Goal: Transaction & Acquisition: Purchase product/service

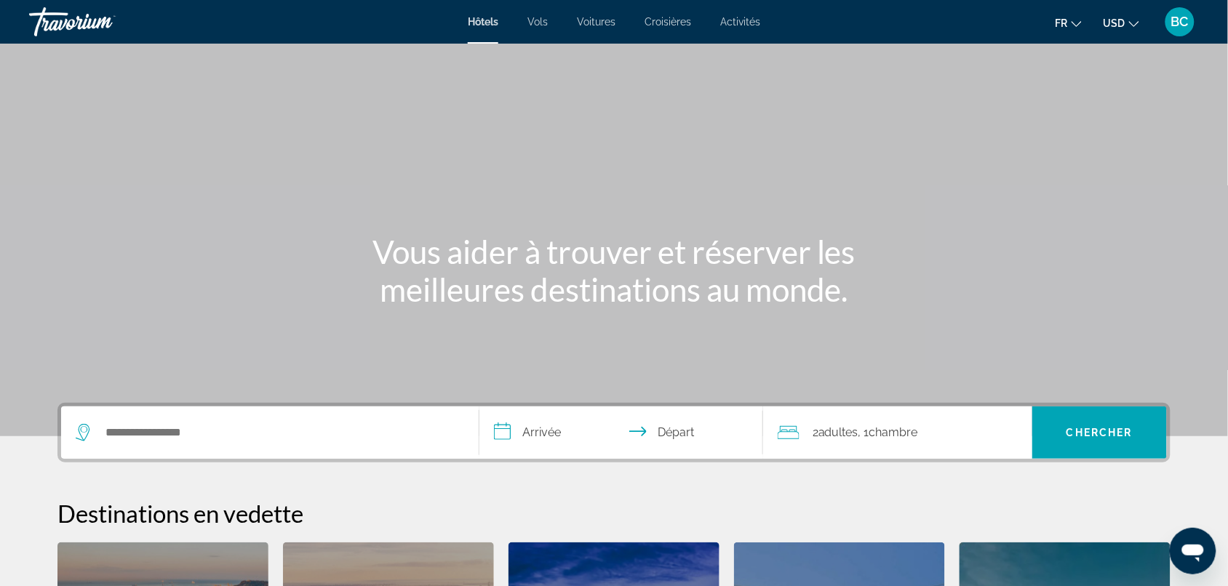
click at [993, 19] on span "BC" at bounding box center [1179, 22] width 17 height 15
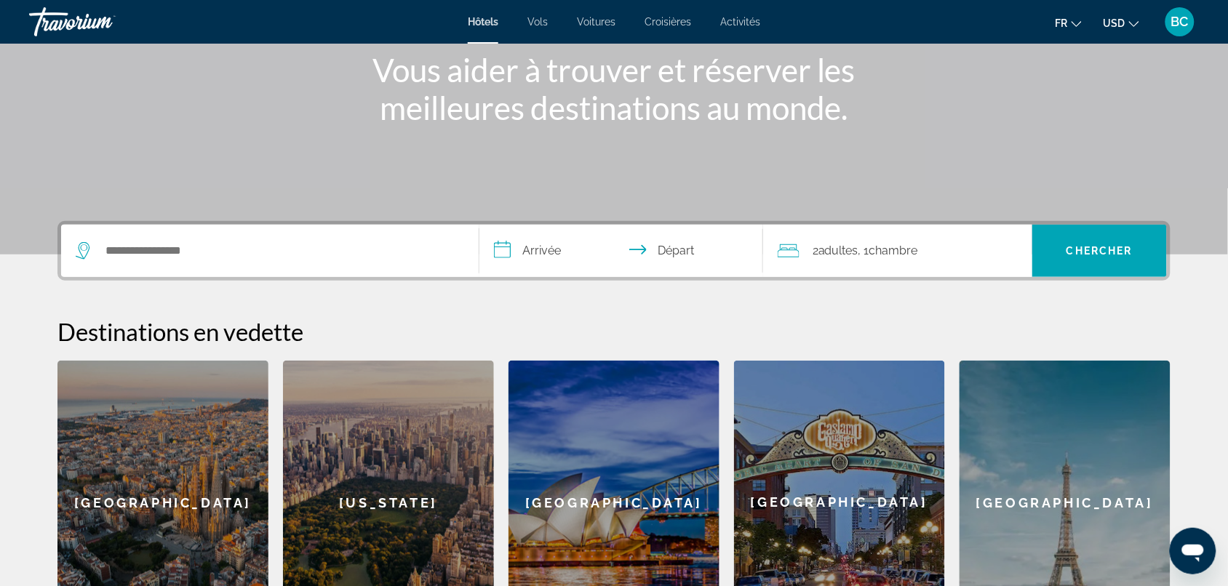
click at [270, 266] on div "Search widget" at bounding box center [270, 251] width 388 height 52
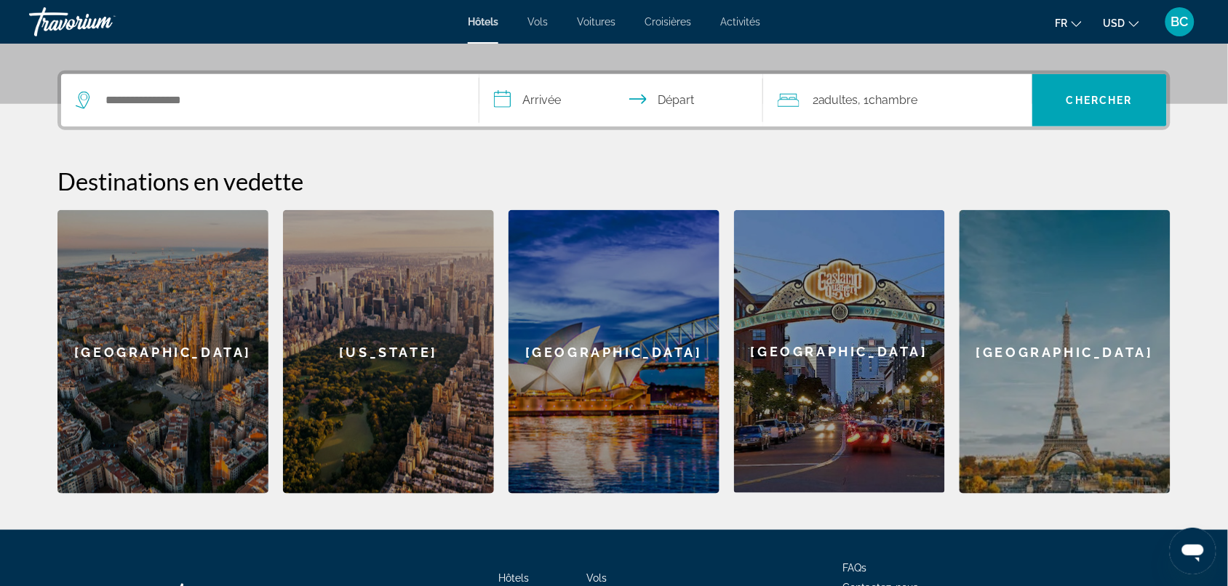
scroll to position [355, 0]
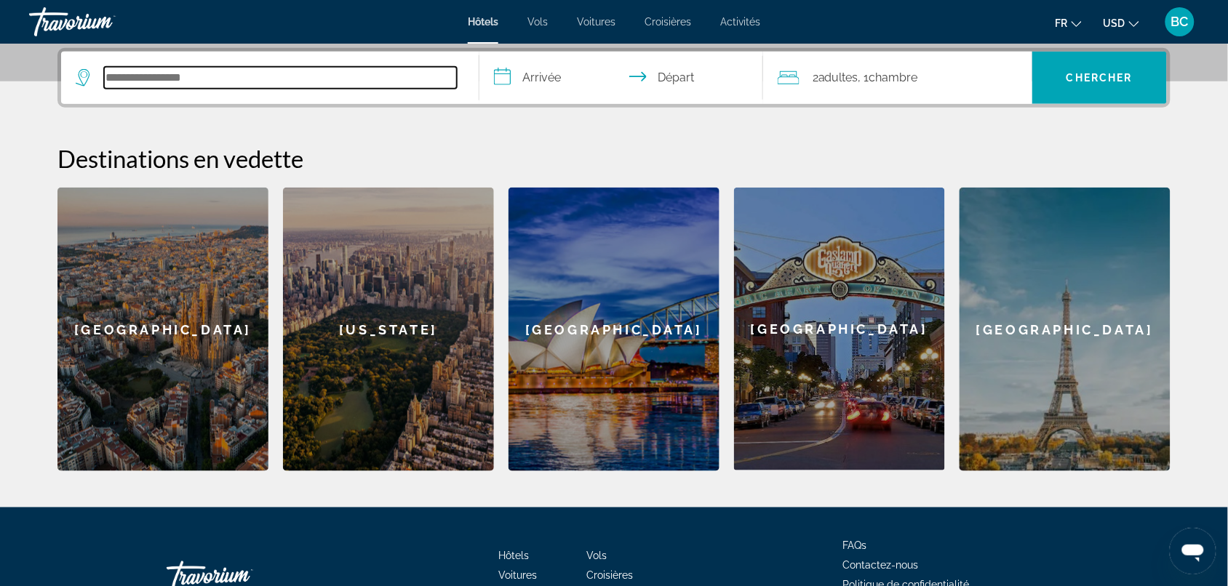
click at [223, 80] on input "Search hotel destination" at bounding box center [280, 78] width 353 height 22
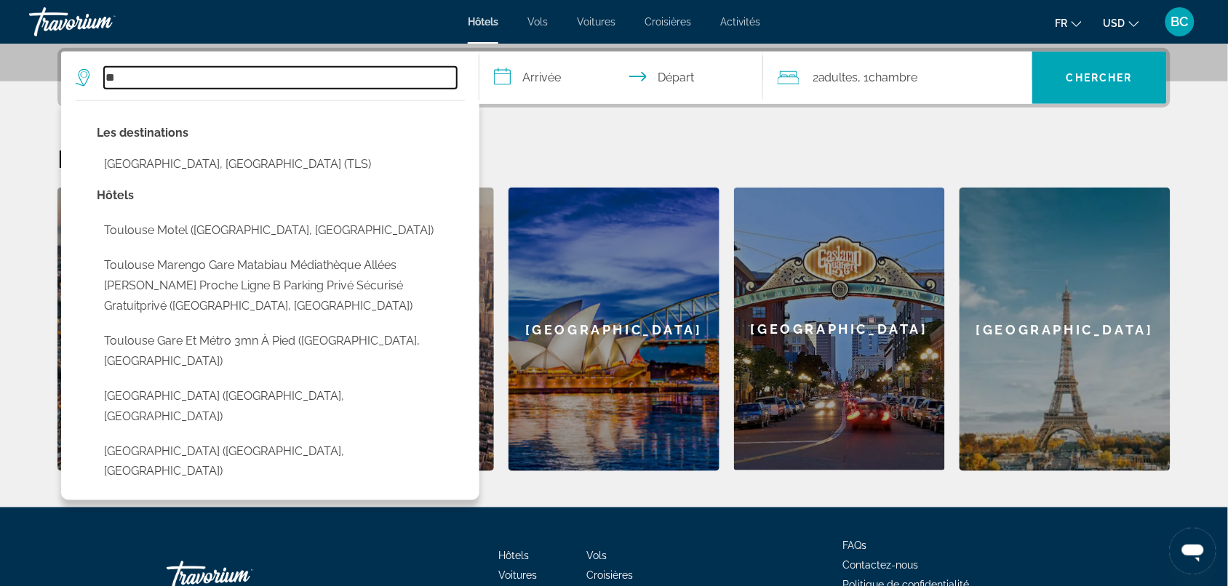
type input "*"
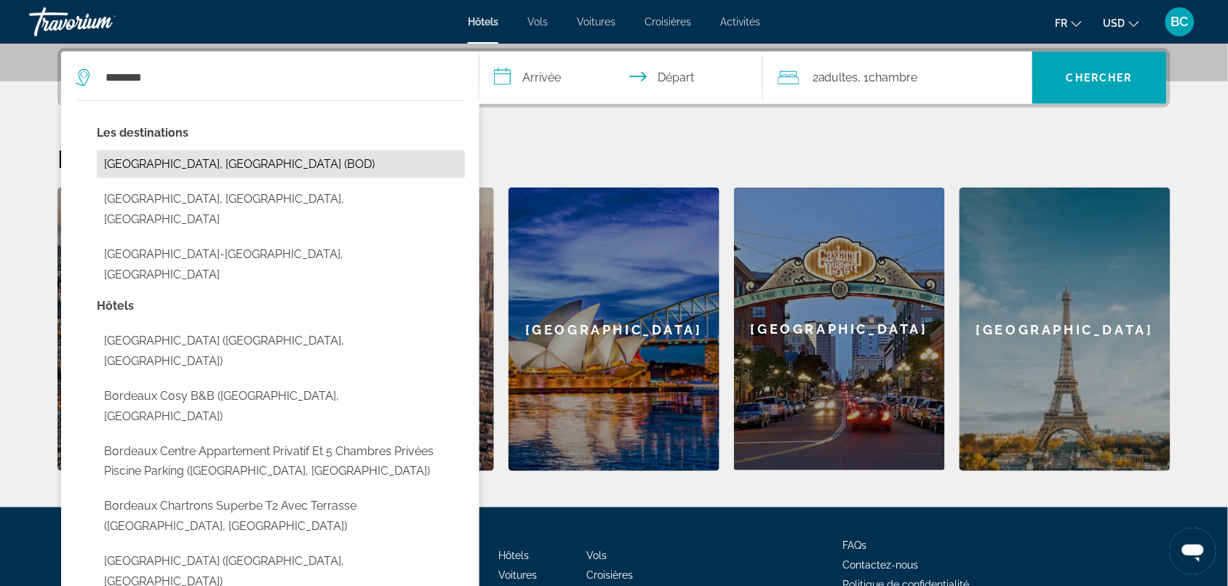
click at [149, 162] on button "[GEOGRAPHIC_DATA], [GEOGRAPHIC_DATA] (BOD)" at bounding box center [281, 165] width 368 height 28
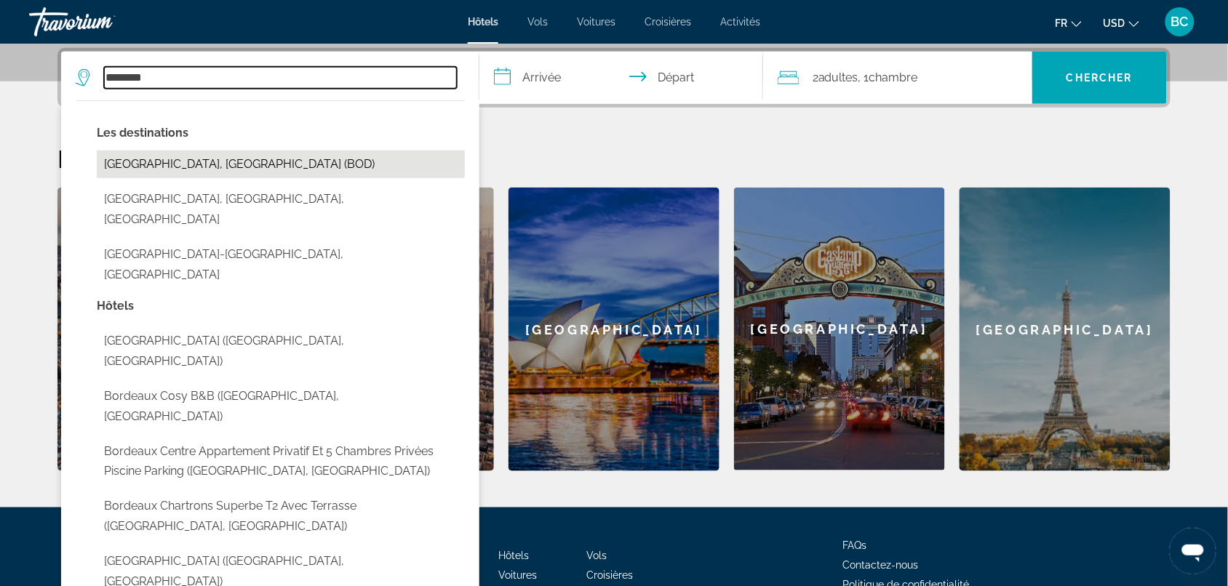
type input "**********"
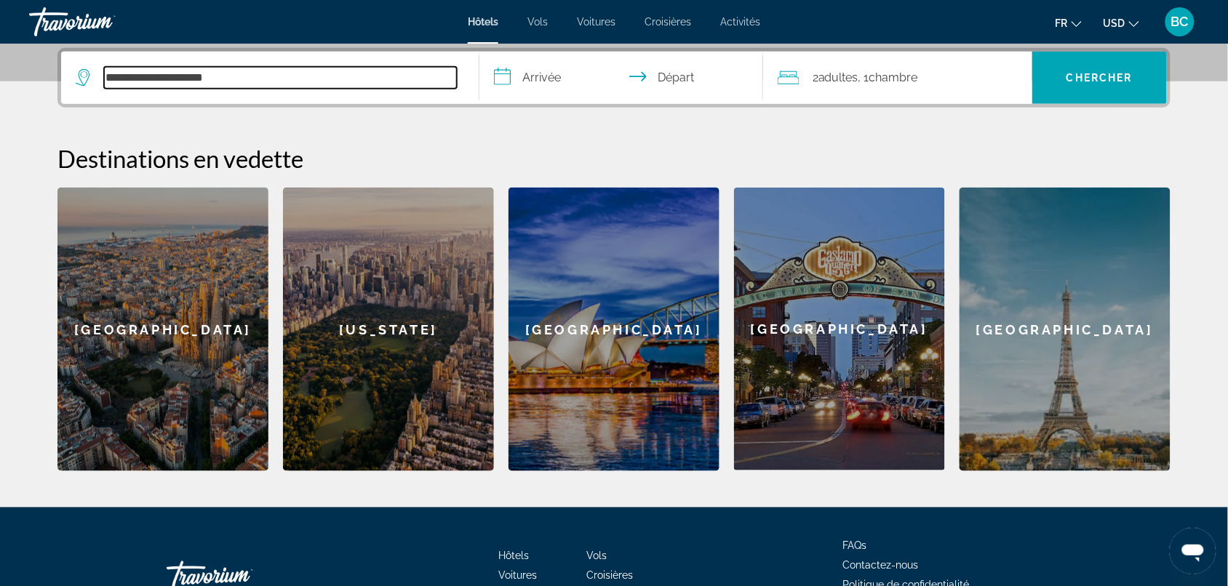
scroll to position [173, 0]
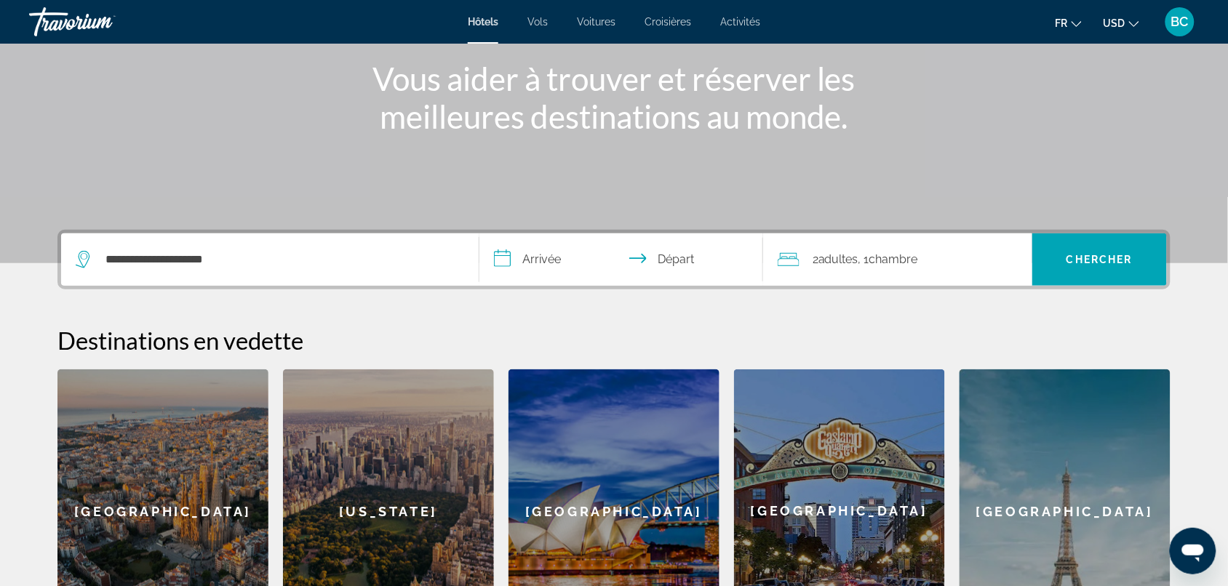
click at [536, 262] on input "**********" at bounding box center [623, 261] width 289 height 57
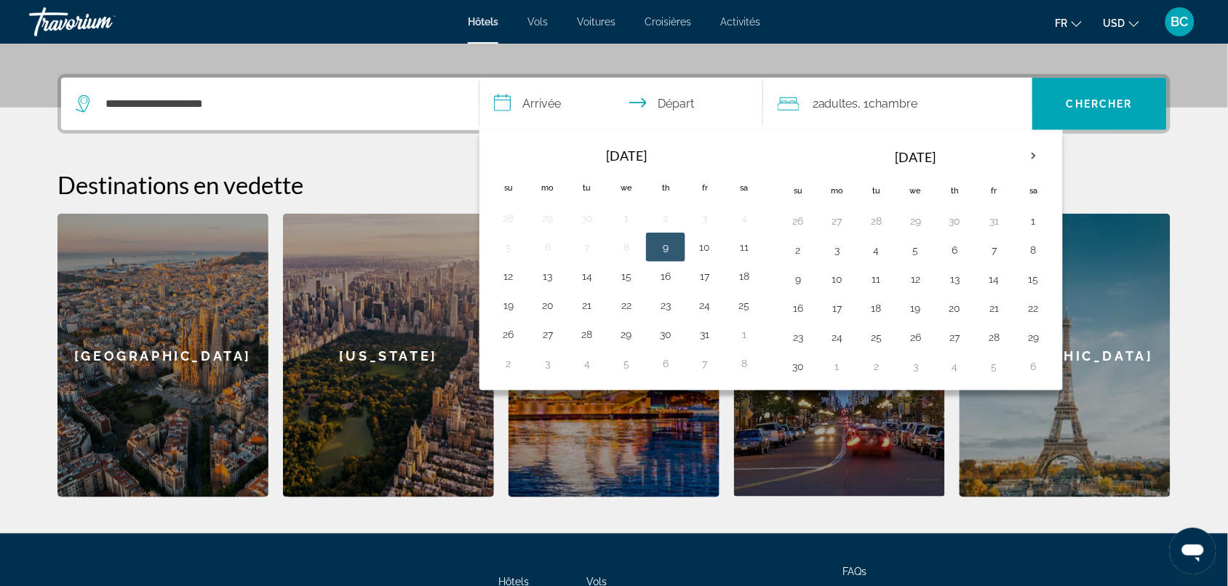
scroll to position [355, 0]
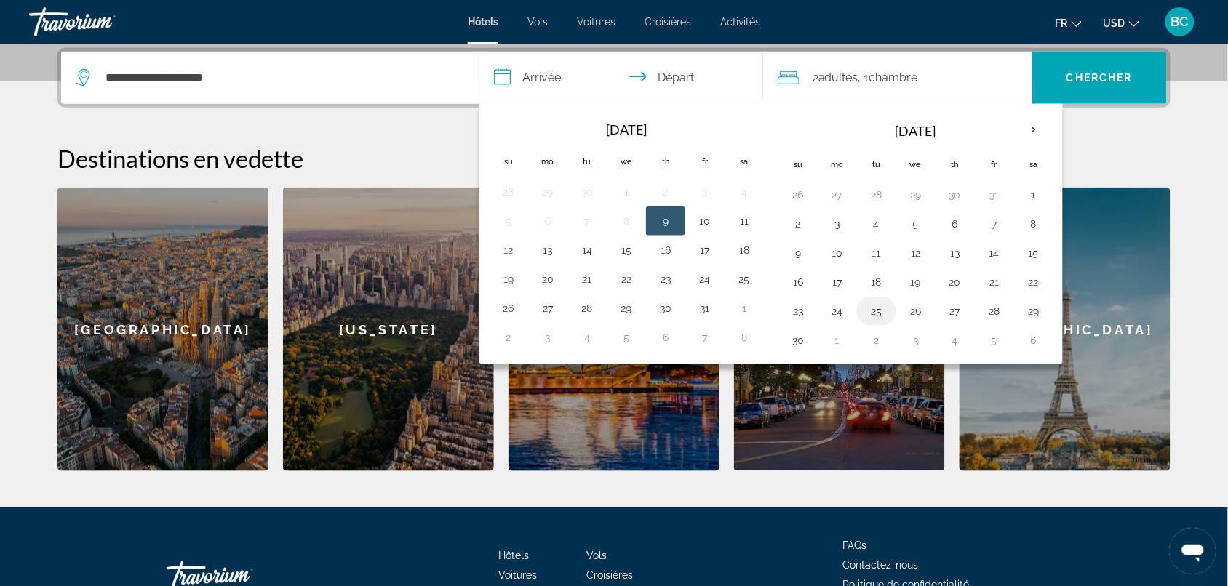
click at [884, 306] on button "25" at bounding box center [876, 311] width 23 height 20
click at [993, 313] on button "29" at bounding box center [1033, 311] width 23 height 20
type input "**********"
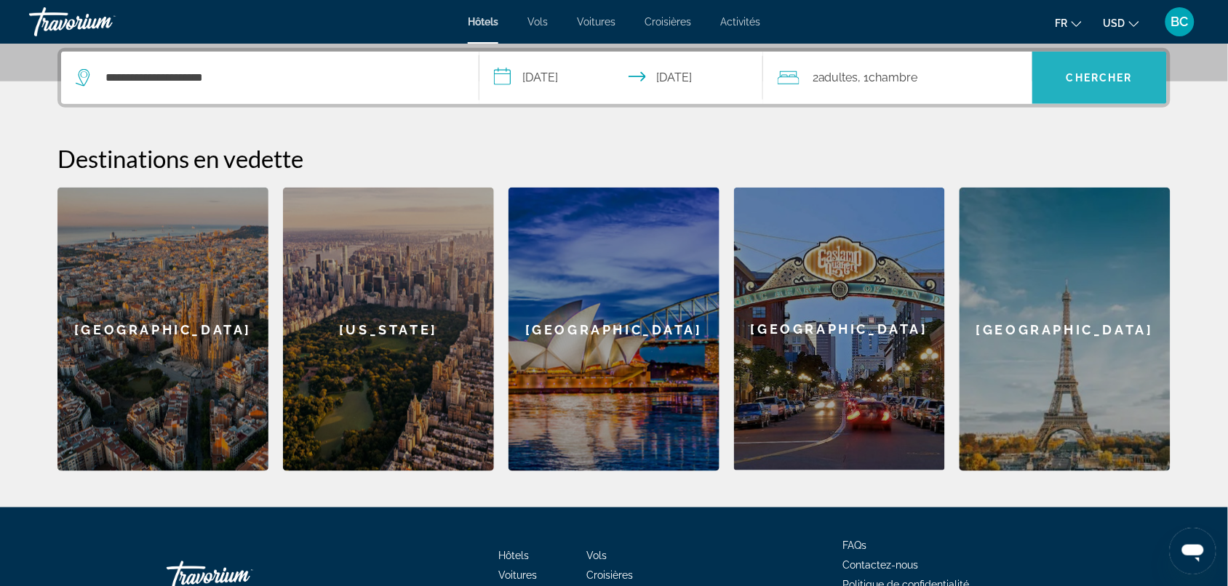
click at [993, 91] on span "Search" at bounding box center [1099, 77] width 135 height 35
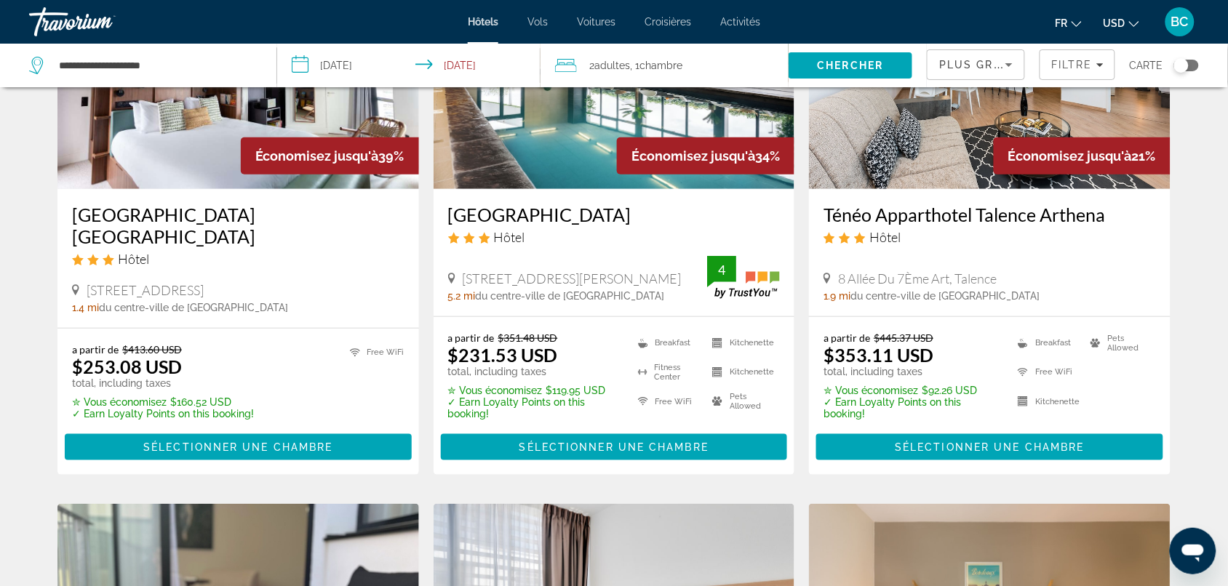
scroll to position [91, 0]
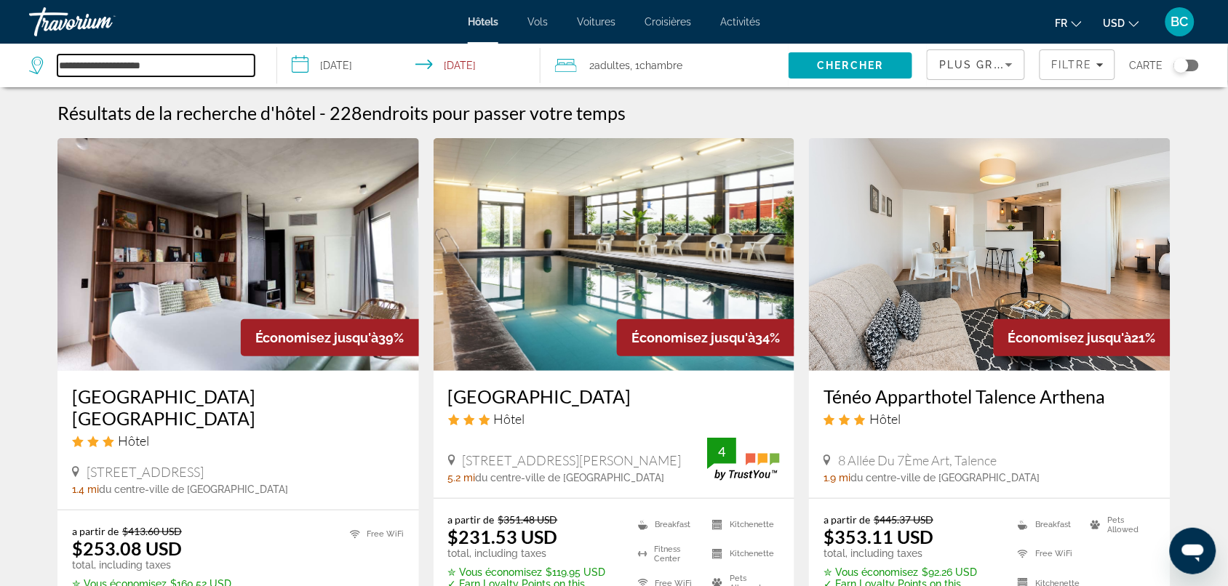
click at [198, 73] on input "**********" at bounding box center [155, 66] width 197 height 22
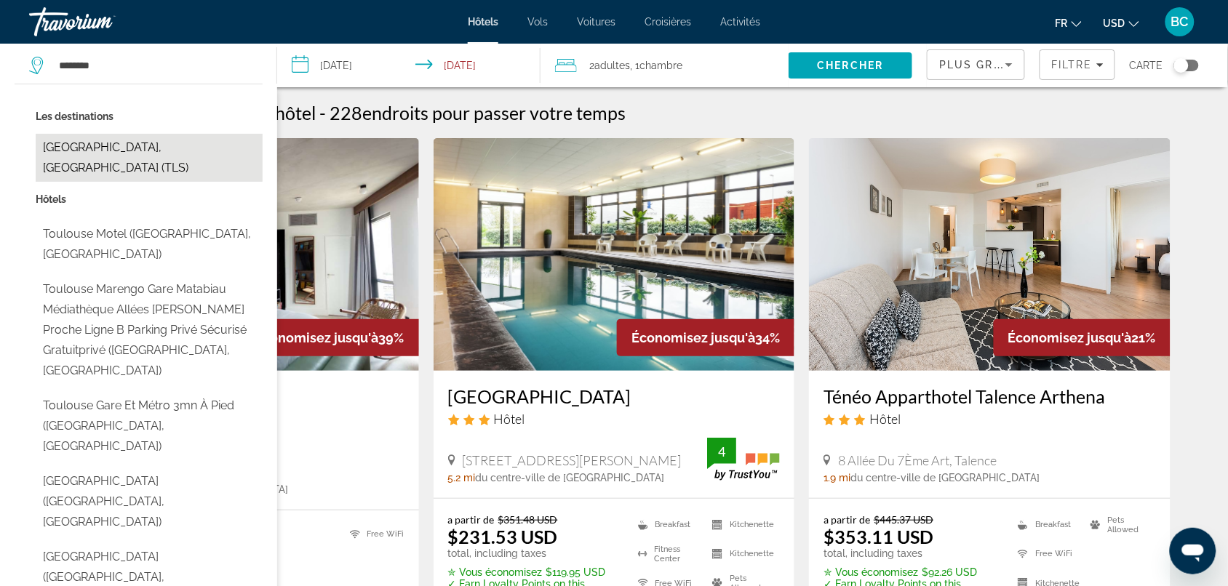
click at [146, 145] on button "[GEOGRAPHIC_DATA], [GEOGRAPHIC_DATA] (TLS)" at bounding box center [149, 158] width 227 height 48
type input "**********"
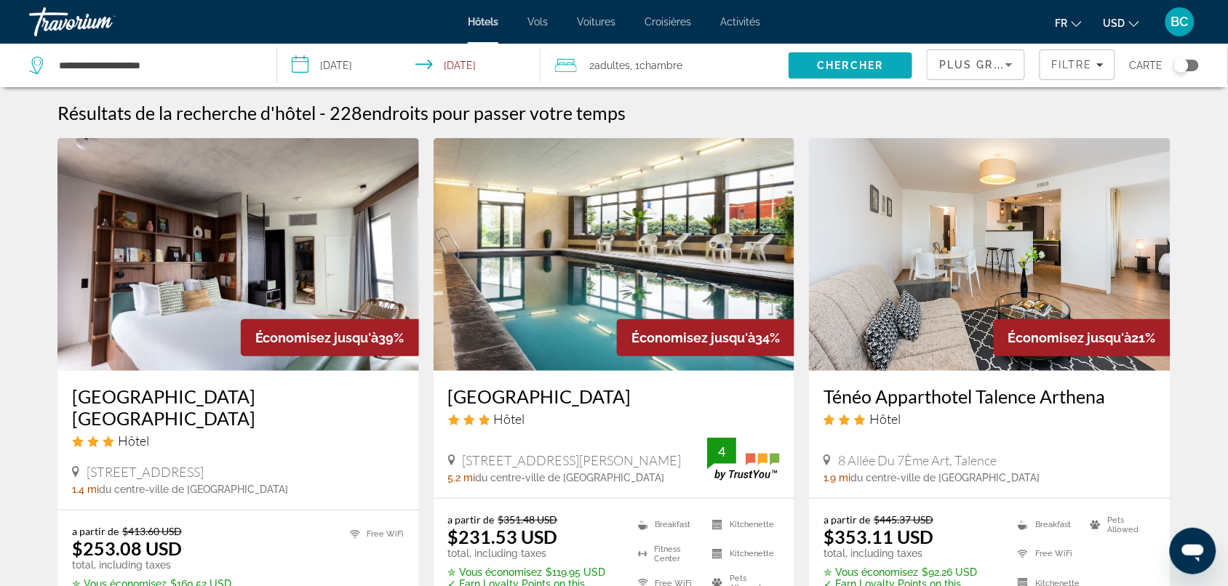
click at [884, 75] on span "Search" at bounding box center [850, 65] width 124 height 35
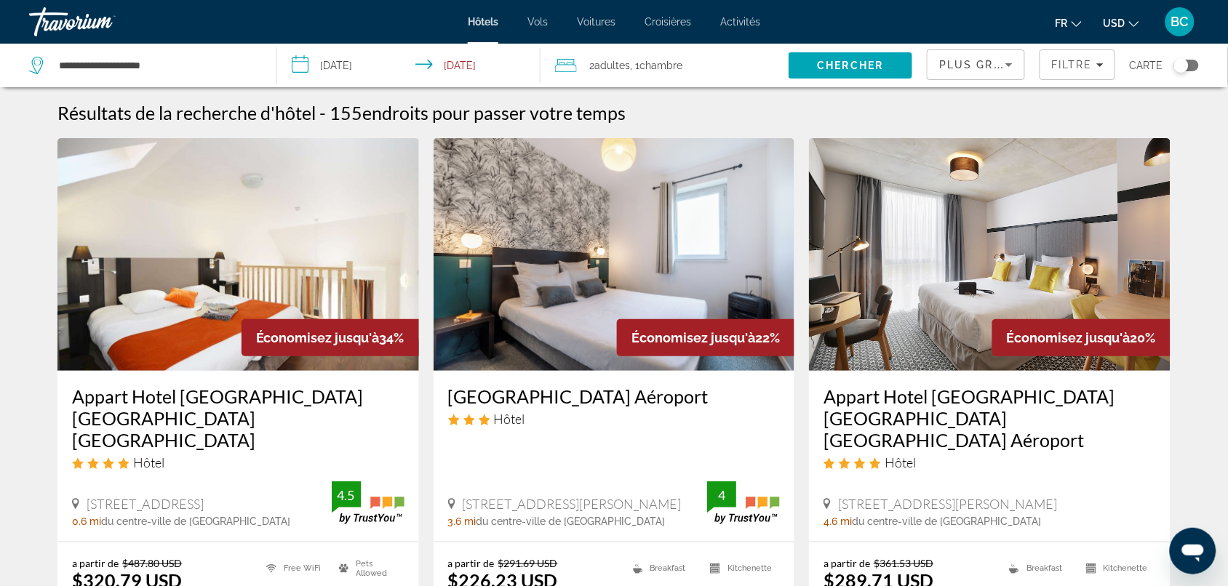
click at [605, 66] on span "Adultes" at bounding box center [613, 66] width 36 height 12
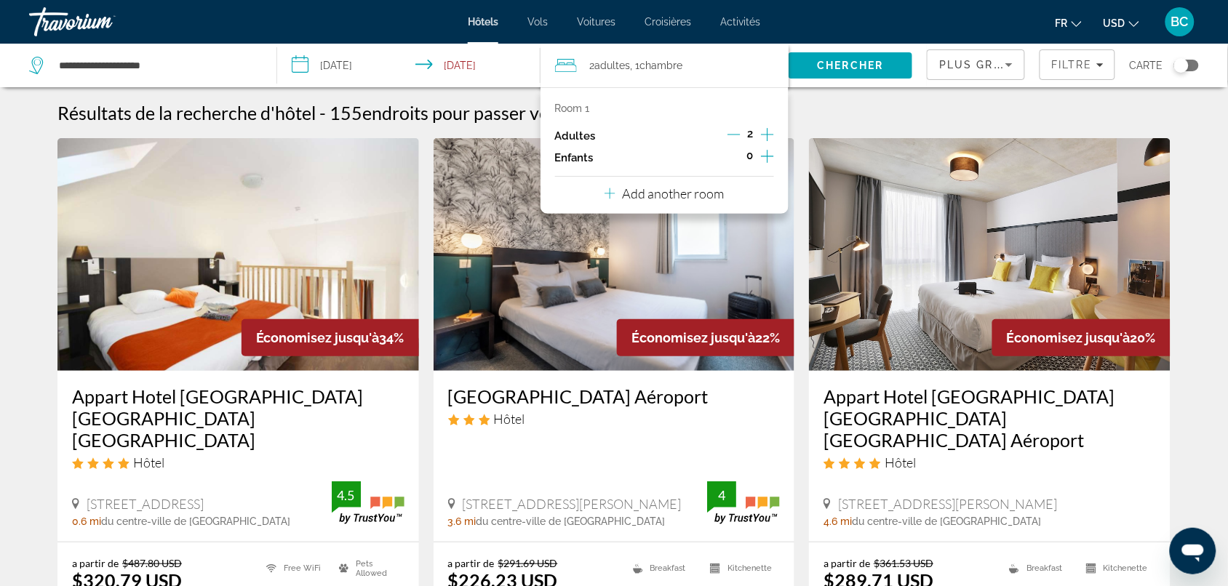
click at [608, 66] on span "Adultes" at bounding box center [613, 66] width 36 height 12
click at [367, 64] on input "**********" at bounding box center [411, 68] width 268 height 48
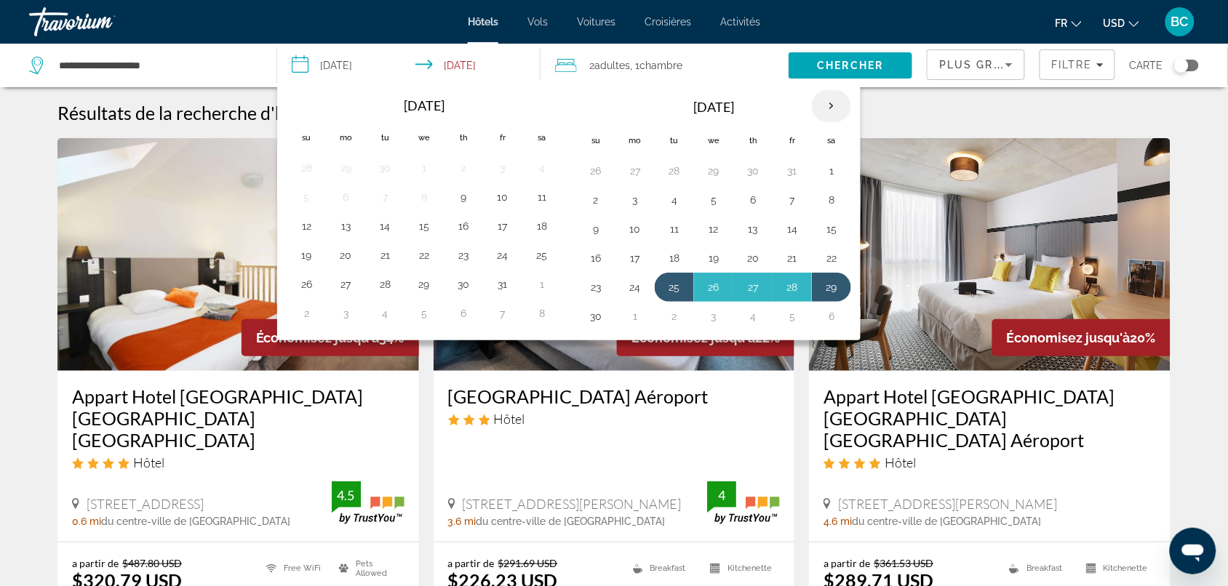
click at [833, 103] on th "Next month" at bounding box center [831, 106] width 39 height 32
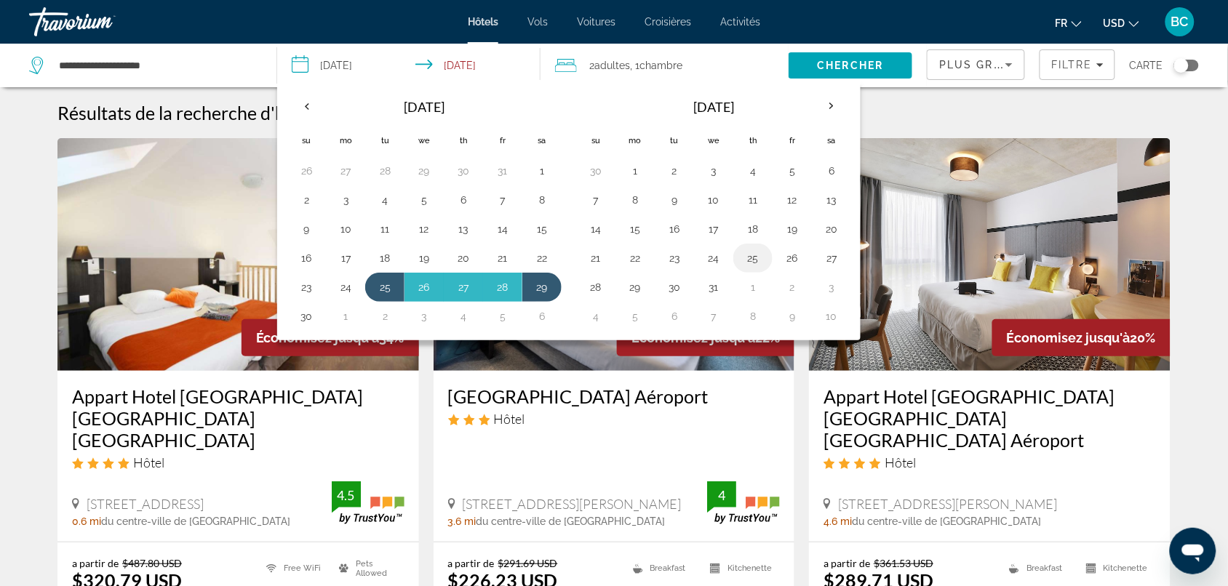
click at [761, 264] on button "25" at bounding box center [752, 258] width 23 height 20
click at [757, 263] on button "25" at bounding box center [752, 258] width 23 height 20
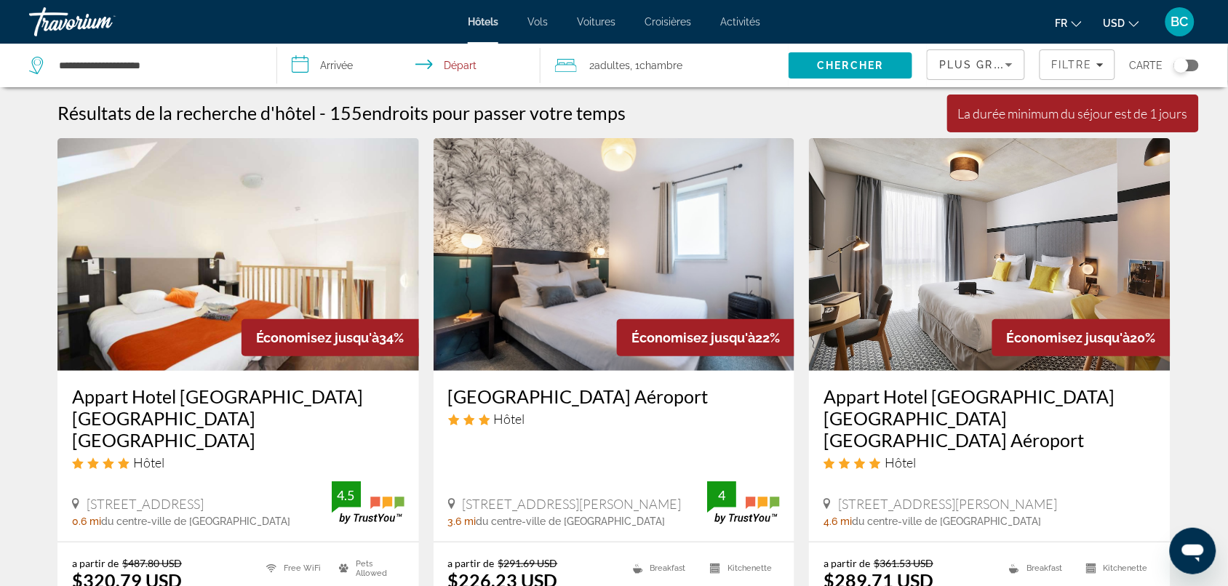
click at [344, 69] on input "**********" at bounding box center [411, 68] width 268 height 48
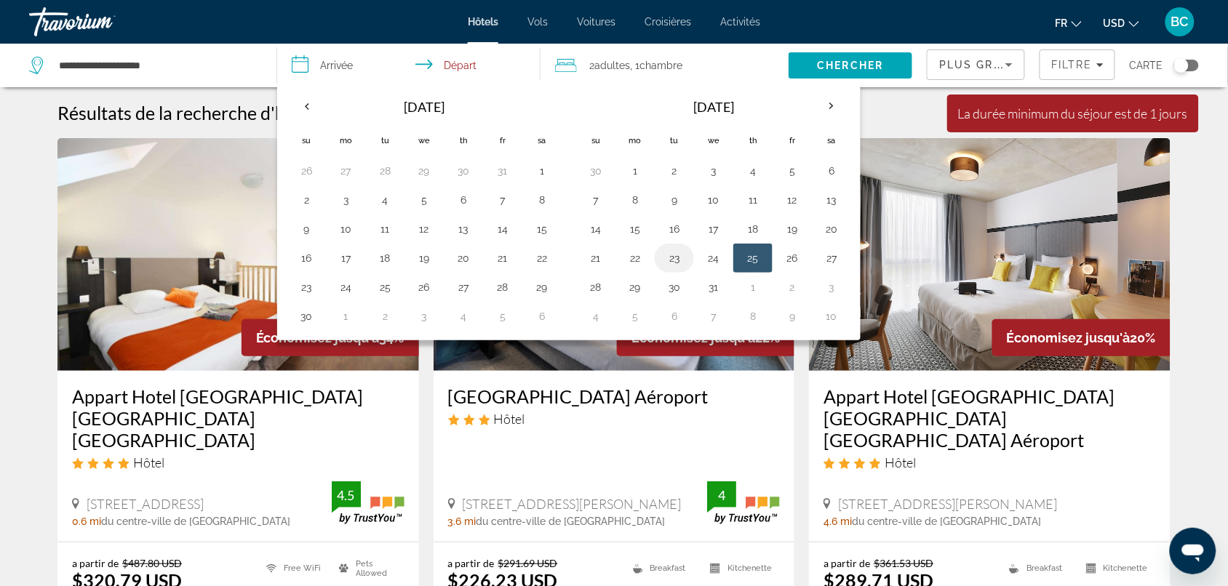
click at [663, 257] on td "23" at bounding box center [674, 258] width 39 height 29
click at [675, 264] on button "23" at bounding box center [674, 258] width 23 height 20
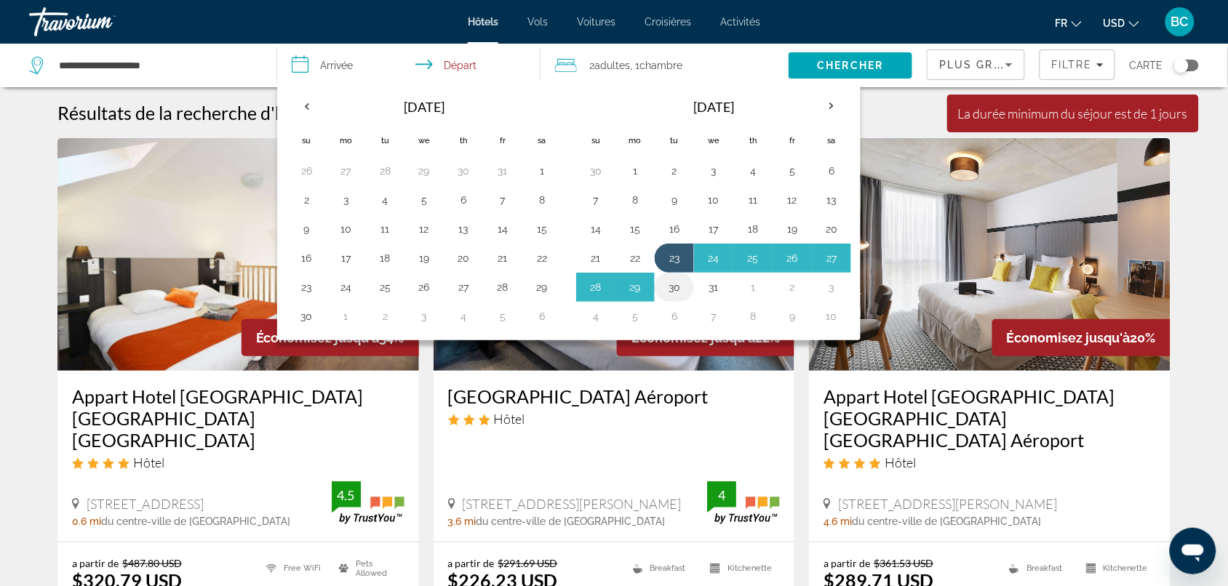
click at [675, 284] on button "30" at bounding box center [674, 287] width 23 height 20
type input "**********"
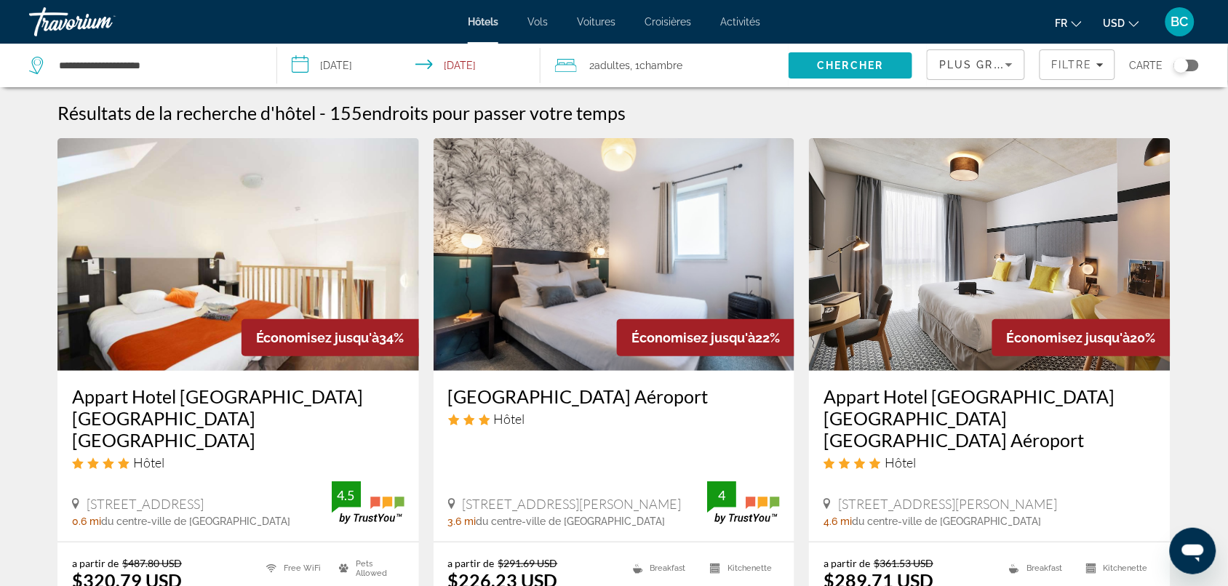
click at [829, 65] on span "Chercher" at bounding box center [850, 66] width 66 height 12
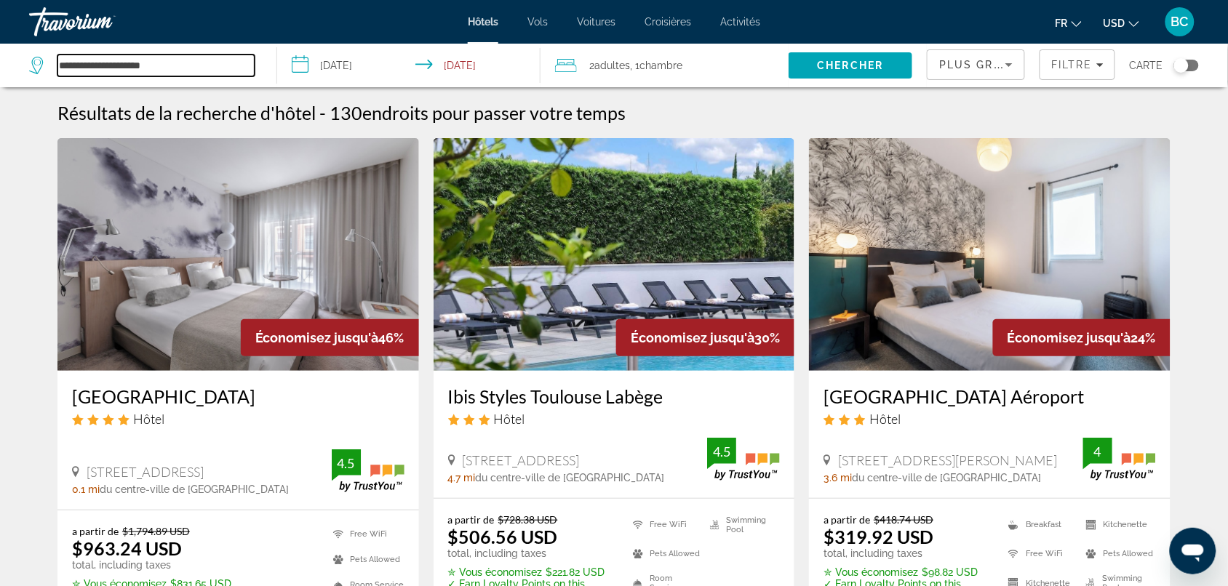
click at [145, 69] on input "**********" at bounding box center [155, 66] width 197 height 22
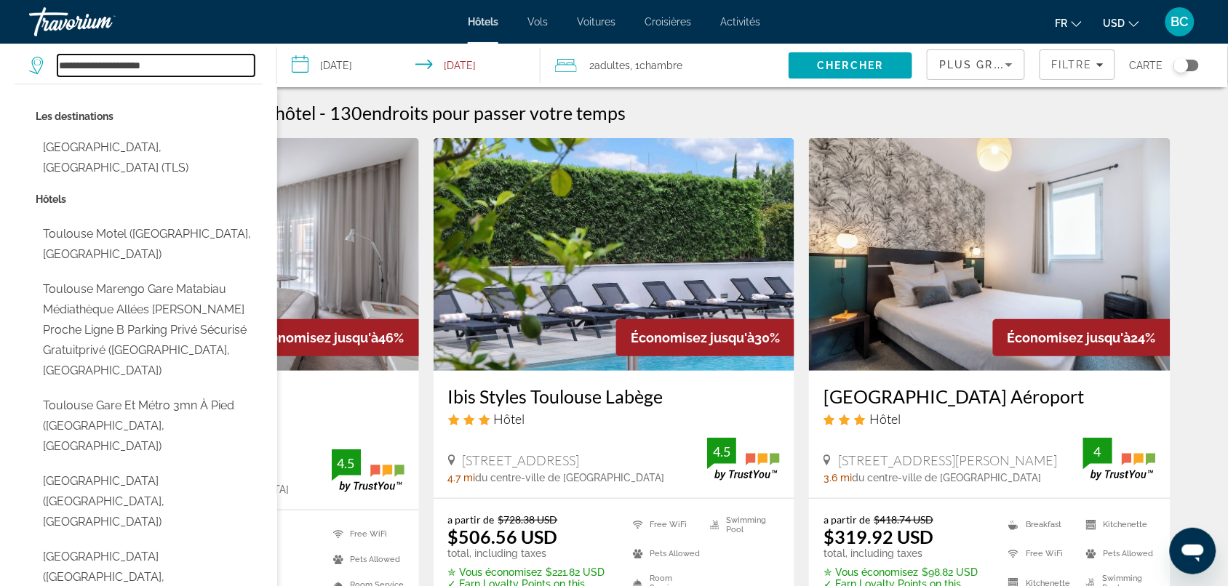
click at [145, 69] on input "**********" at bounding box center [155, 66] width 197 height 22
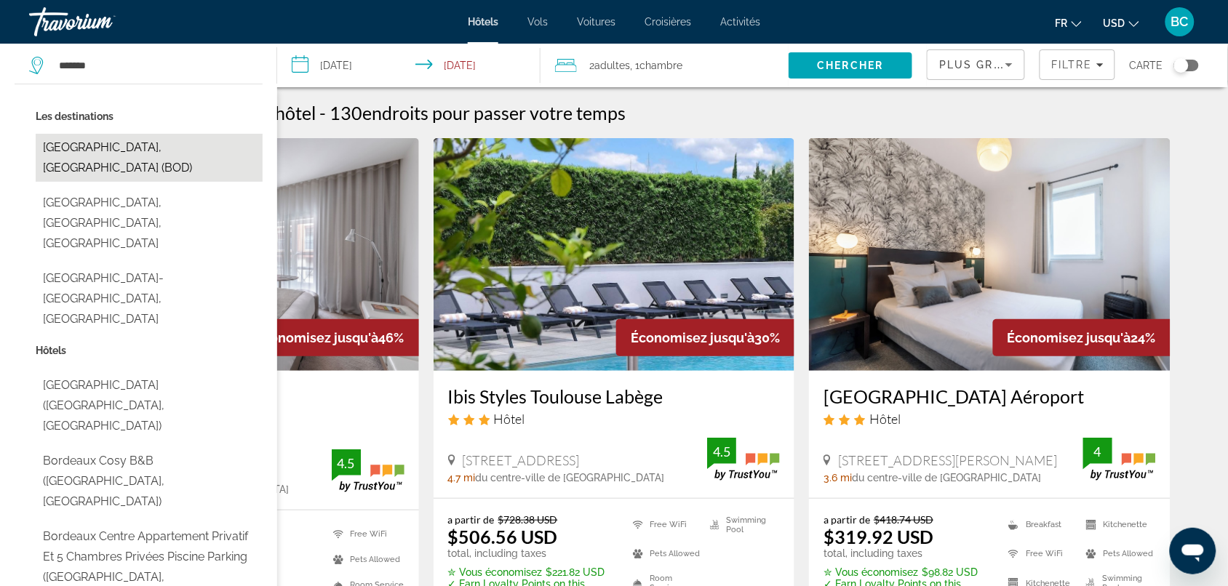
click at [106, 143] on button "[GEOGRAPHIC_DATA], [GEOGRAPHIC_DATA] (BOD)" at bounding box center [149, 158] width 227 height 48
type input "**********"
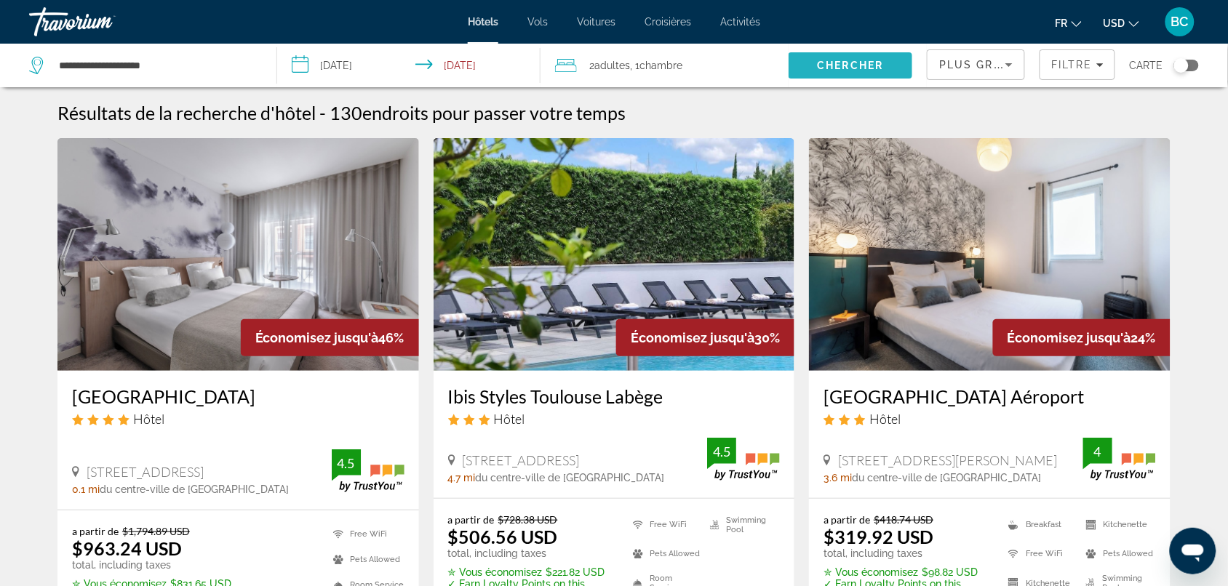
click at [849, 63] on span "Chercher" at bounding box center [850, 66] width 66 height 12
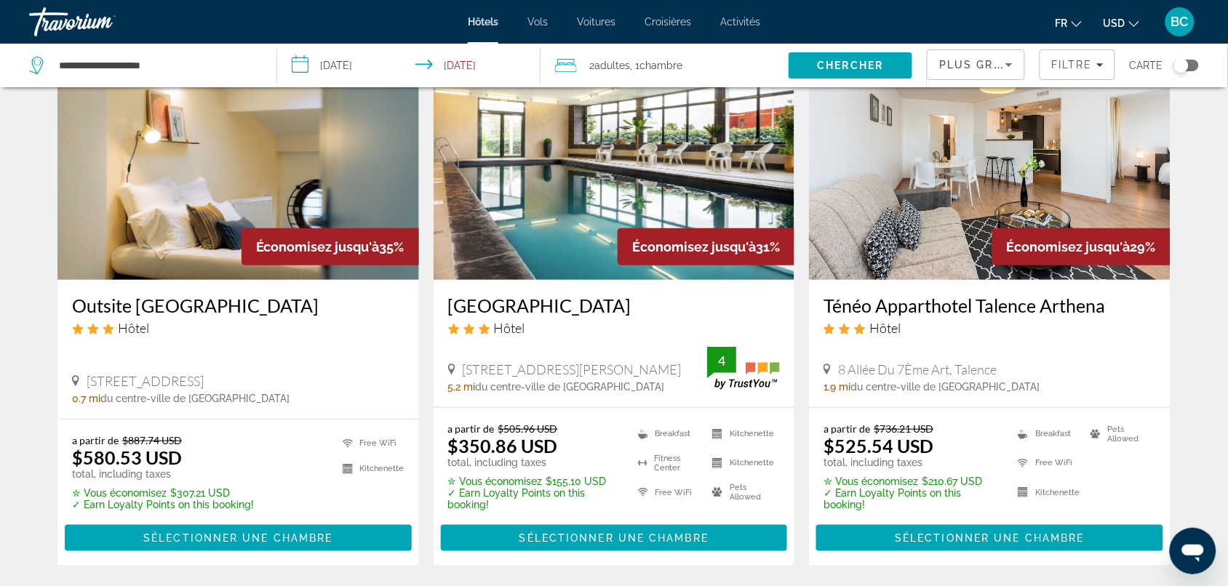
scroll to position [182, 0]
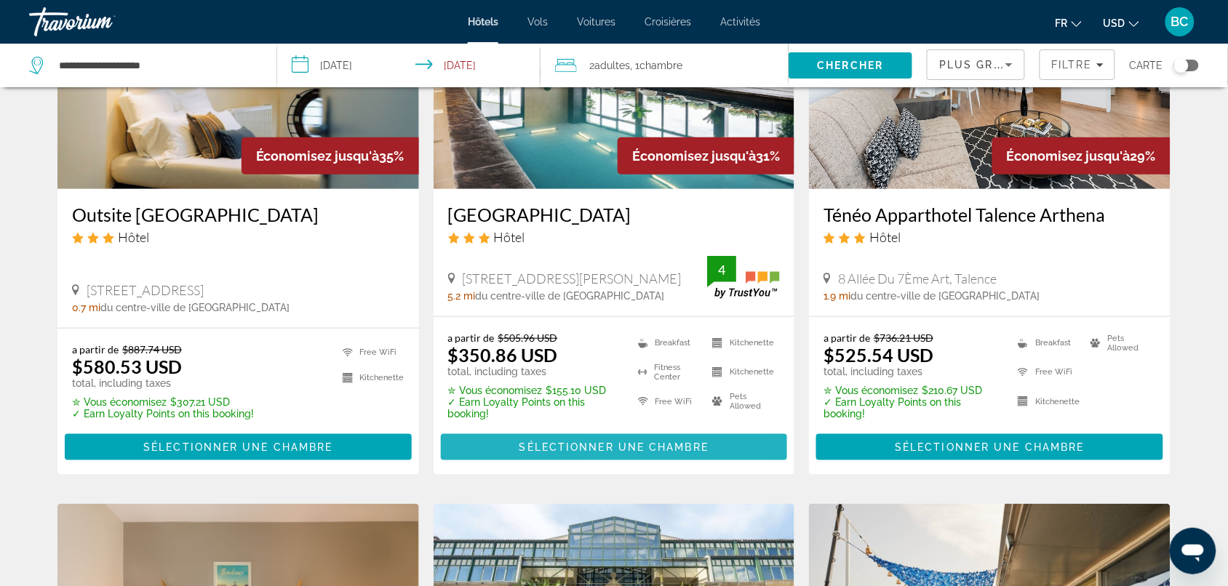
click at [593, 458] on span "Main content" at bounding box center [614, 447] width 347 height 35
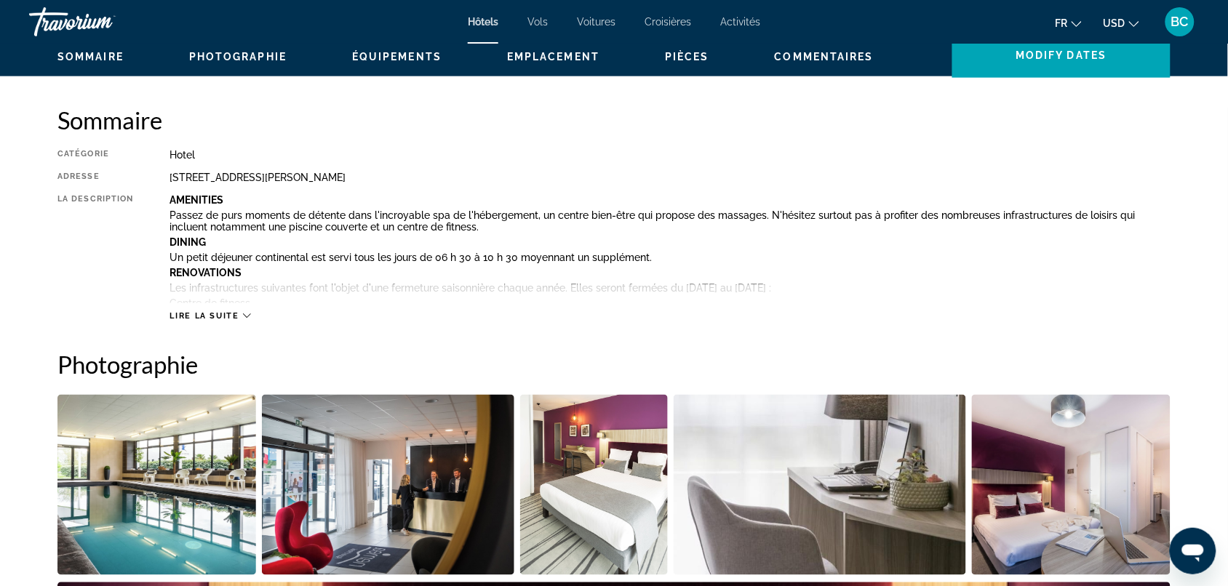
scroll to position [455, 0]
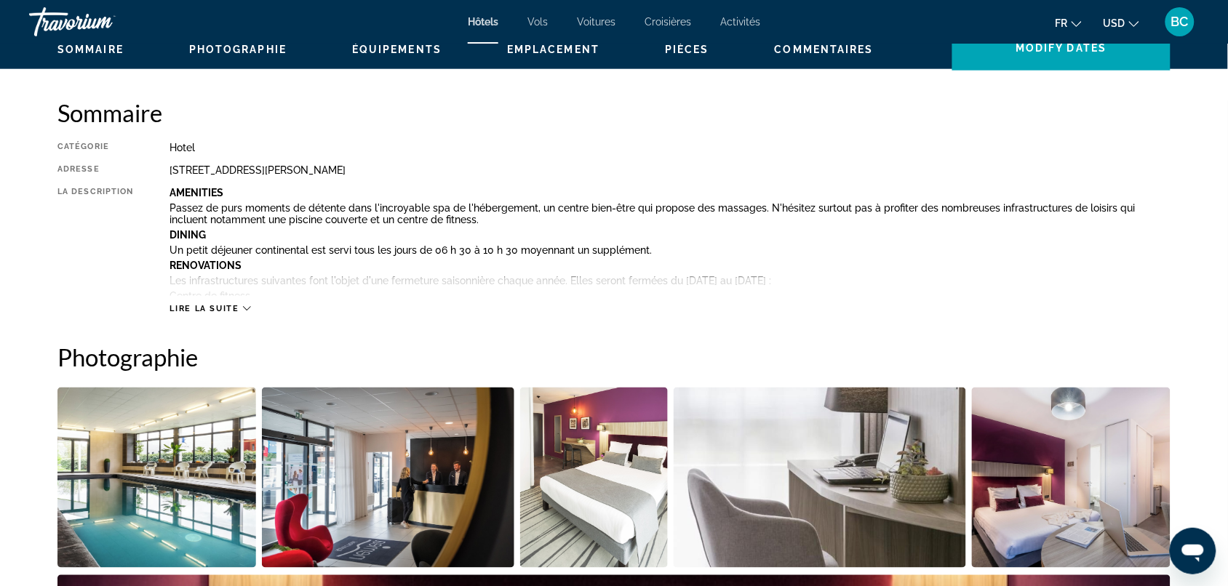
click at [231, 311] on span "Lire la suite" at bounding box center [203, 308] width 69 height 9
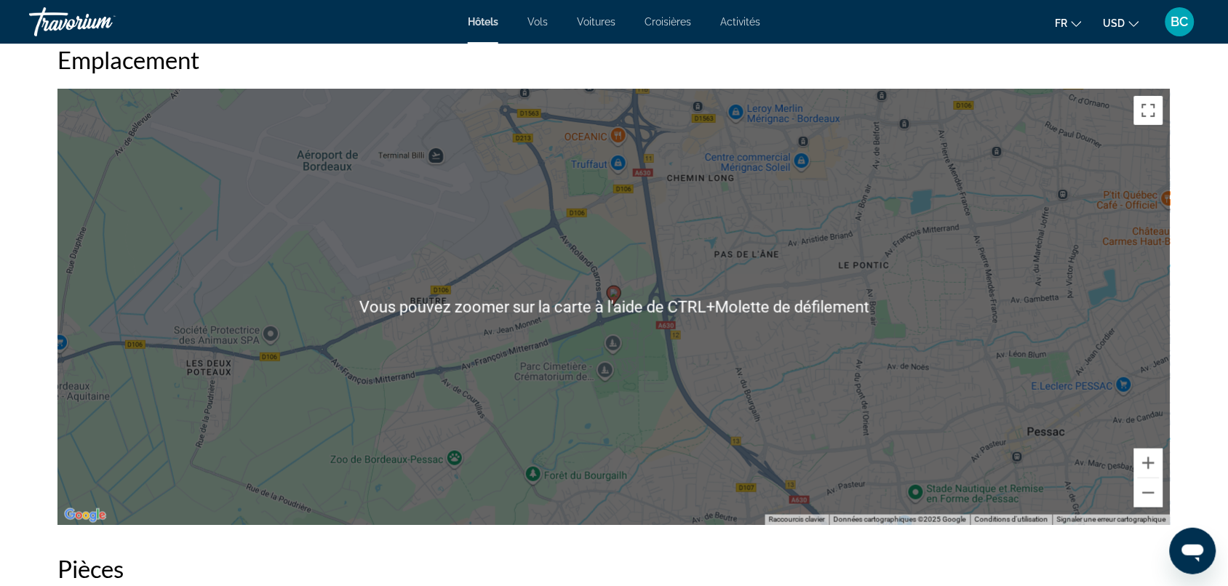
scroll to position [2000, 0]
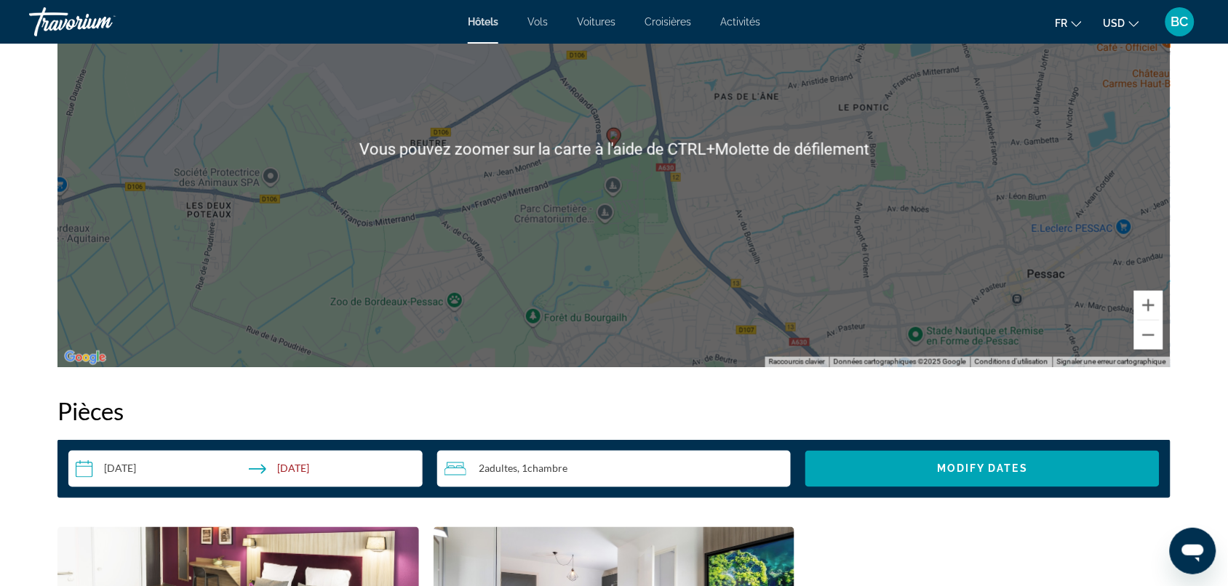
click at [993, 328] on div "Pour activer le glissement avec le clavier, appuyez sur Alt+Entrée. Une fois ce…" at bounding box center [613, 149] width 1113 height 436
click at [993, 332] on button "Zoom arrière" at bounding box center [1148, 335] width 29 height 29
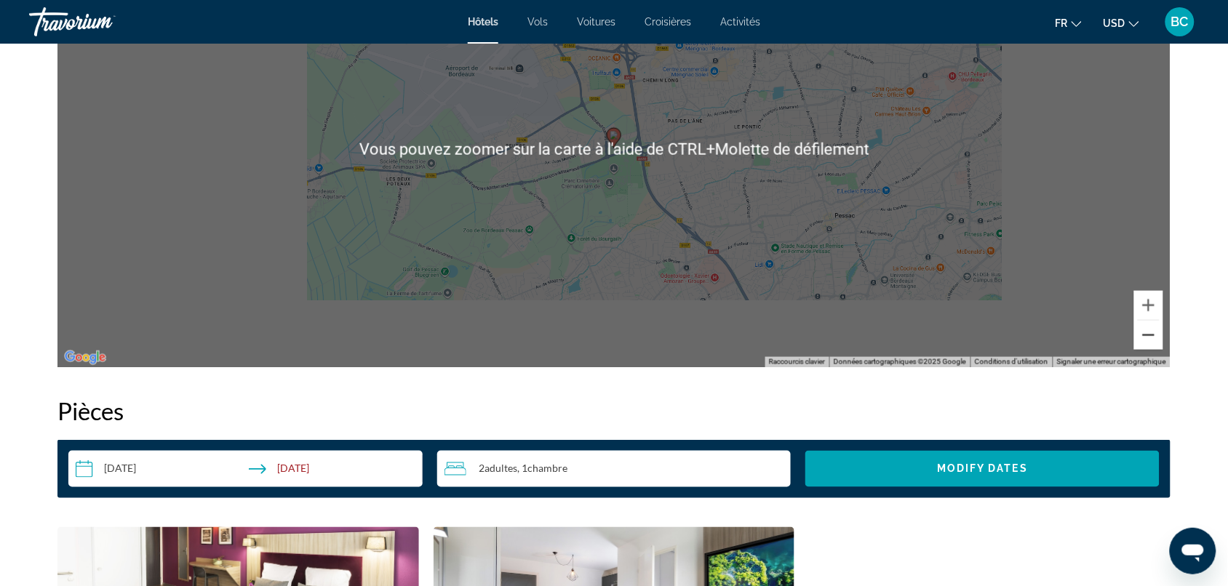
click at [993, 333] on button "Zoom arrière" at bounding box center [1148, 335] width 29 height 29
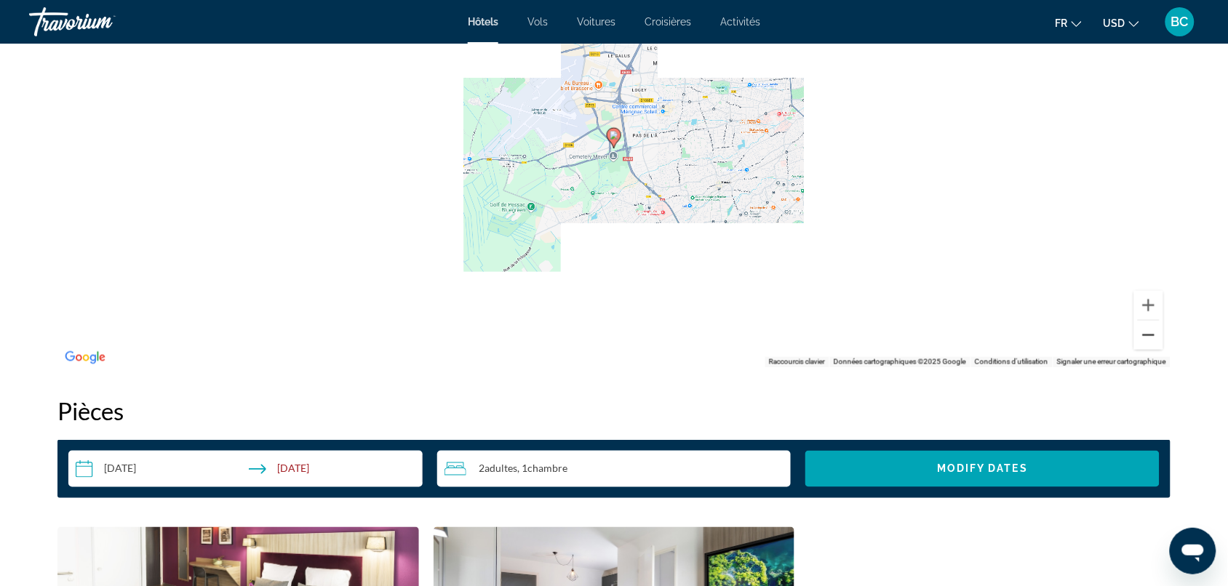
click at [993, 333] on button "Zoom arrière" at bounding box center [1148, 335] width 29 height 29
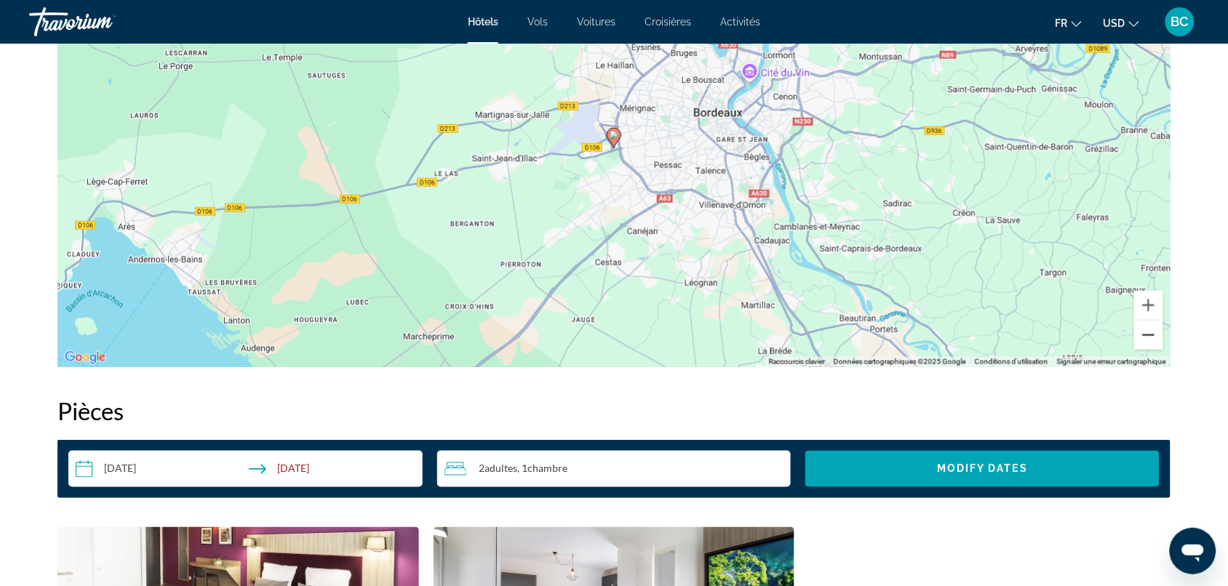
click at [993, 333] on button "Zoom arrière" at bounding box center [1148, 335] width 29 height 29
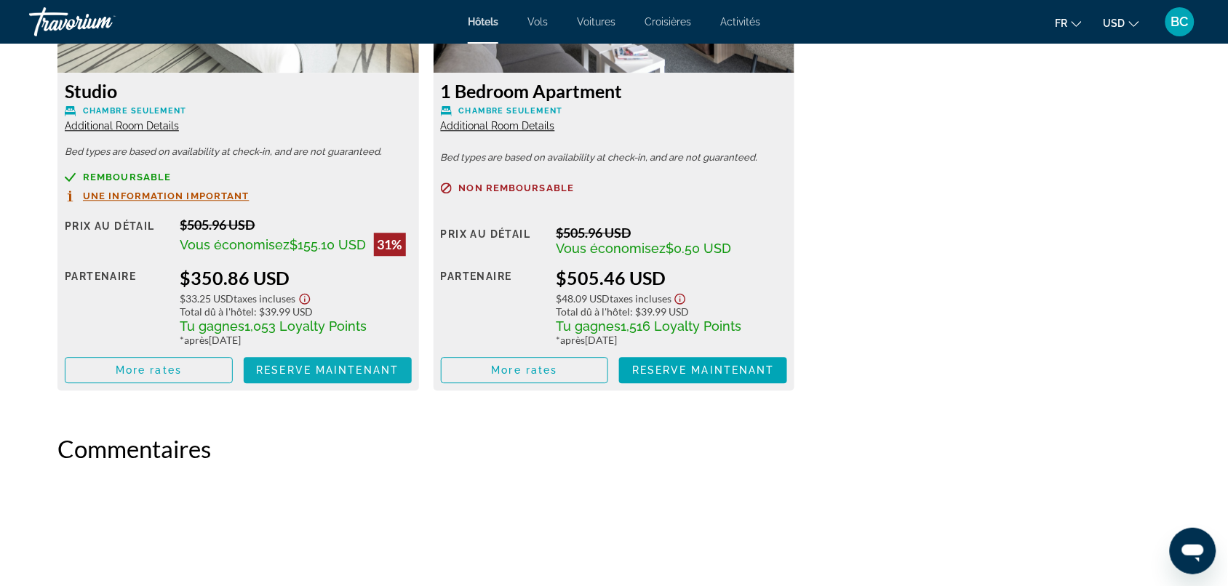
scroll to position [2545, 0]
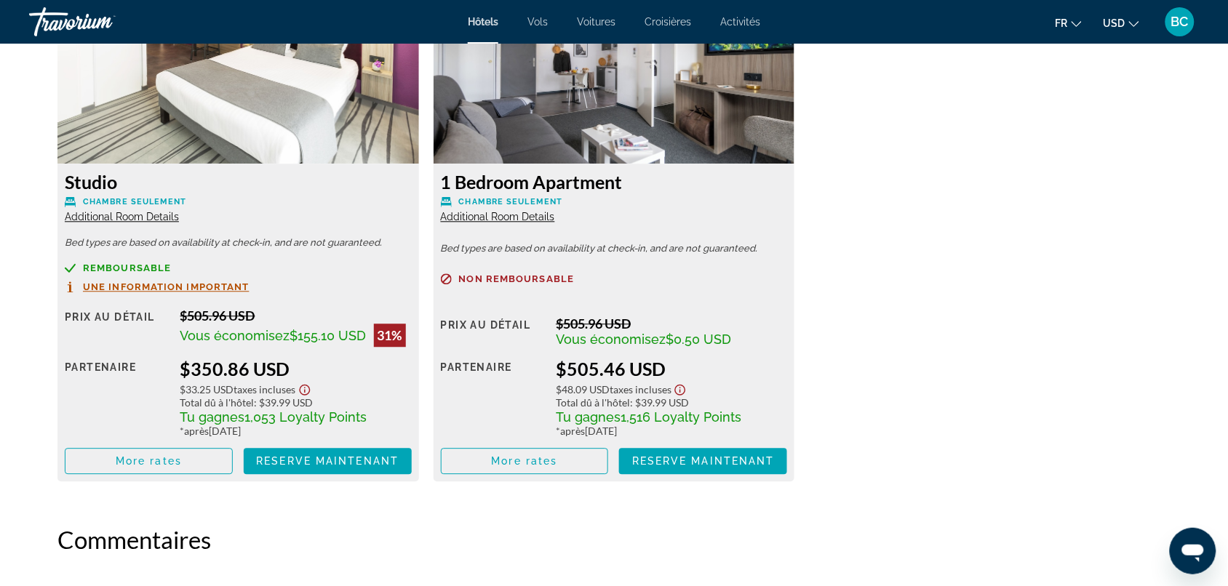
drag, startPoint x: 198, startPoint y: 285, endPoint x: 155, endPoint y: 498, distance: 217.4
click at [303, 464] on span "Reserve maintenant" at bounding box center [327, 461] width 143 height 12
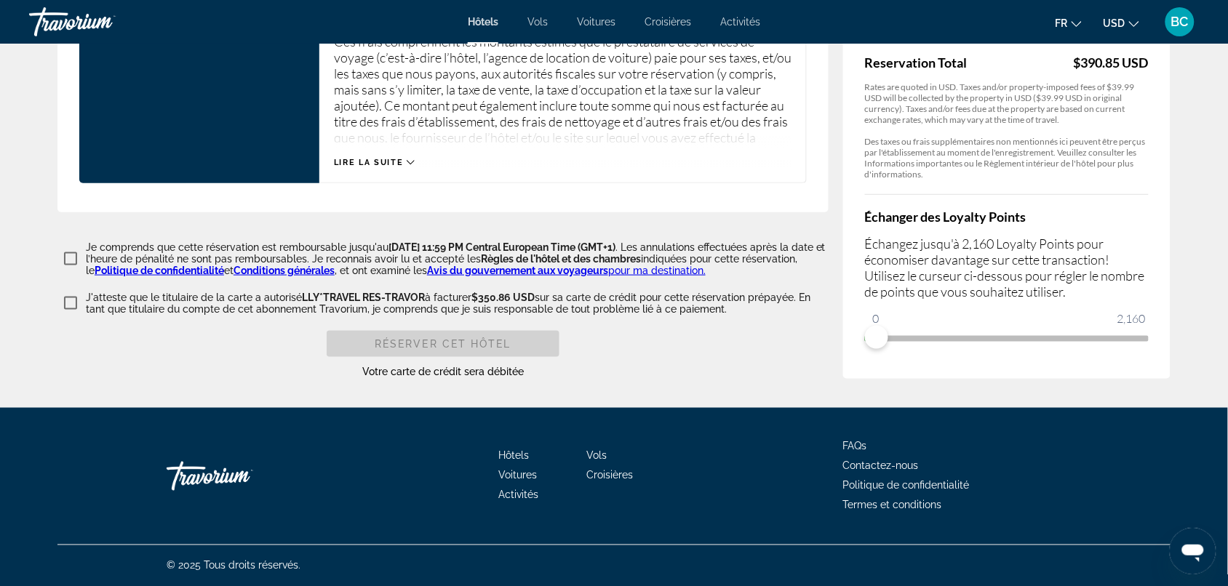
scroll to position [2040, 0]
drag, startPoint x: 874, startPoint y: 338, endPoint x: 1187, endPoint y: 308, distance: 314.2
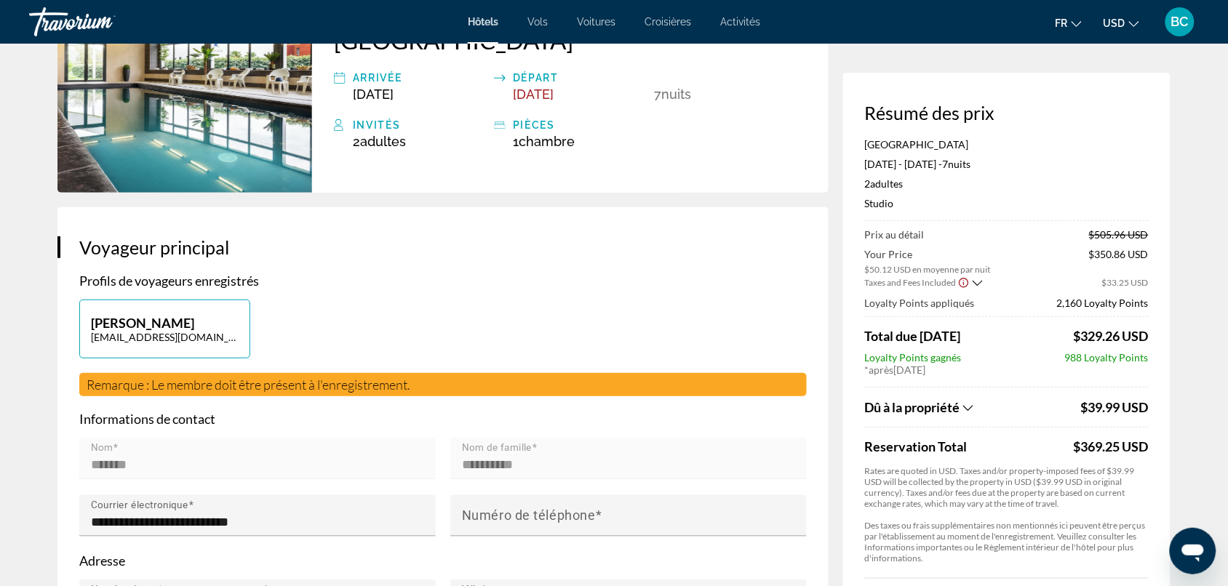
scroll to position [0, 0]
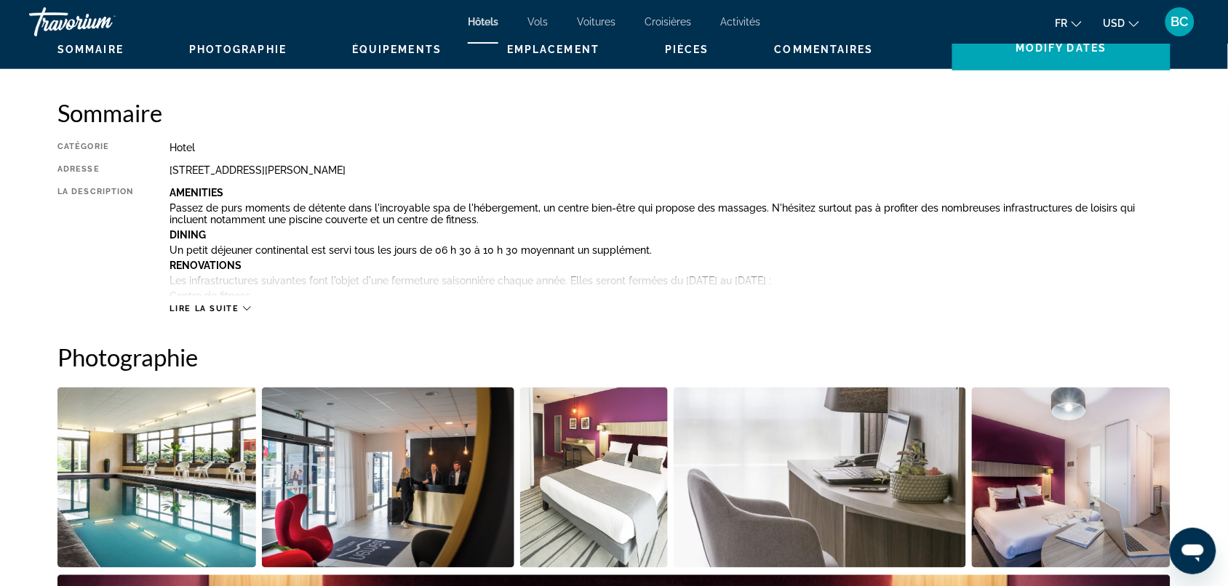
scroll to position [818, 0]
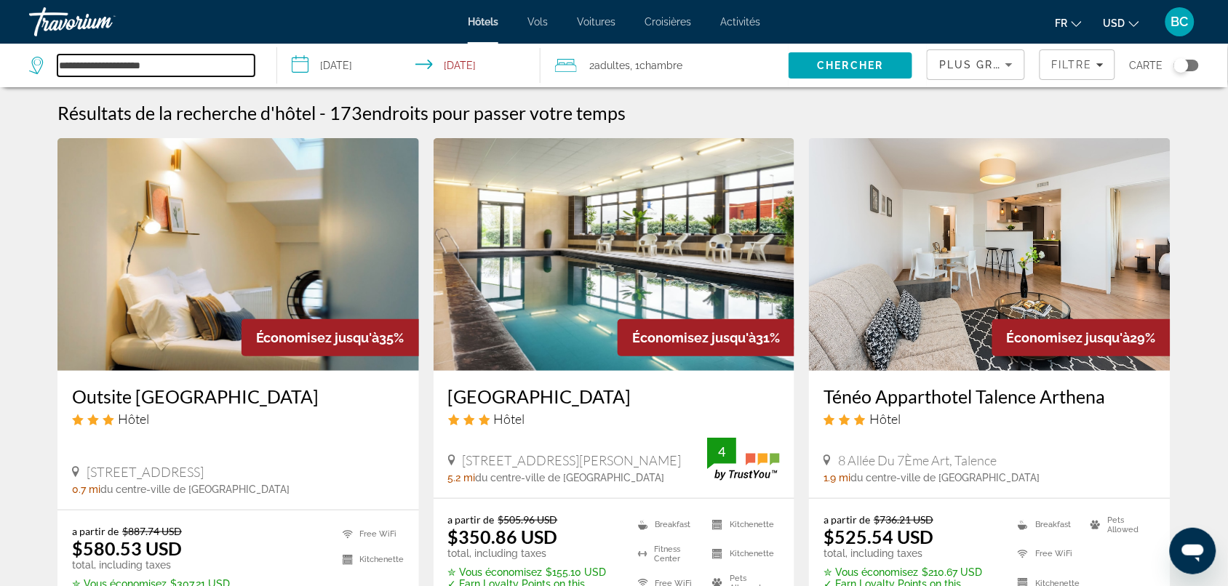
click at [159, 55] on input "**********" at bounding box center [155, 66] width 197 height 22
click at [161, 59] on input "**********" at bounding box center [155, 66] width 197 height 22
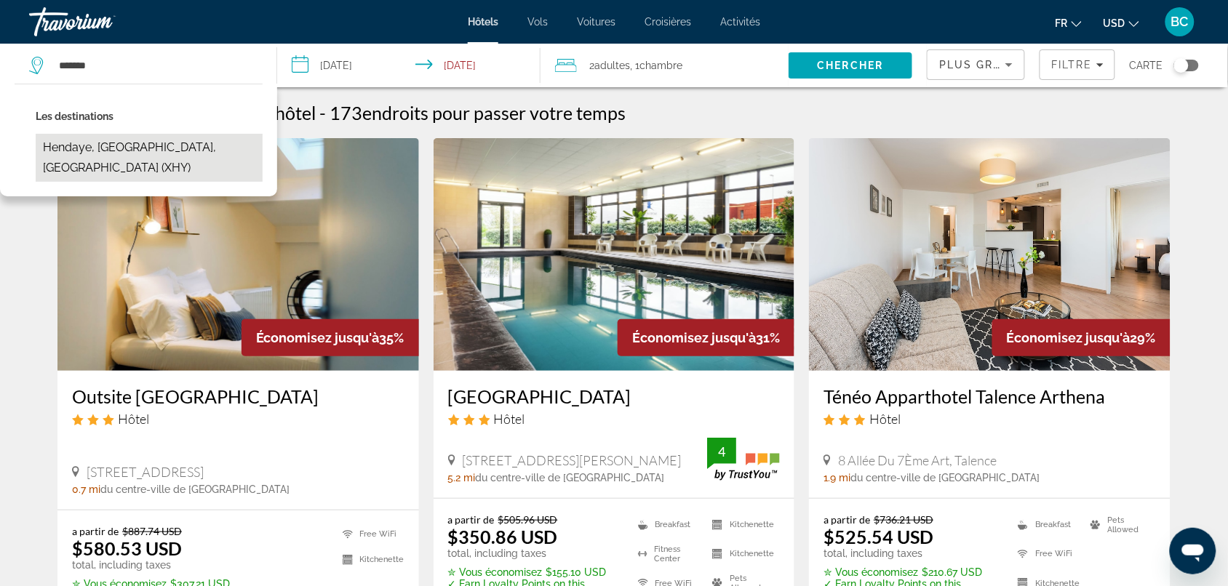
click at [132, 134] on button "Hendaye, [GEOGRAPHIC_DATA], [GEOGRAPHIC_DATA] (XHY)" at bounding box center [149, 158] width 227 height 48
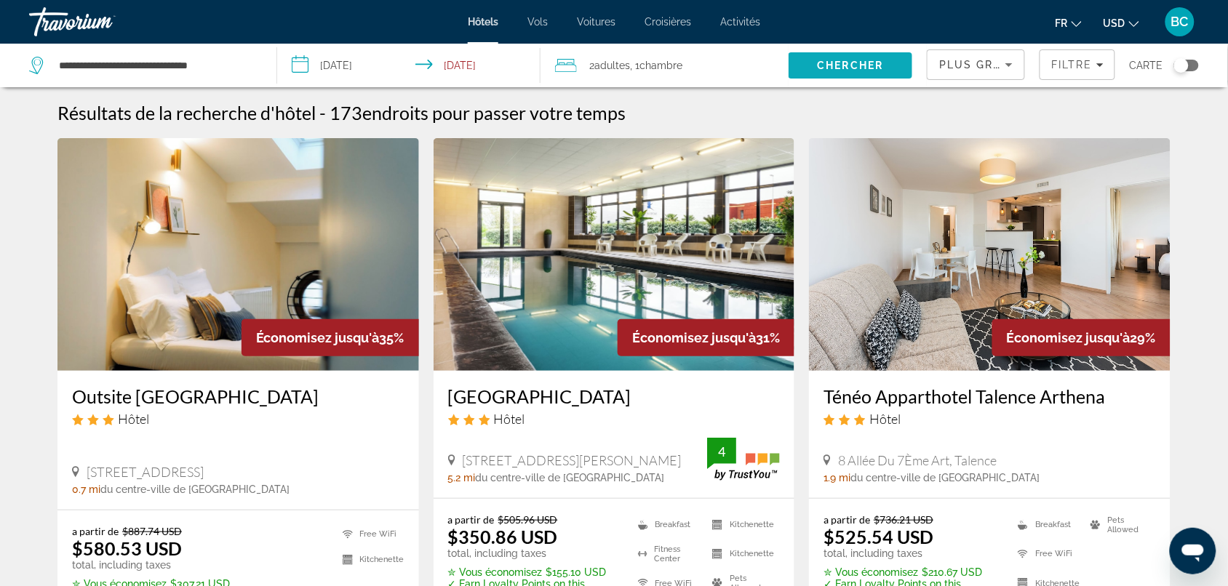
click at [820, 62] on span "Chercher" at bounding box center [850, 66] width 66 height 12
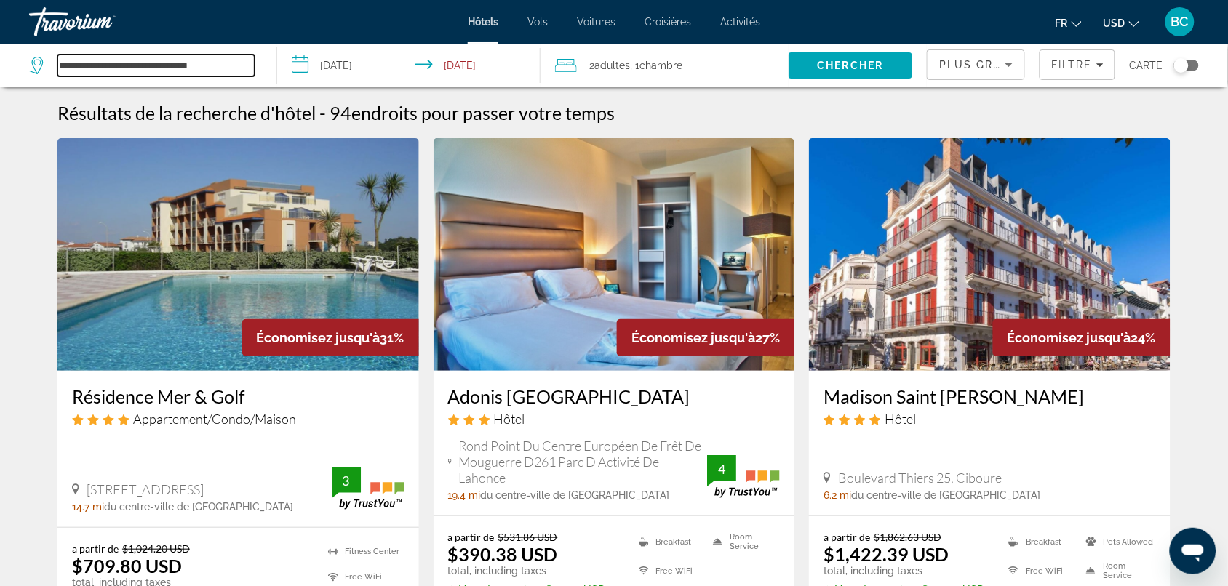
click at [215, 65] on input "**********" at bounding box center [155, 66] width 197 height 22
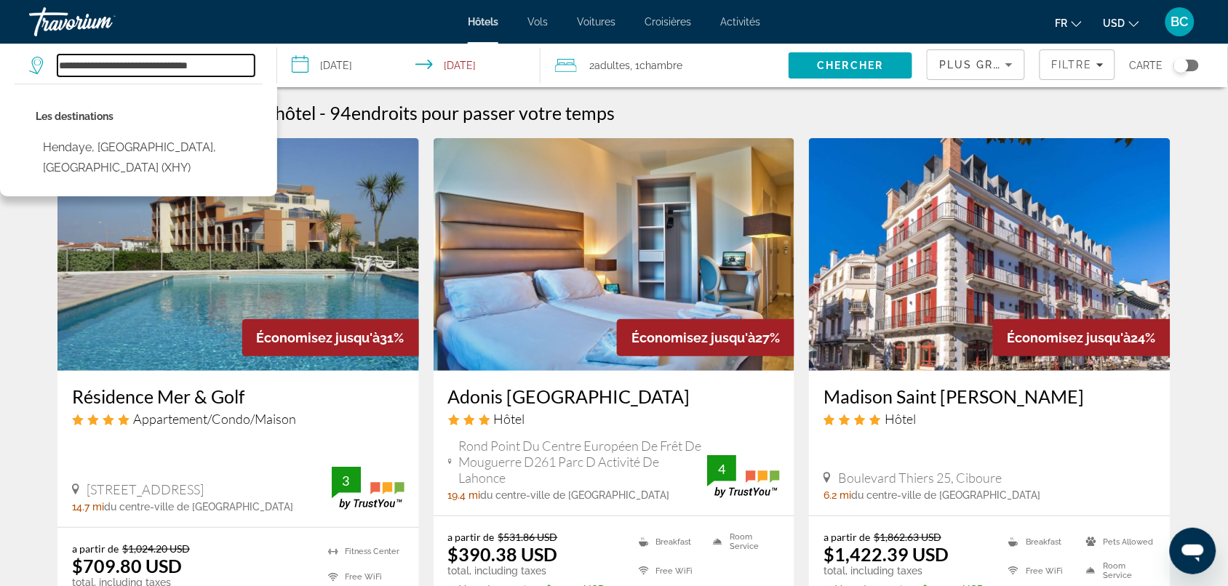
click at [215, 65] on input "**********" at bounding box center [155, 66] width 197 height 22
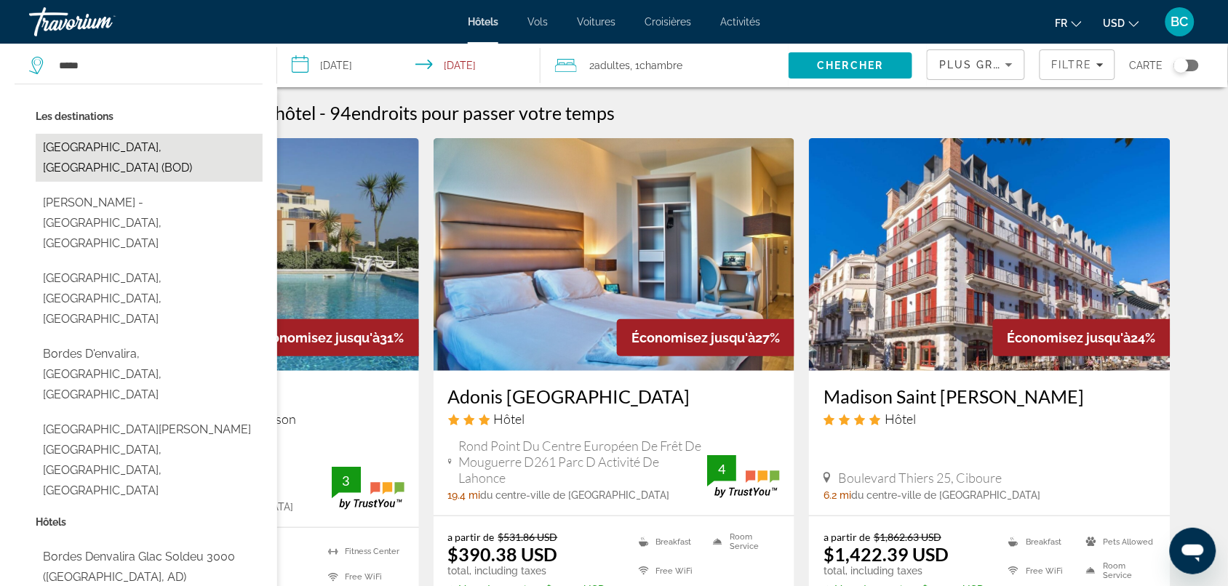
click at [108, 142] on button "[GEOGRAPHIC_DATA], [GEOGRAPHIC_DATA] (BOD)" at bounding box center [149, 158] width 227 height 48
type input "**********"
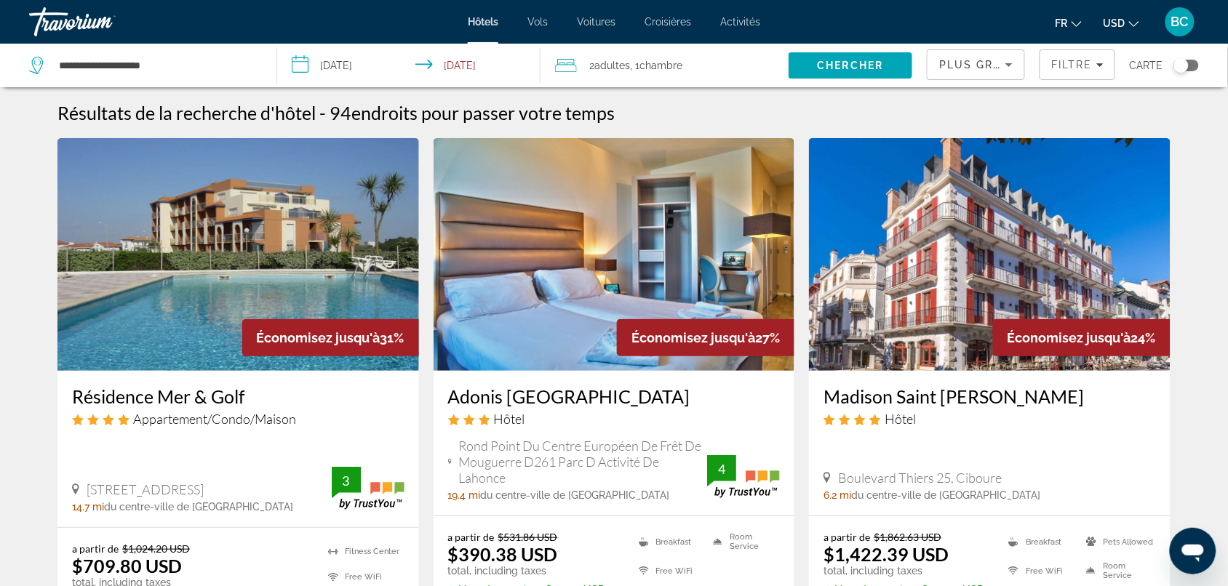
click at [993, 23] on ul "fr English Español Français Italiano Português русский USD USD ($) MXN (Mex$) C…" at bounding box center [1107, 21] width 105 height 23
click at [993, 20] on span "USD" at bounding box center [1114, 23] width 22 height 12
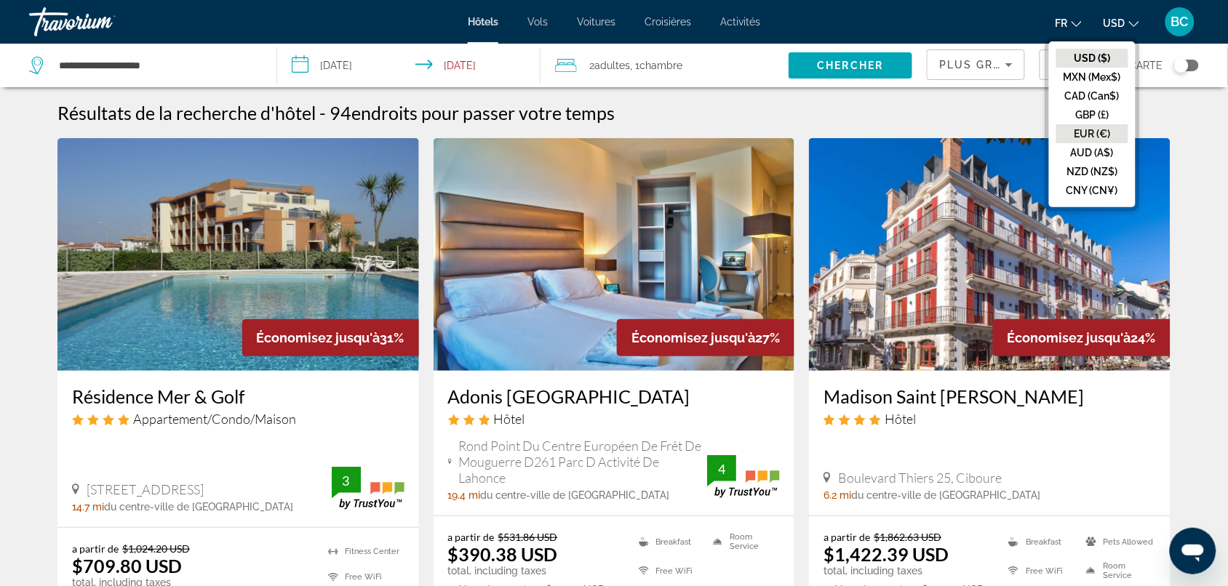
click at [993, 131] on button "EUR (€)" at bounding box center [1092, 133] width 72 height 19
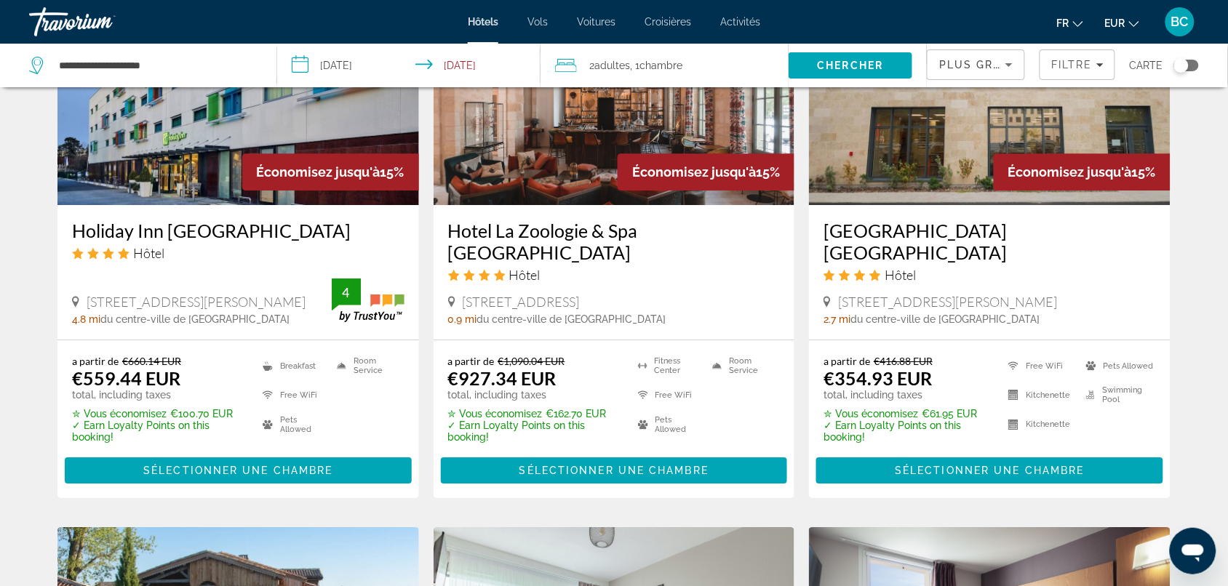
scroll to position [1273, 0]
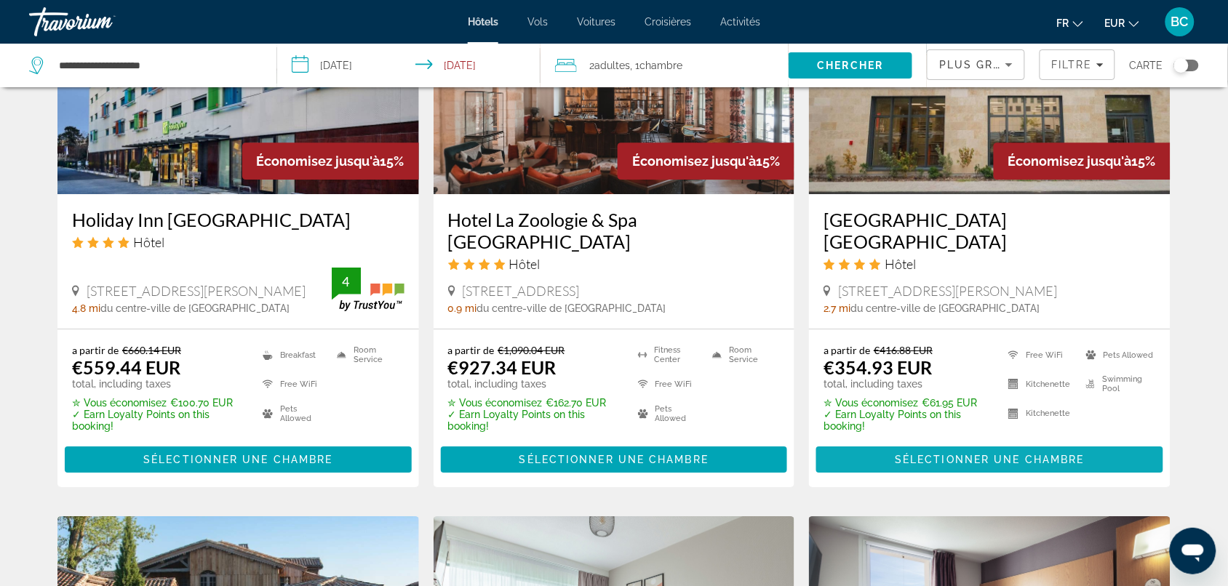
click at [969, 465] on span "Sélectionner une chambre" at bounding box center [989, 460] width 189 height 12
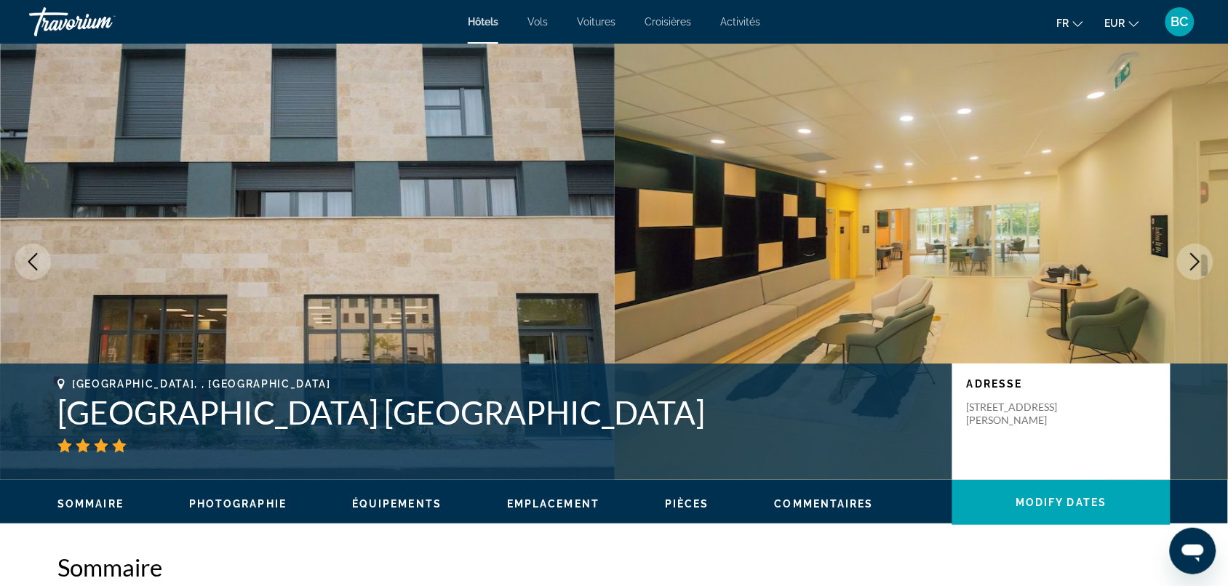
click at [993, 260] on icon "Next image" at bounding box center [1194, 261] width 17 height 17
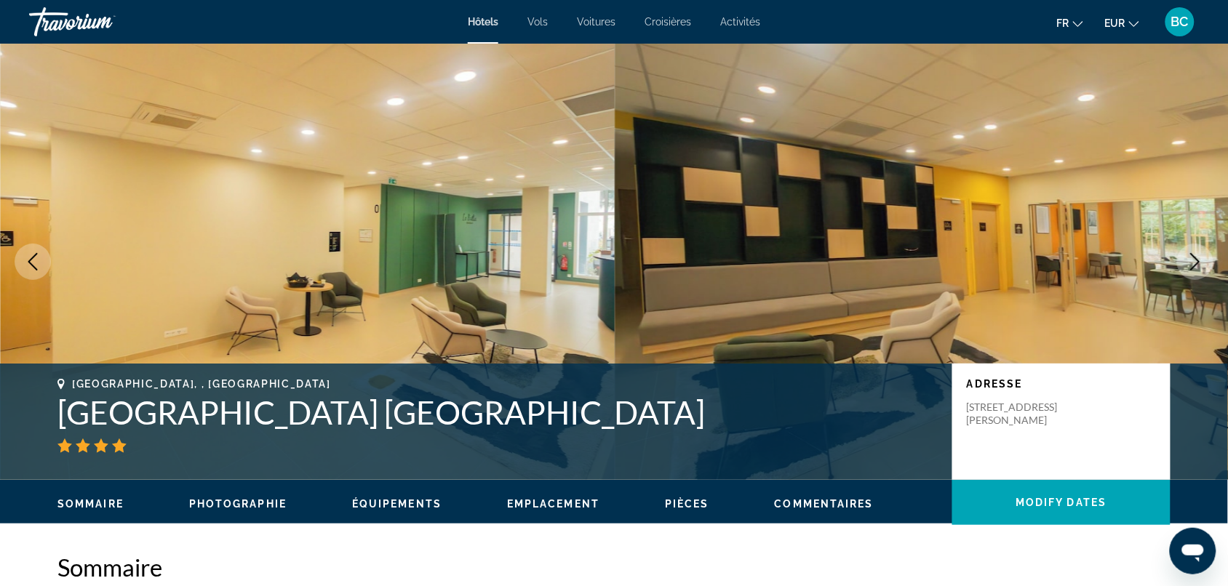
click at [993, 263] on icon "Next image" at bounding box center [1194, 261] width 17 height 17
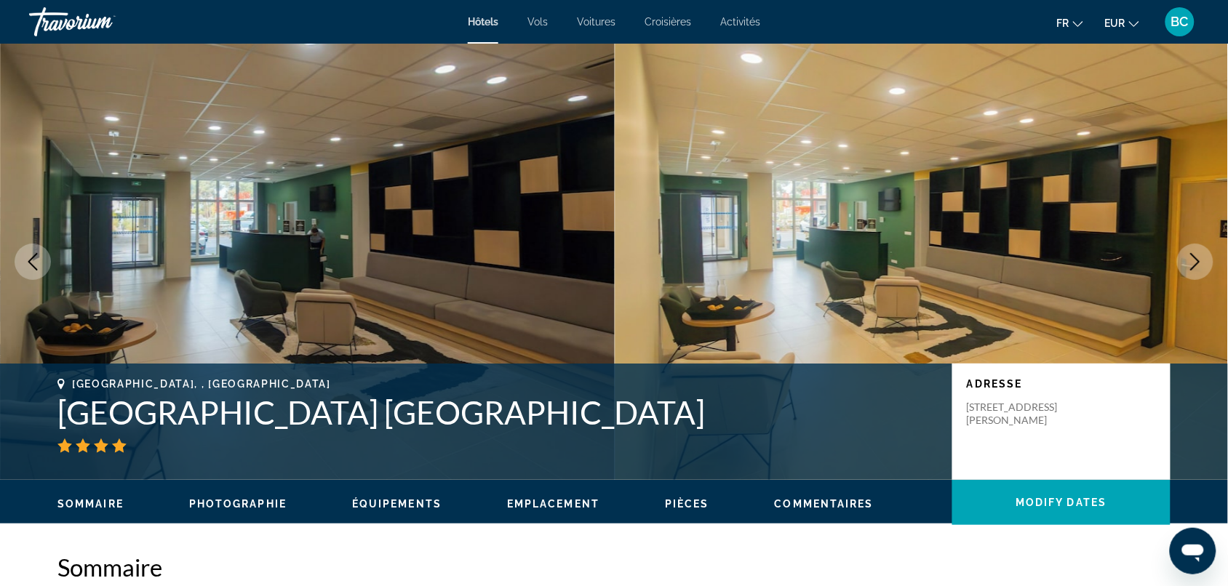
click at [993, 263] on icon "Next image" at bounding box center [1194, 261] width 17 height 17
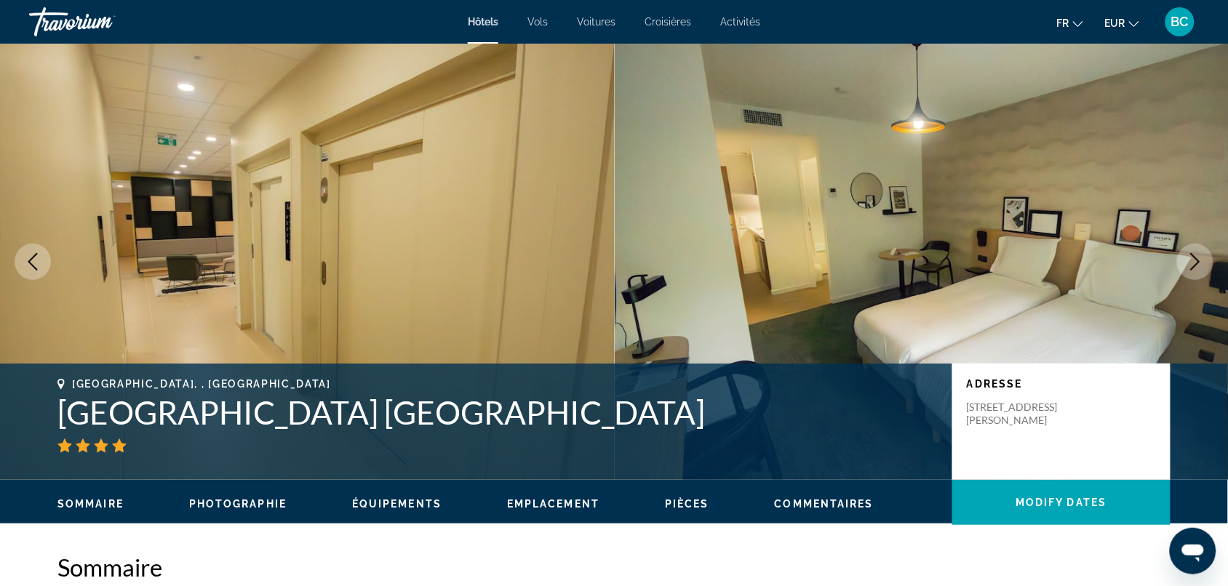
click at [993, 263] on icon "Next image" at bounding box center [1194, 261] width 17 height 17
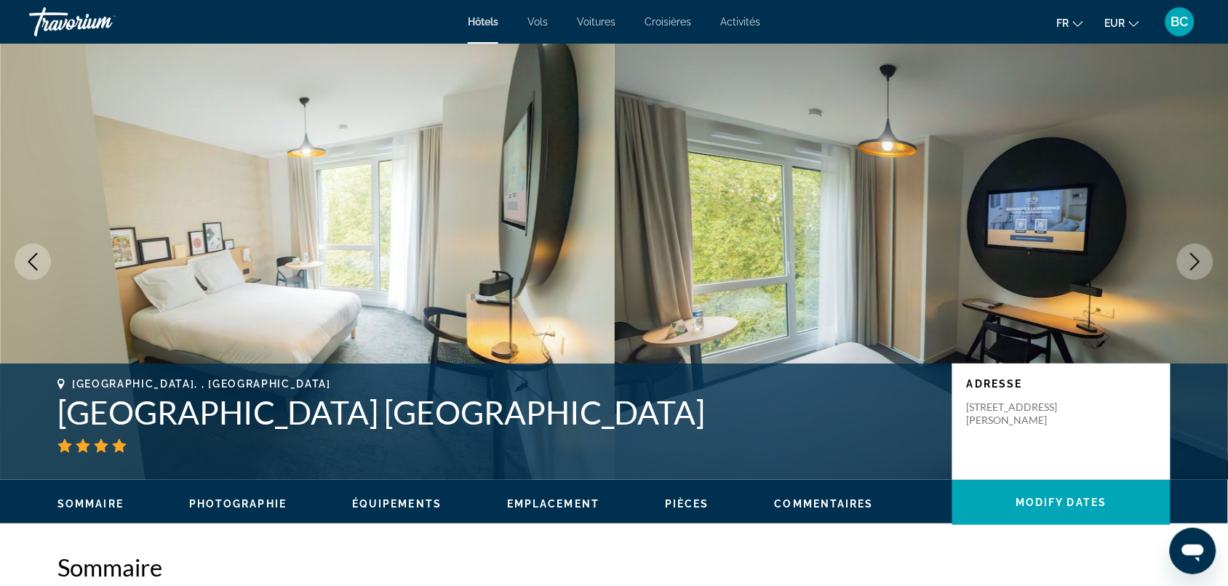
click at [993, 263] on button "Next image" at bounding box center [1195, 262] width 36 height 36
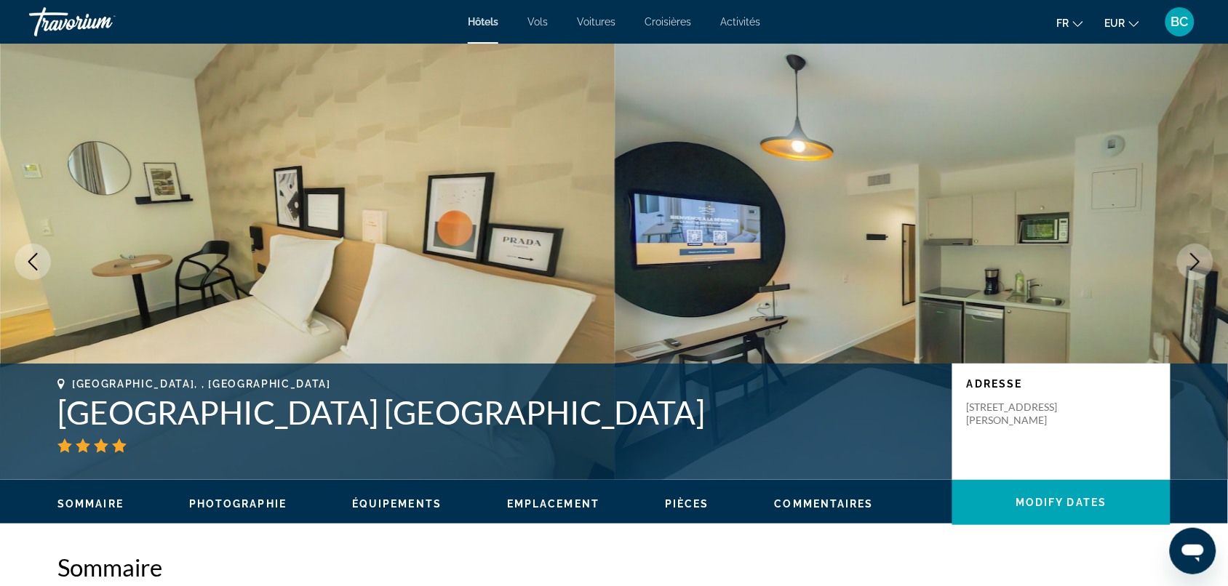
click at [993, 263] on button "Next image" at bounding box center [1195, 262] width 36 height 36
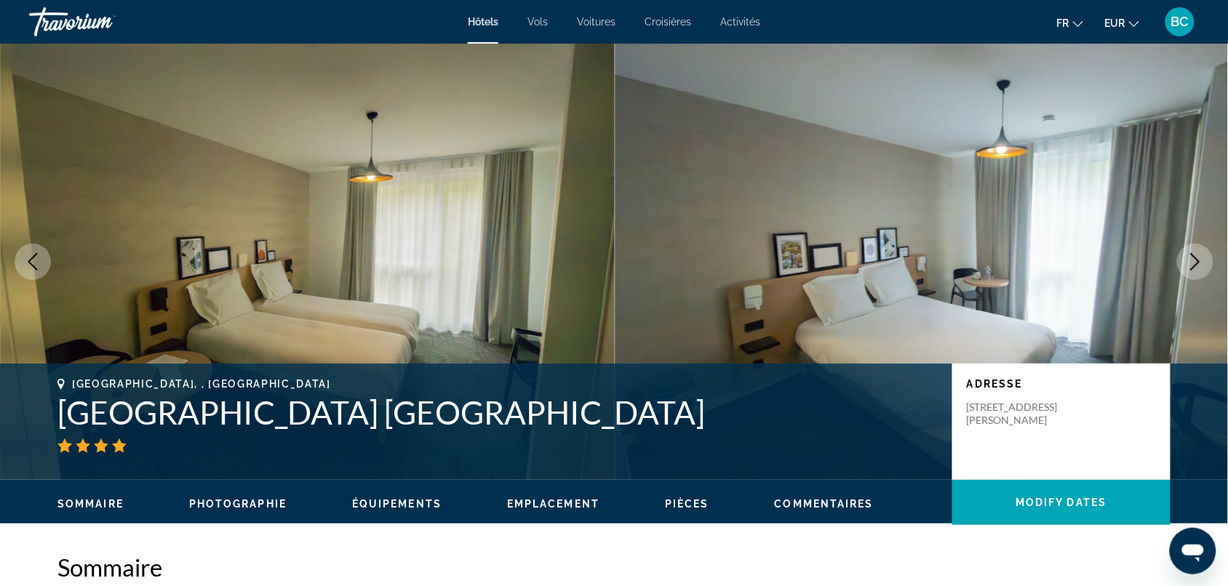
click at [993, 263] on button "Next image" at bounding box center [1195, 262] width 36 height 36
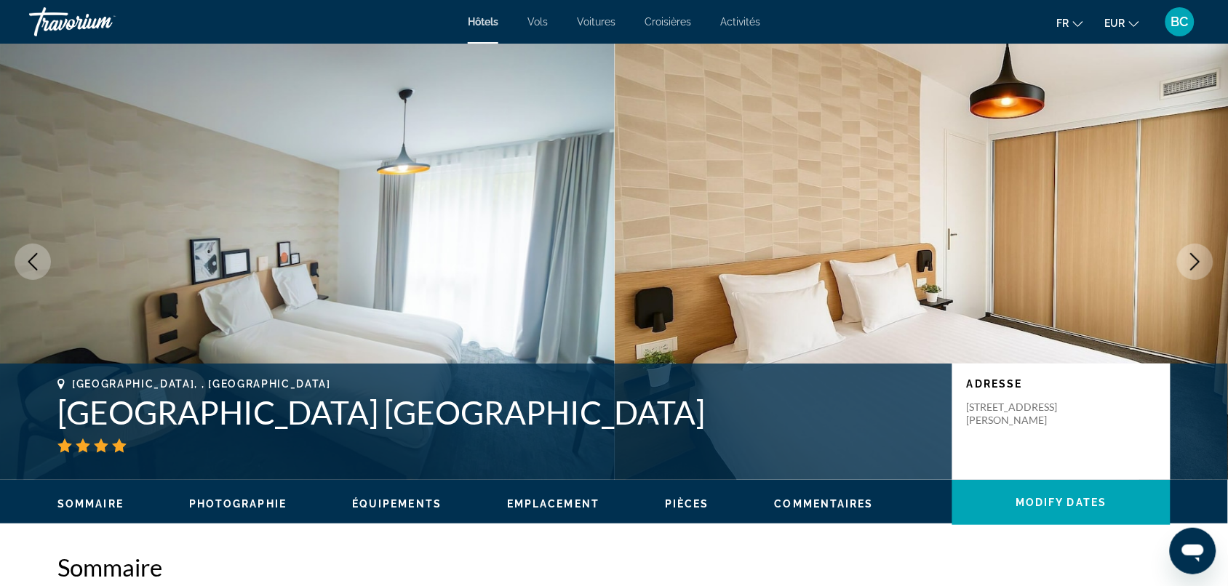
click at [993, 263] on button "Next image" at bounding box center [1195, 262] width 36 height 36
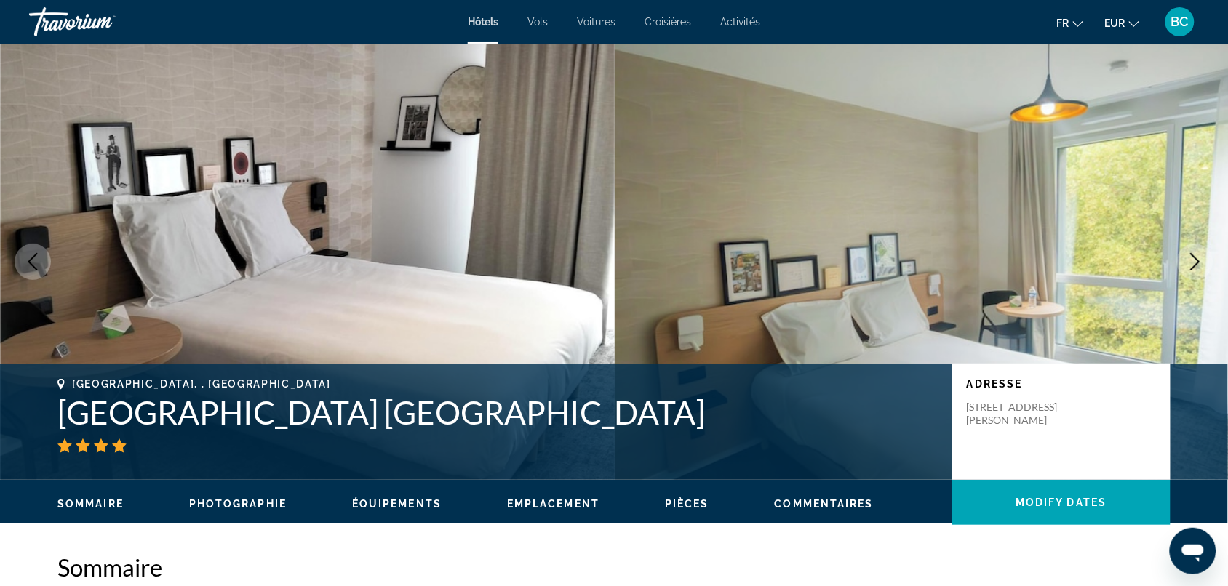
click at [993, 263] on button "Next image" at bounding box center [1195, 262] width 36 height 36
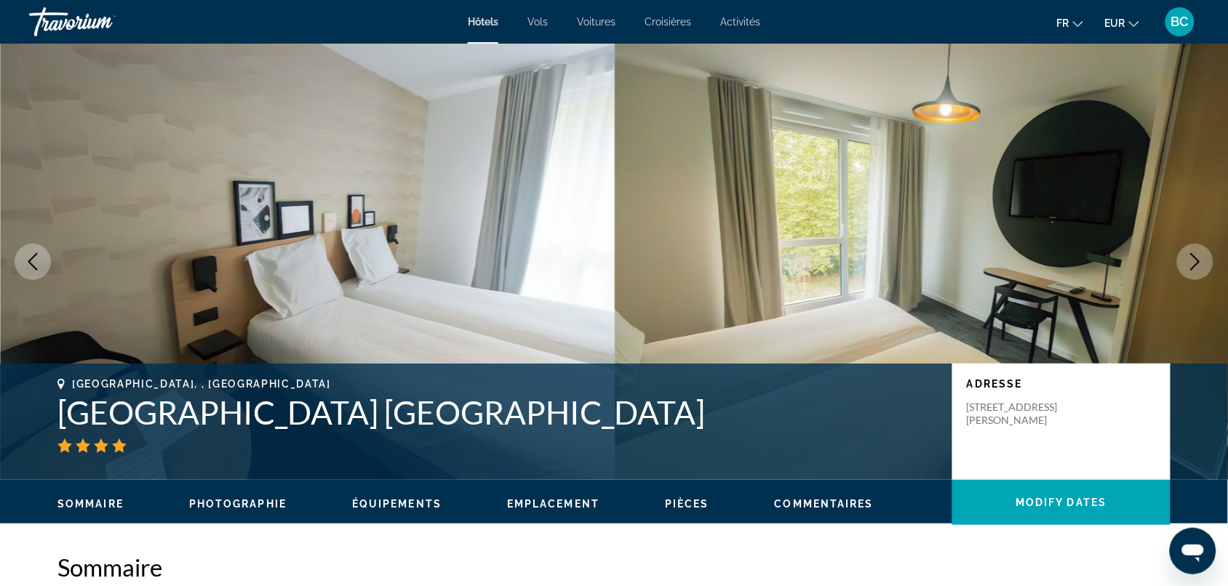
click at [993, 263] on button "Next image" at bounding box center [1195, 262] width 36 height 36
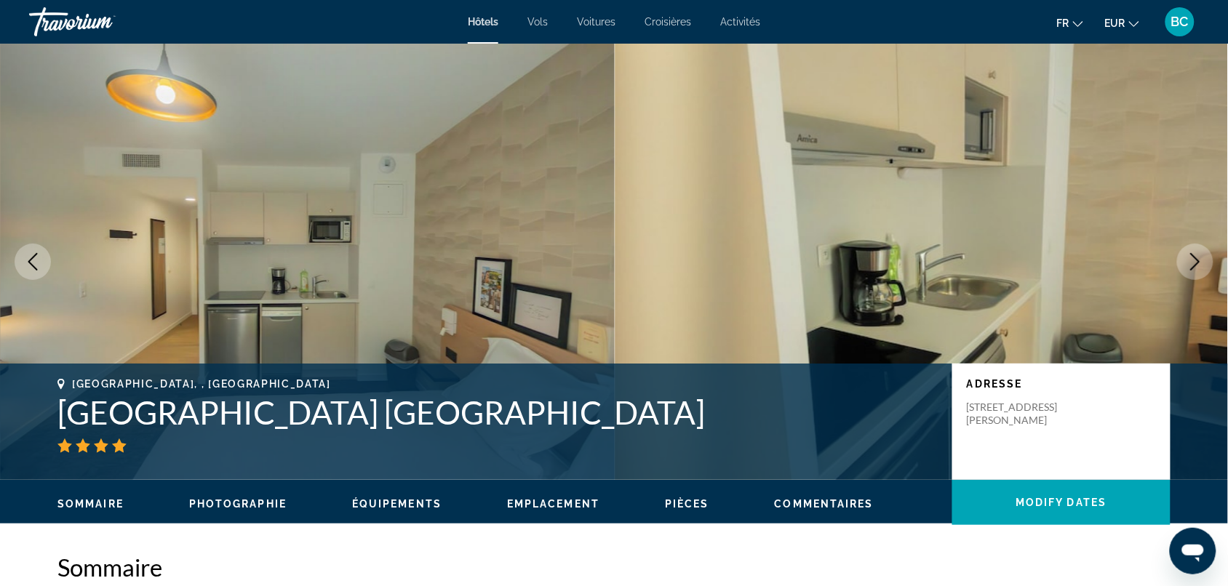
click at [993, 263] on button "Next image" at bounding box center [1195, 262] width 36 height 36
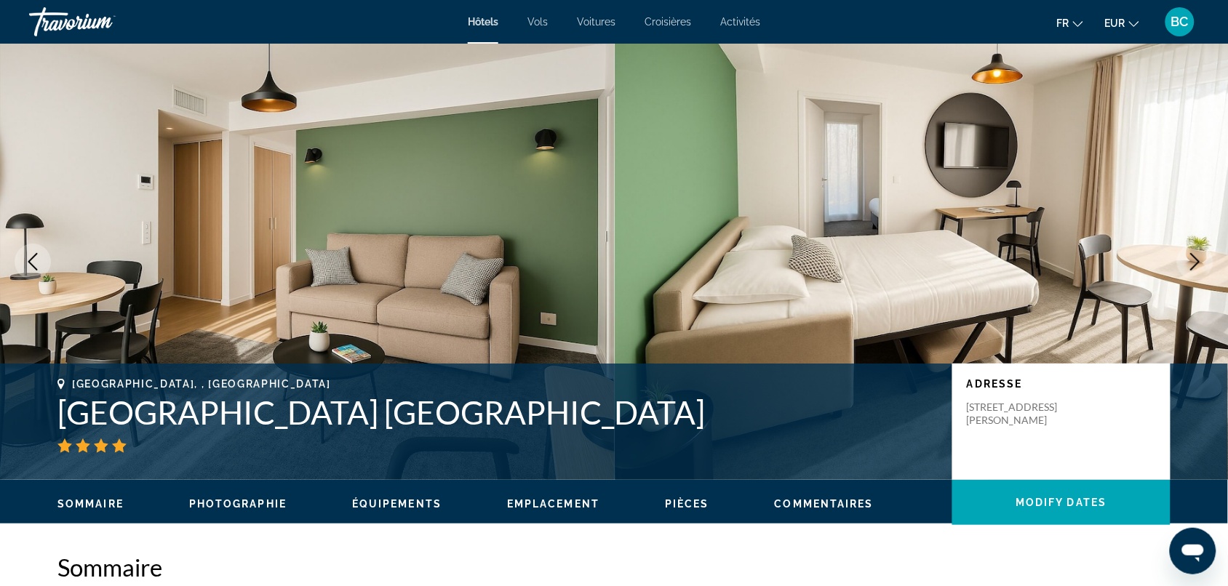
click at [993, 263] on button "Next image" at bounding box center [1195, 262] width 36 height 36
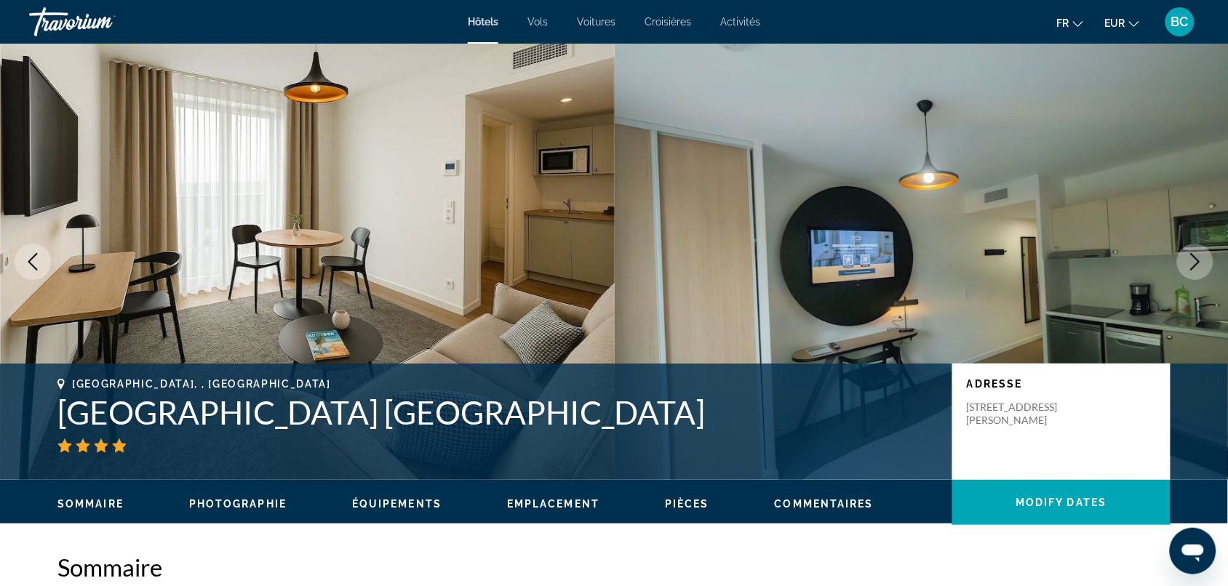
click at [993, 263] on button "Next image" at bounding box center [1195, 262] width 36 height 36
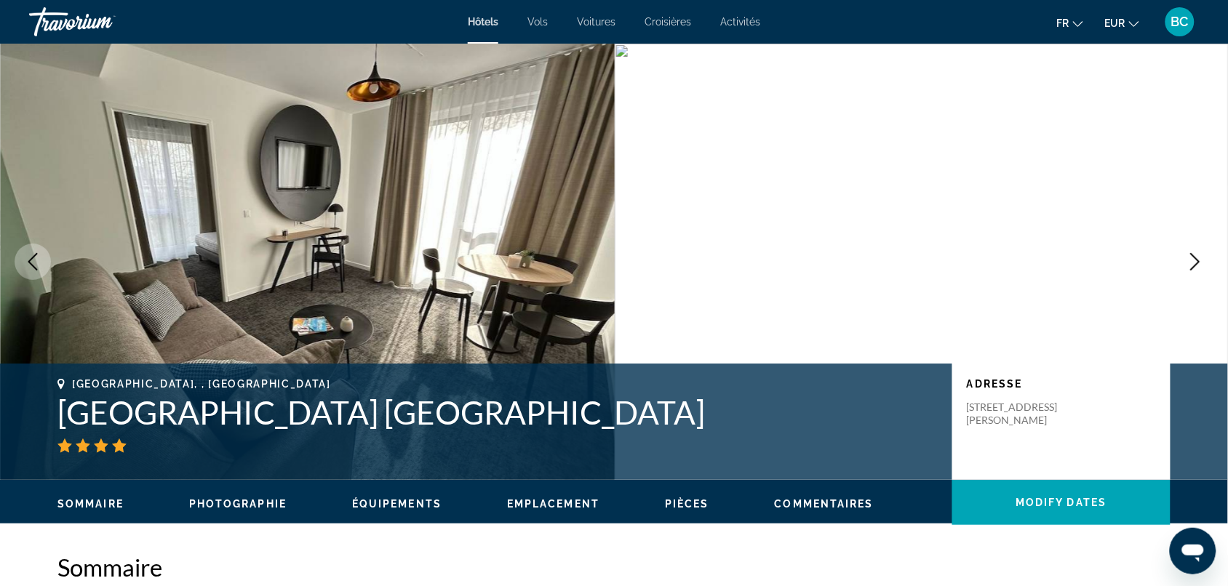
click at [993, 263] on button "Next image" at bounding box center [1195, 262] width 36 height 36
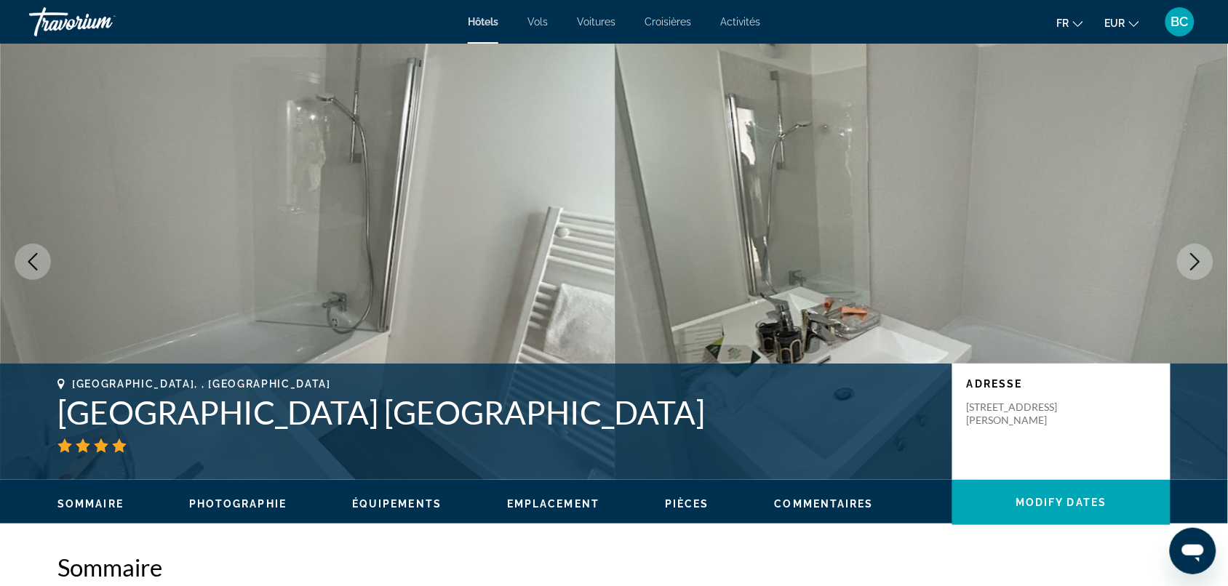
click at [993, 263] on button "Next image" at bounding box center [1195, 262] width 36 height 36
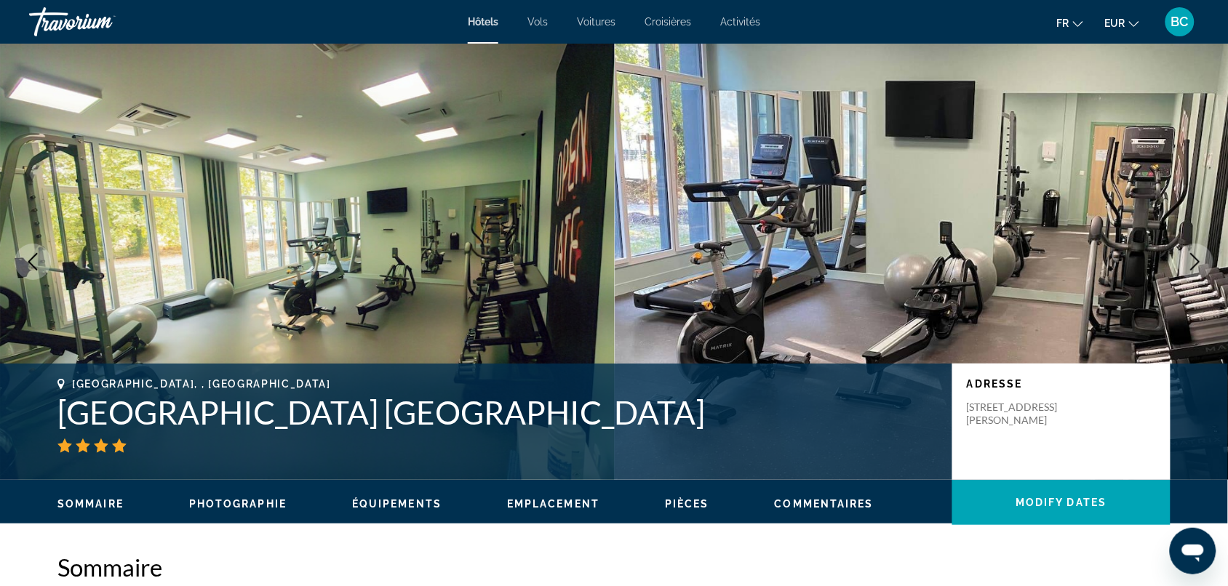
click at [993, 260] on button "Next image" at bounding box center [1195, 262] width 36 height 36
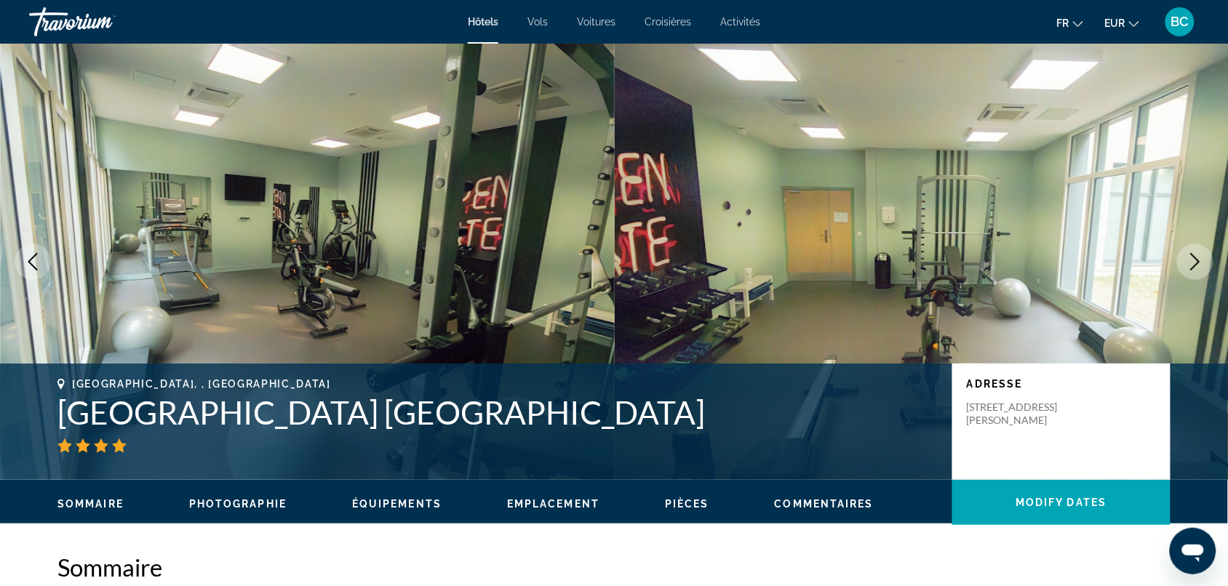
click at [993, 260] on button "Next image" at bounding box center [1195, 262] width 36 height 36
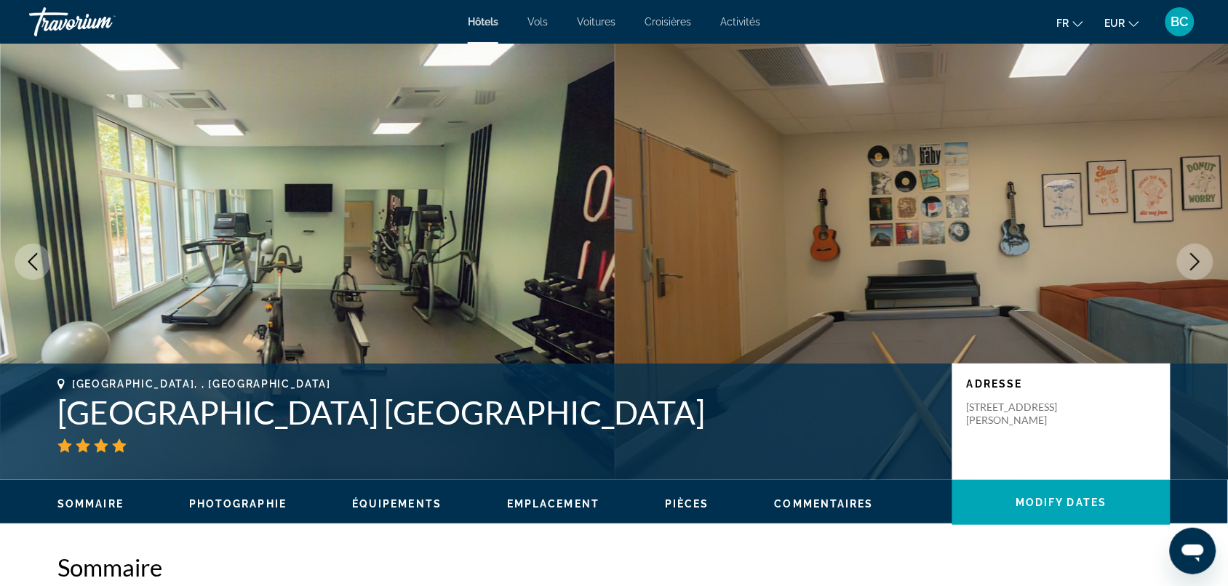
click at [993, 260] on button "Next image" at bounding box center [1195, 262] width 36 height 36
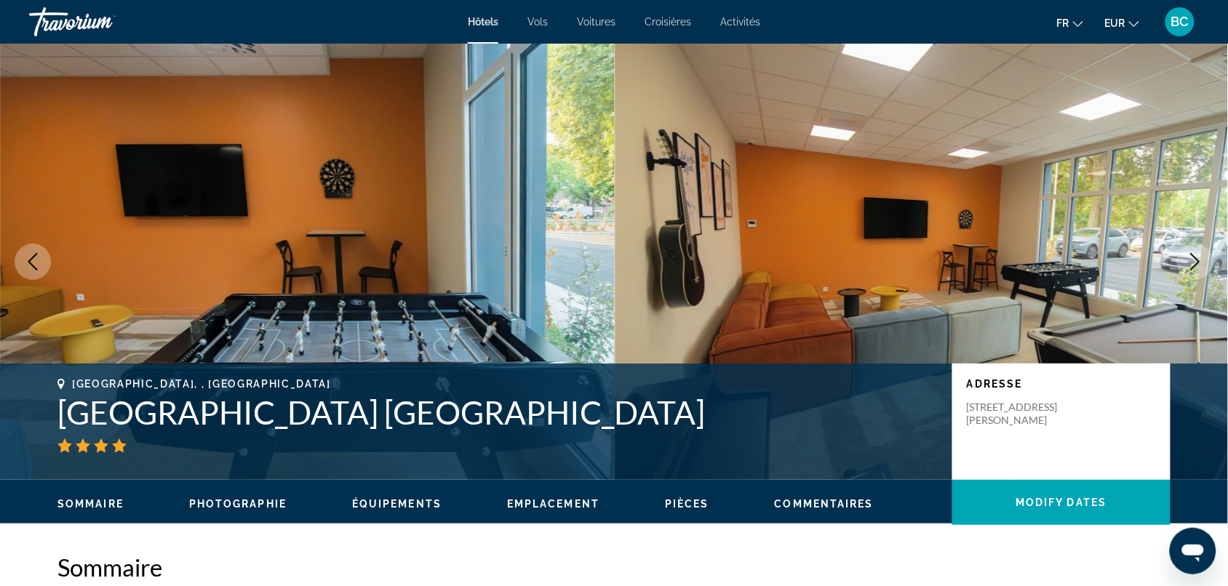
click at [993, 260] on button "Next image" at bounding box center [1195, 262] width 36 height 36
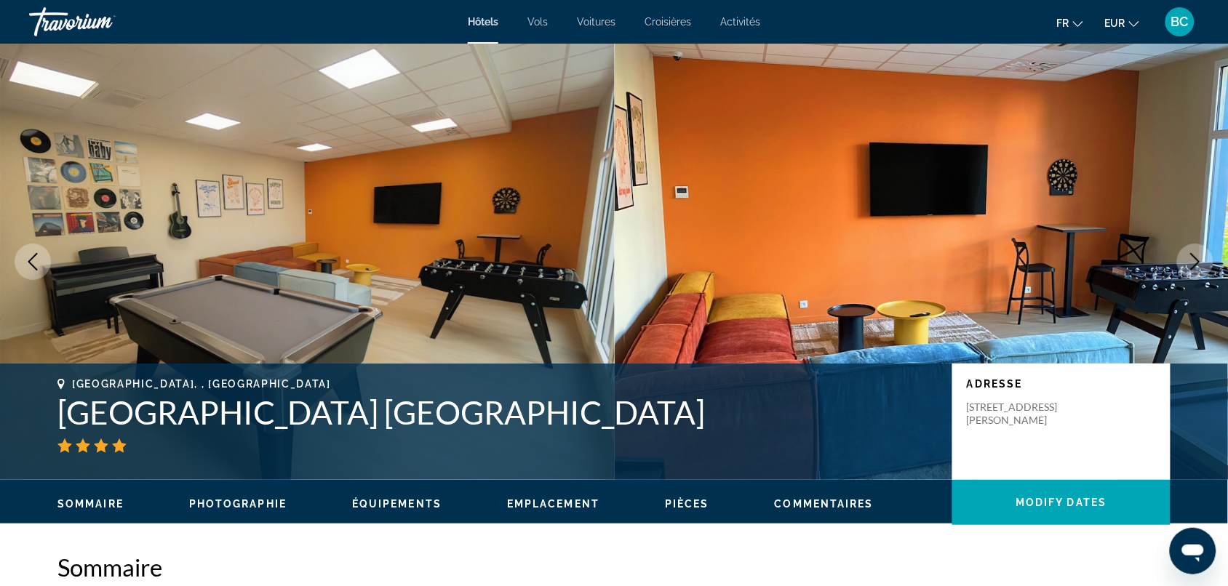
click at [993, 260] on button "Next image" at bounding box center [1195, 262] width 36 height 36
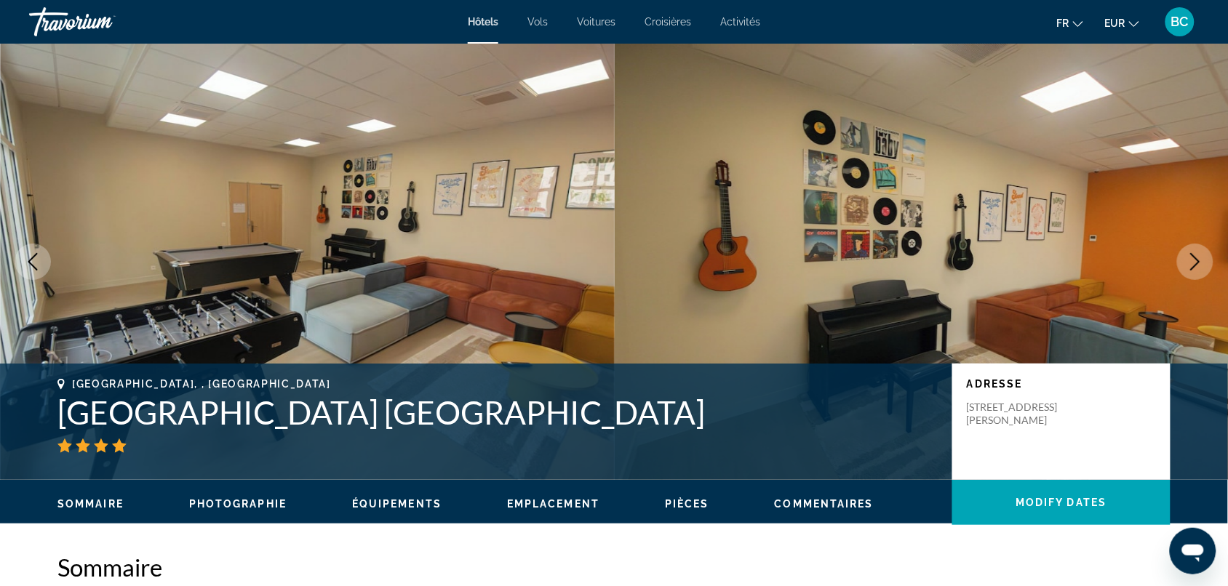
click at [993, 260] on button "Next image" at bounding box center [1195, 262] width 36 height 36
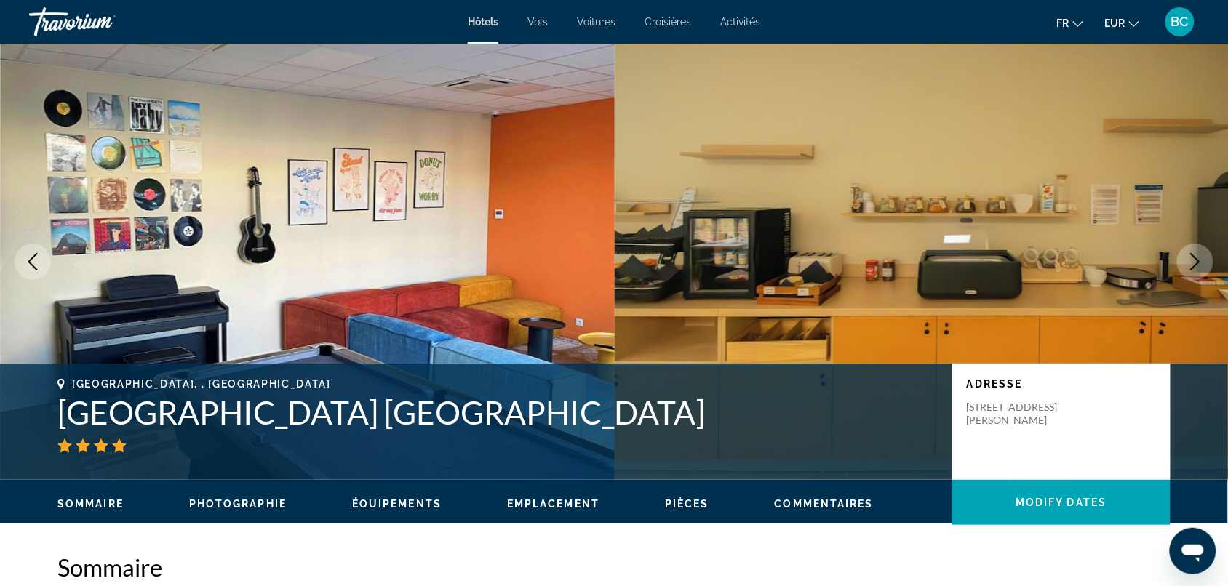
click at [993, 260] on button "Next image" at bounding box center [1195, 262] width 36 height 36
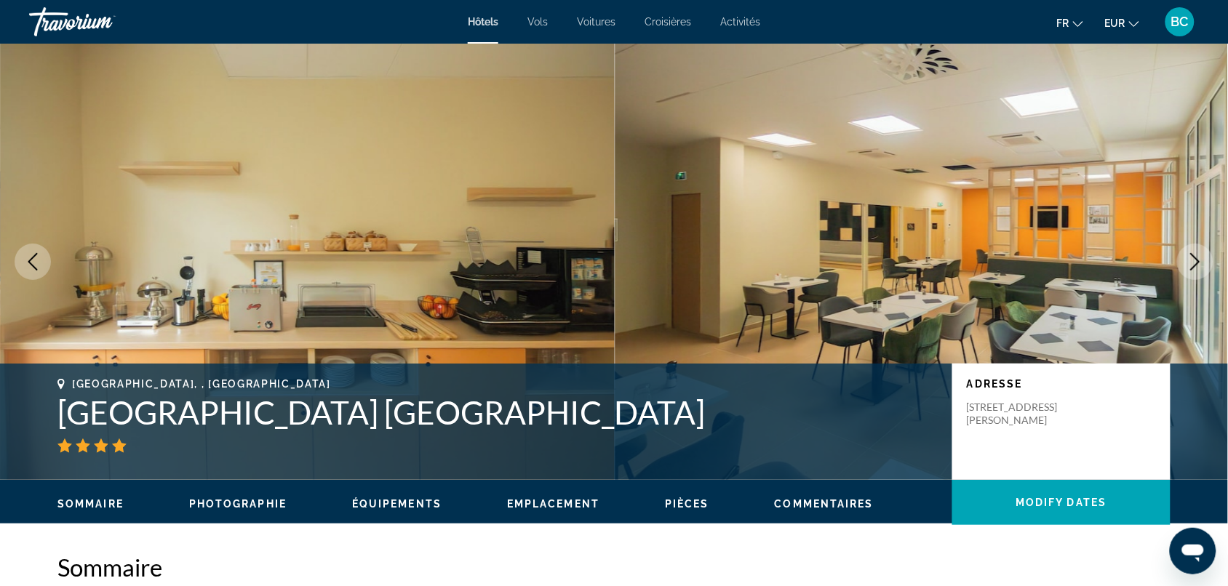
click at [993, 260] on button "Next image" at bounding box center [1195, 262] width 36 height 36
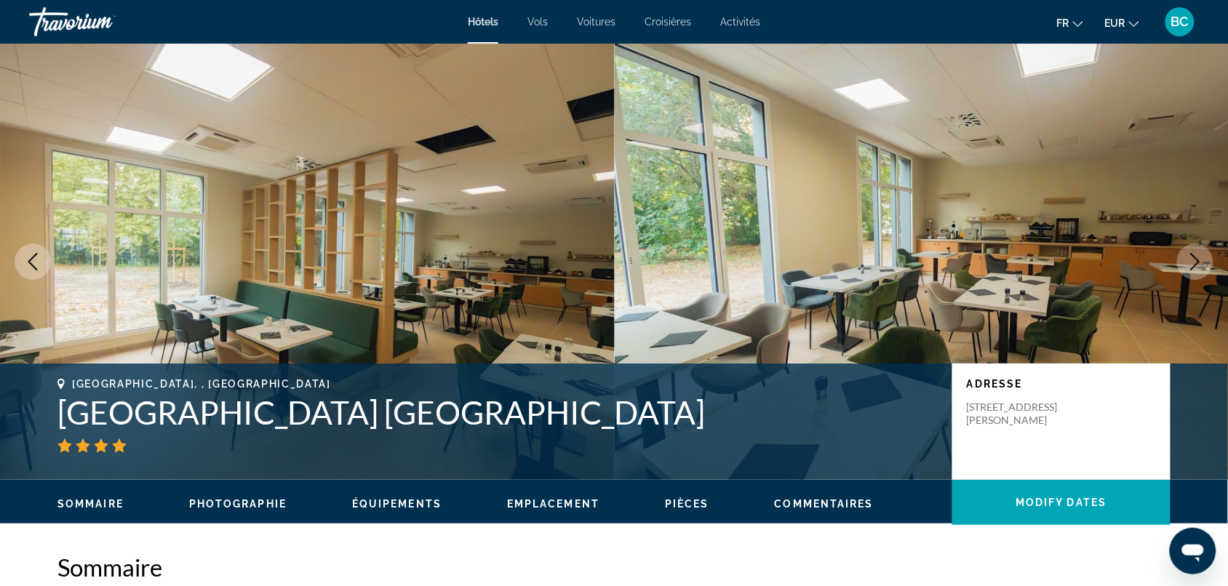
click at [993, 260] on button "Next image" at bounding box center [1195, 262] width 36 height 36
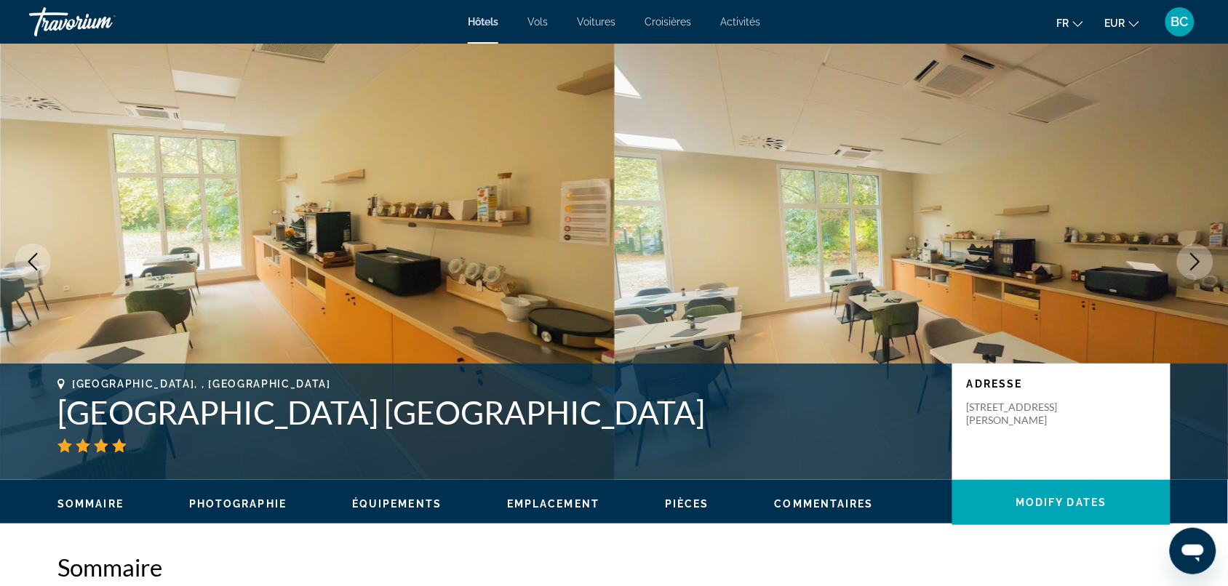
click at [993, 260] on button "Next image" at bounding box center [1195, 262] width 36 height 36
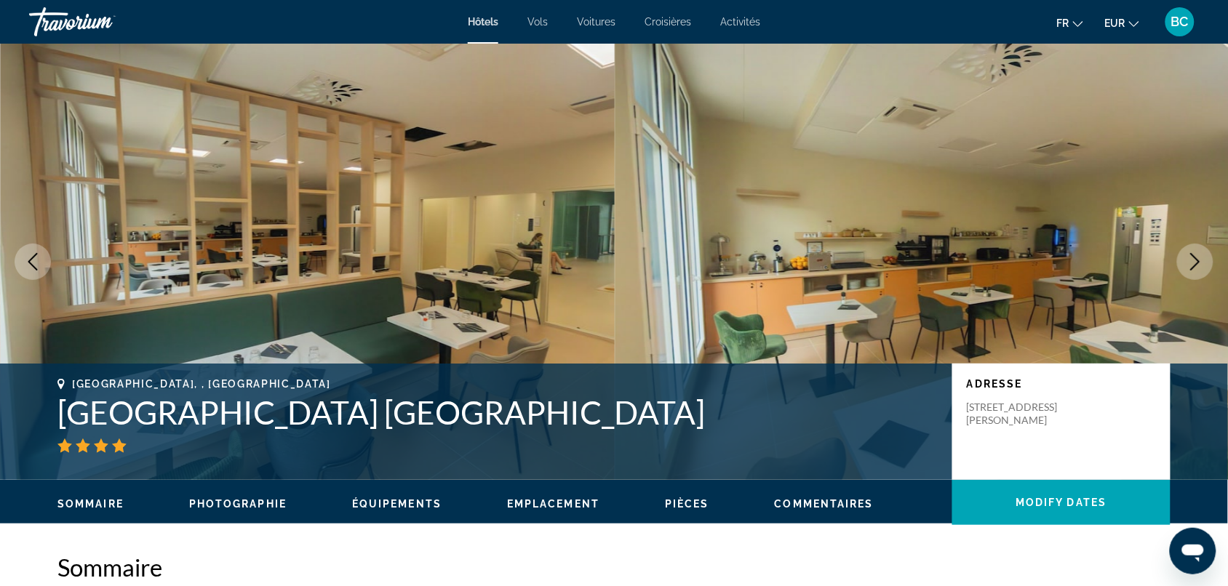
click at [993, 260] on button "Next image" at bounding box center [1195, 262] width 36 height 36
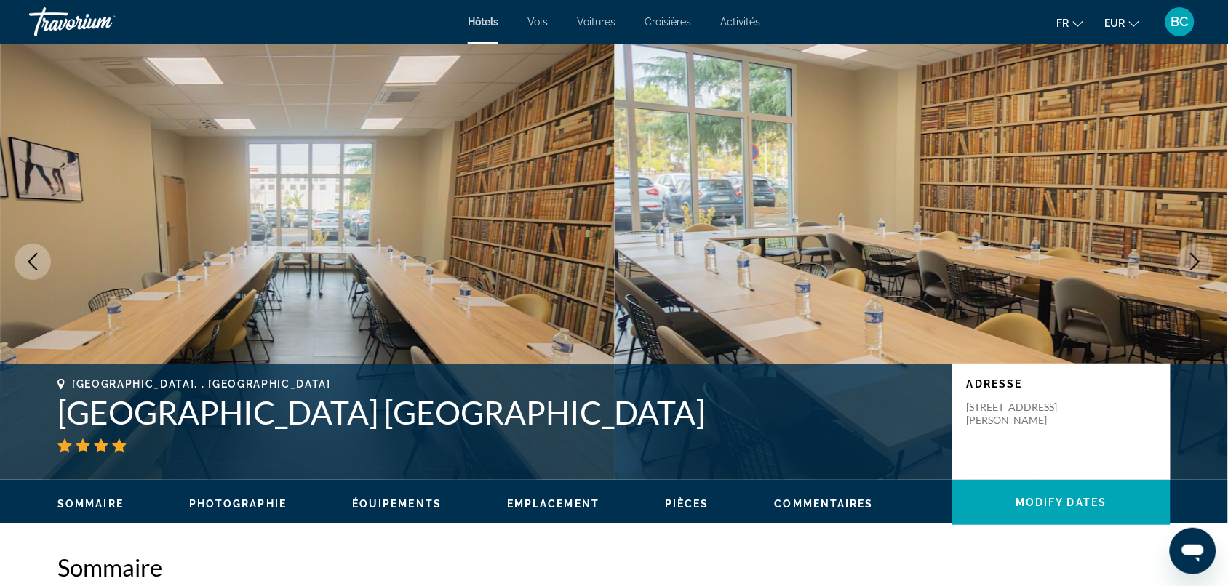
click at [993, 260] on button "Next image" at bounding box center [1195, 262] width 36 height 36
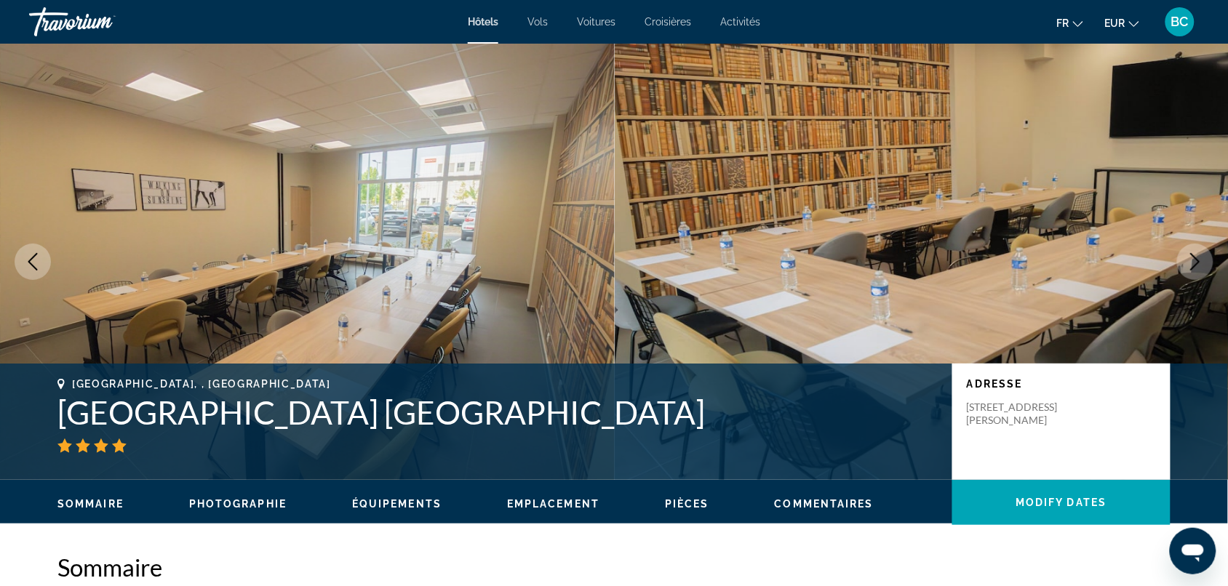
click at [31, 260] on icon "Previous image" at bounding box center [32, 261] width 17 height 17
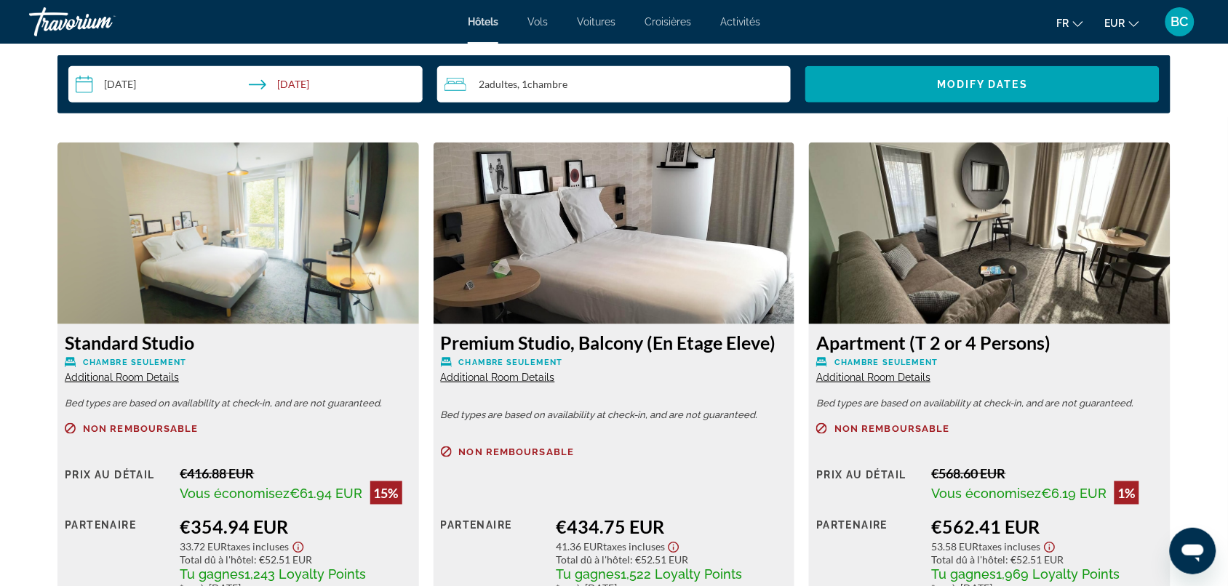
scroll to position [1909, 0]
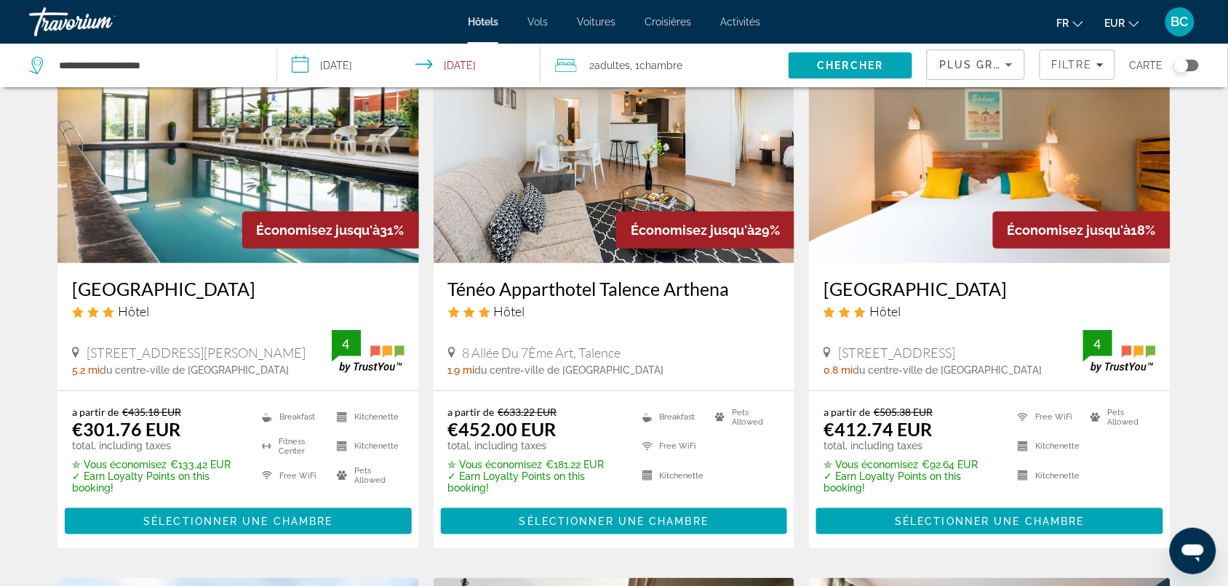
scroll to position [273, 0]
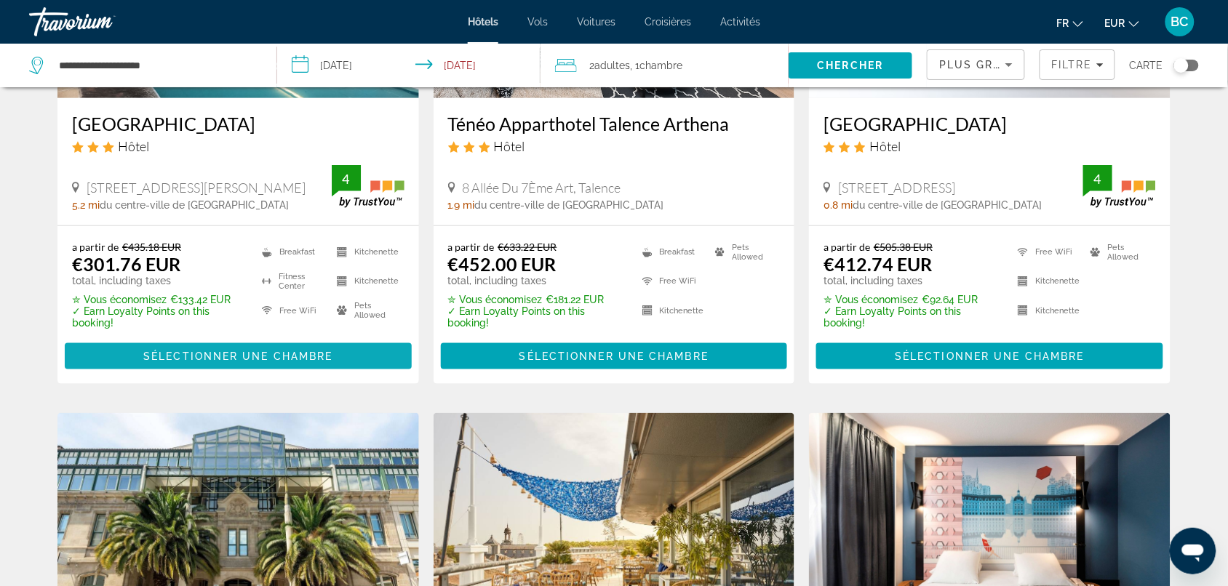
click at [288, 362] on span "Sélectionner une chambre" at bounding box center [237, 357] width 189 height 12
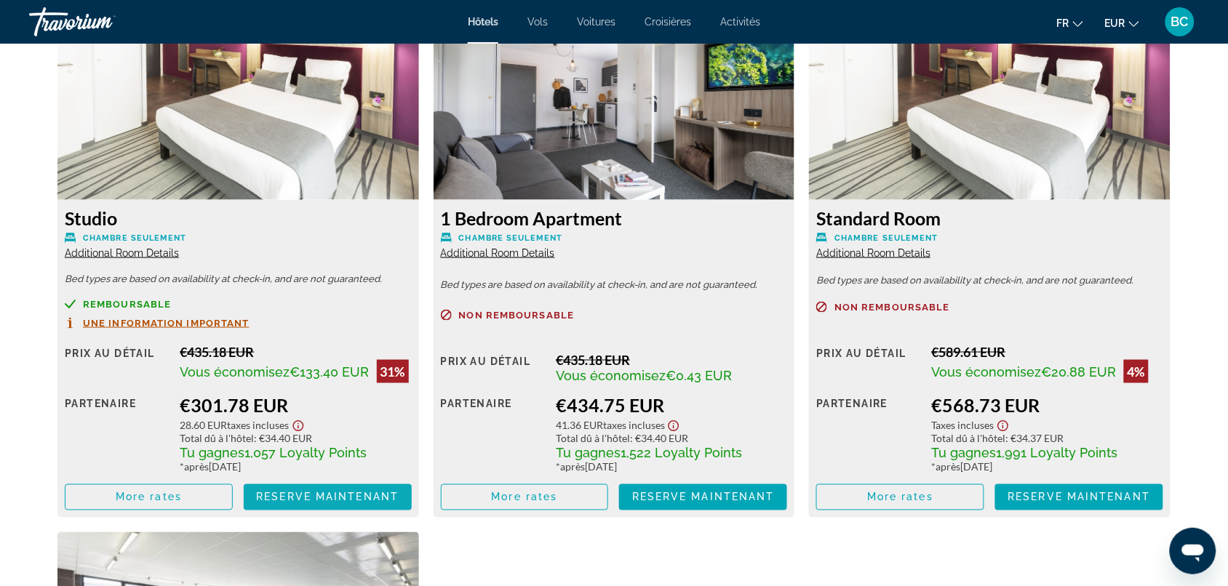
scroll to position [2000, 0]
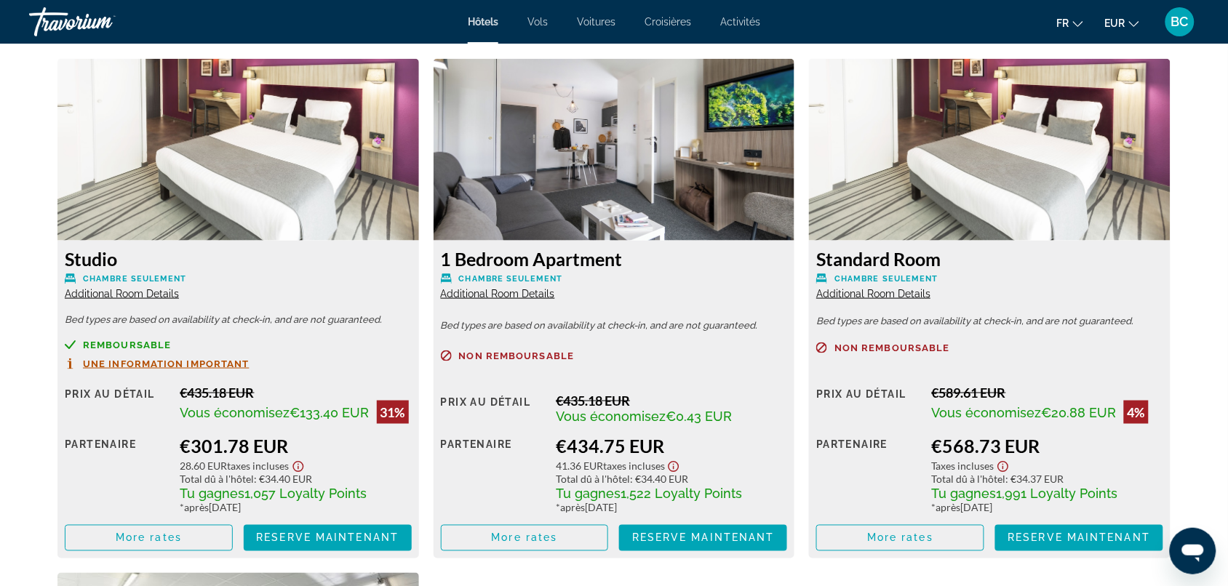
click at [159, 284] on div "Studio Chambre seulement Additional Room Details" at bounding box center [238, 274] width 347 height 52
click at [154, 300] on div "Studio Chambre seulement Additional Room Details" at bounding box center [238, 274] width 347 height 52
click at [157, 295] on span "Additional Room Details" at bounding box center [122, 294] width 114 height 12
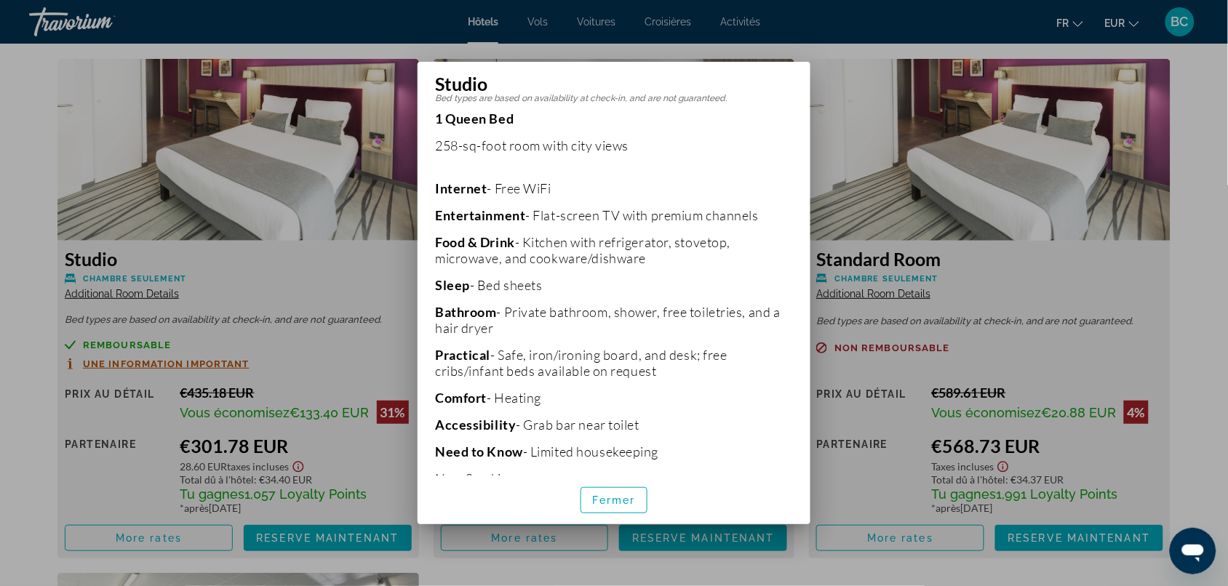
scroll to position [329, 0]
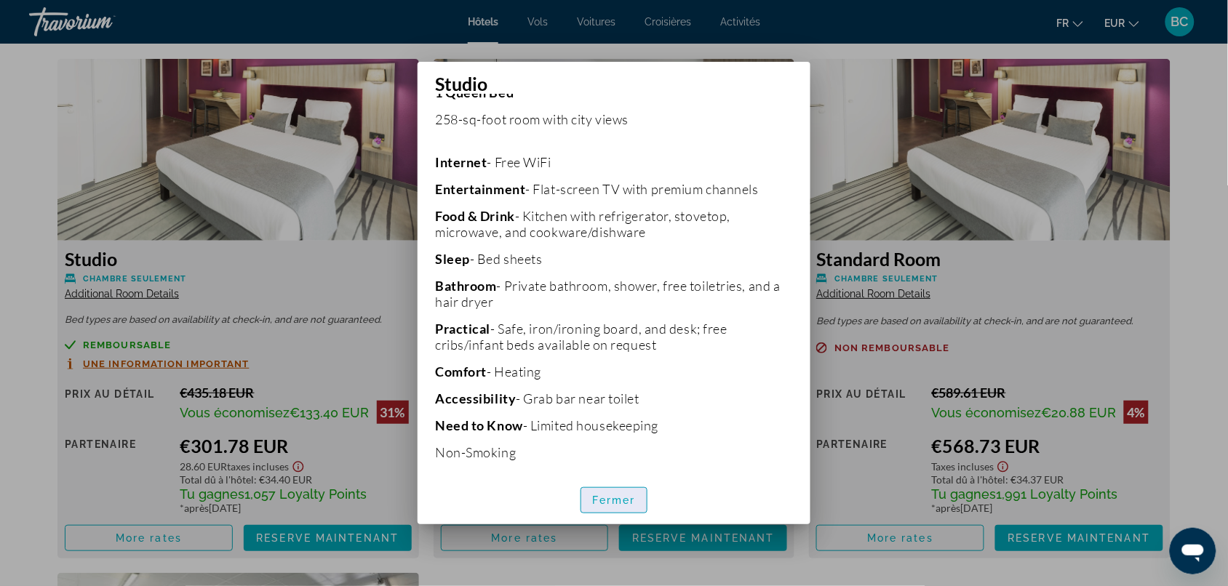
click at [612, 468] on span "Fermer" at bounding box center [614, 501] width 44 height 12
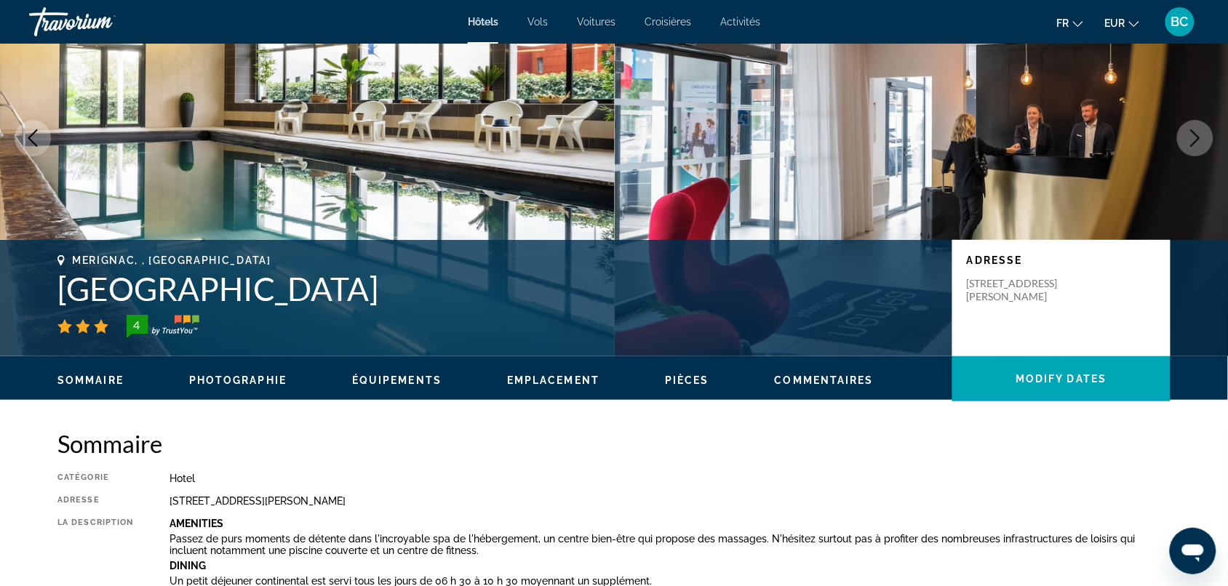
scroll to position [0, 0]
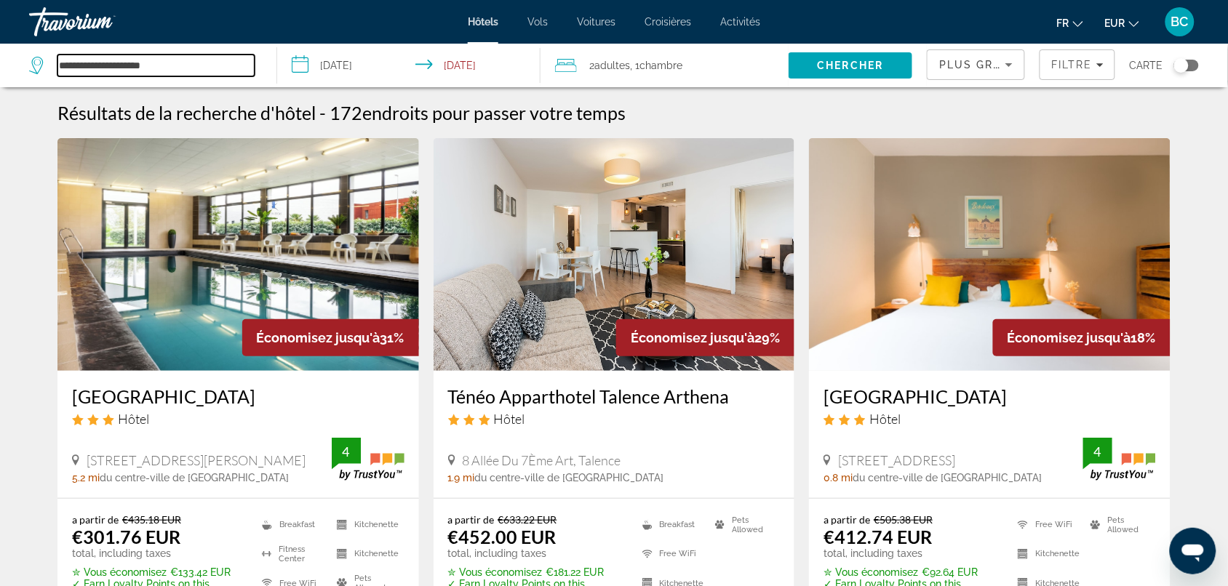
click at [194, 71] on input "**********" at bounding box center [155, 66] width 197 height 22
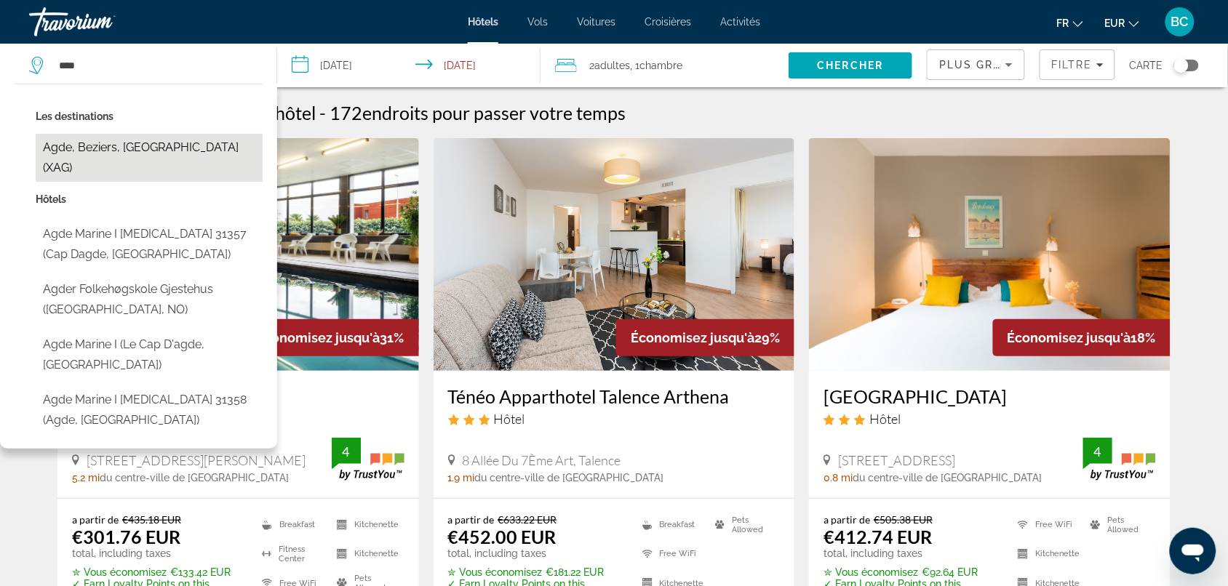
click at [113, 140] on button "Agde, Beziers, [GEOGRAPHIC_DATA] (XAG)" at bounding box center [149, 158] width 227 height 48
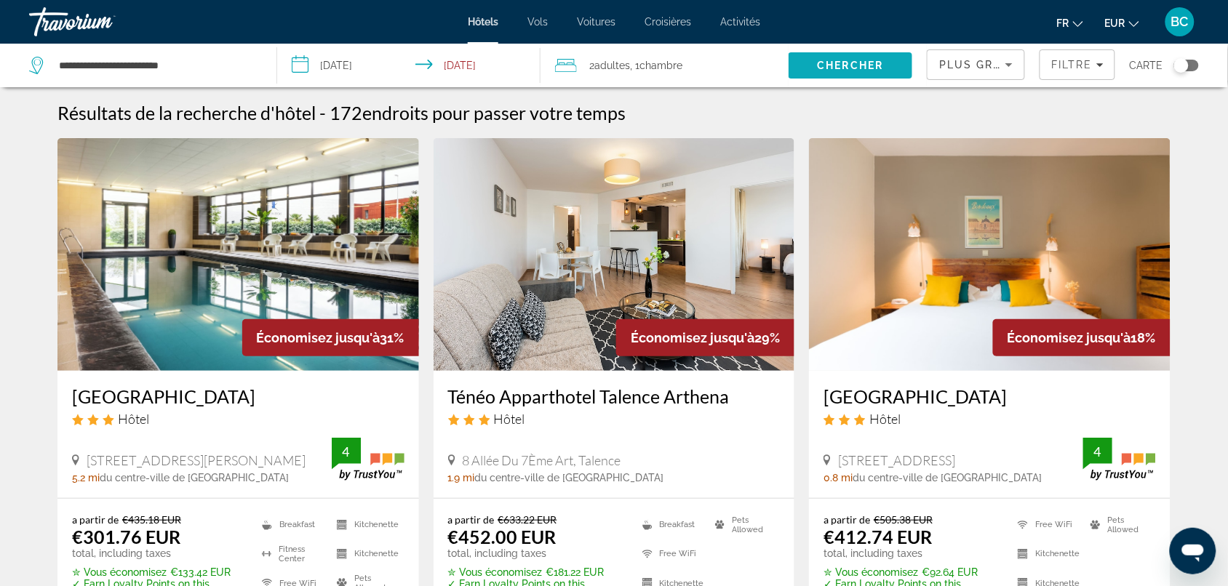
click at [831, 63] on span "Chercher" at bounding box center [850, 66] width 66 height 12
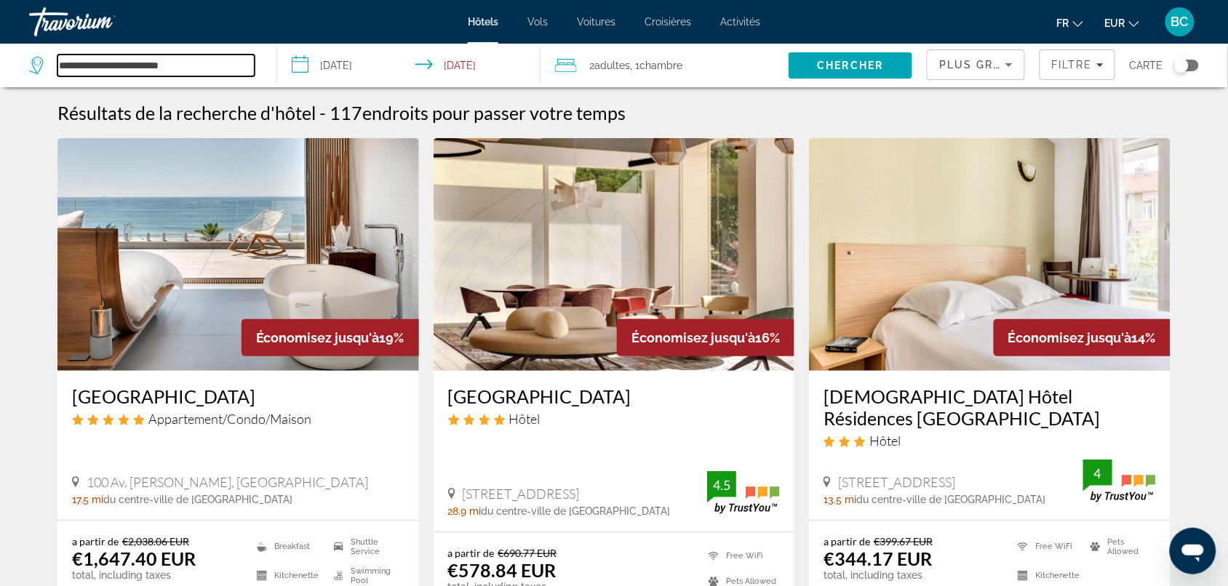
click at [211, 73] on input "**********" at bounding box center [155, 66] width 197 height 22
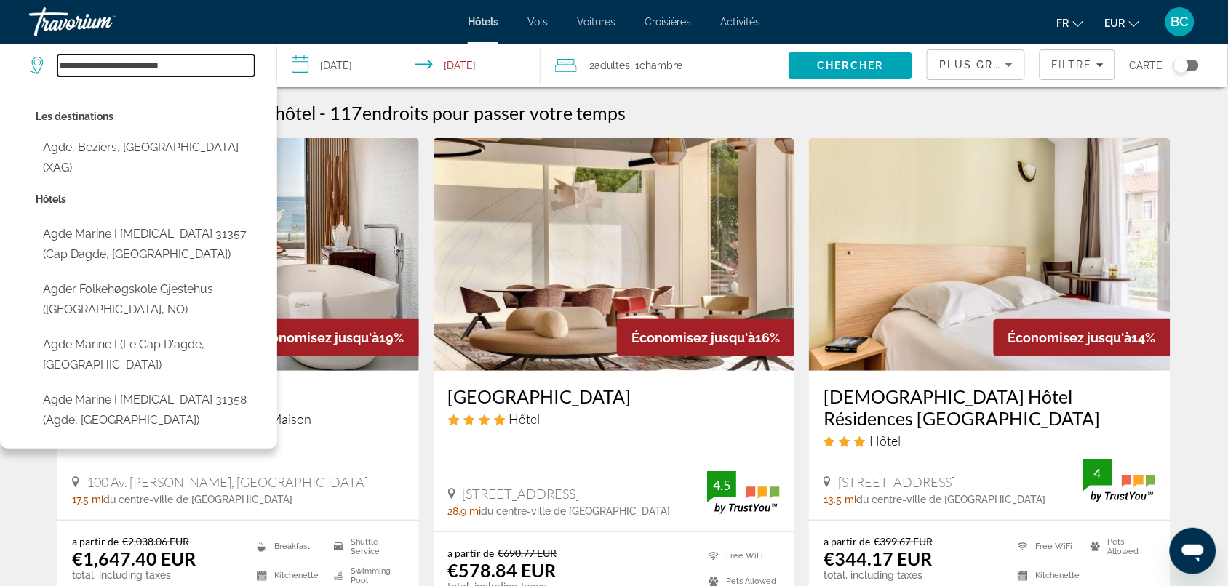
click at [211, 73] on input "**********" at bounding box center [155, 66] width 197 height 22
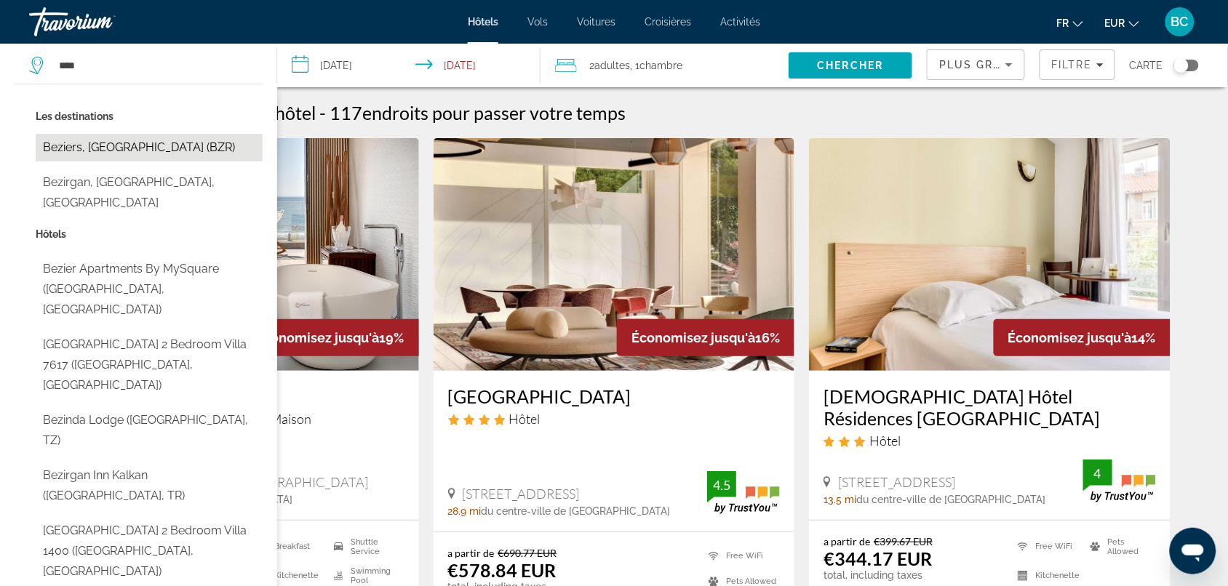
click at [98, 134] on button "Beziers, [GEOGRAPHIC_DATA] (BZR)" at bounding box center [149, 148] width 227 height 28
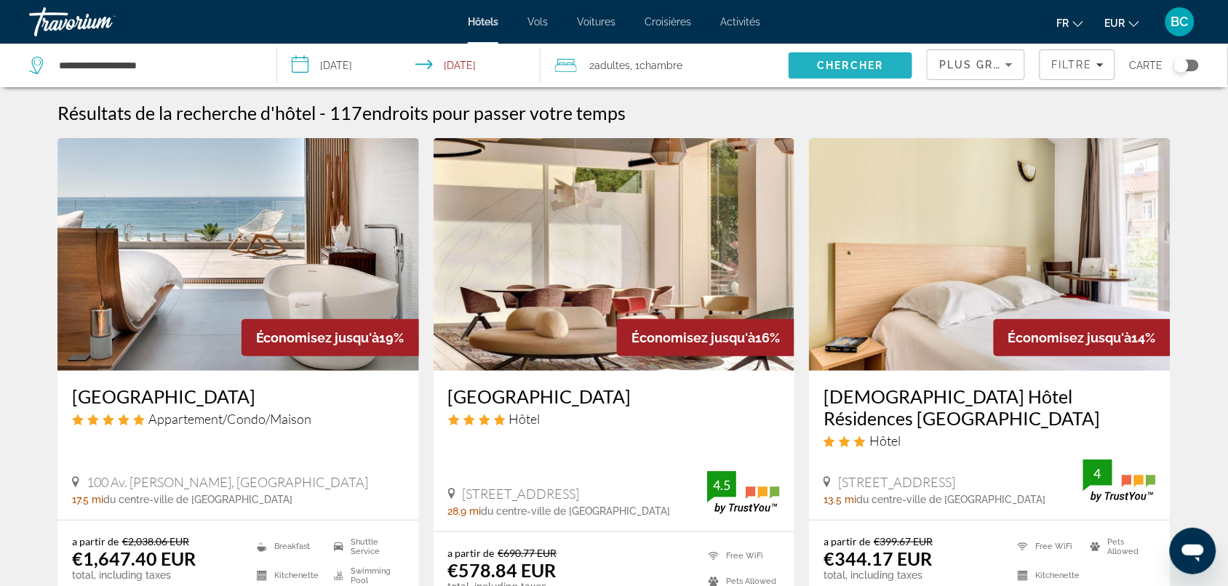
click at [833, 69] on span "Chercher" at bounding box center [850, 66] width 66 height 12
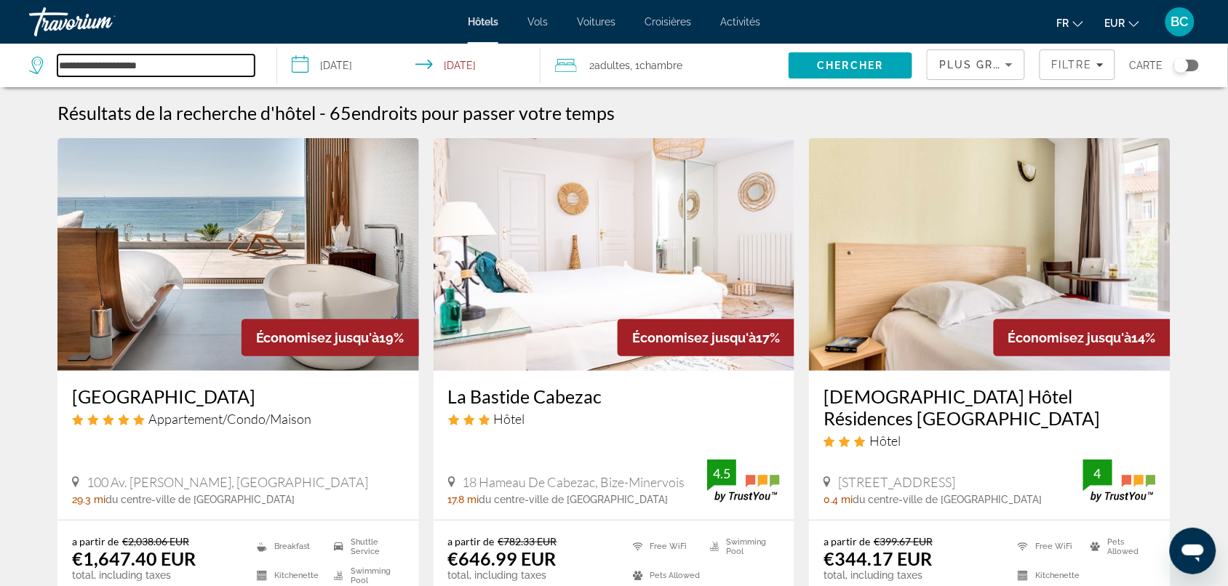
click at [175, 73] on input "**********" at bounding box center [155, 66] width 197 height 22
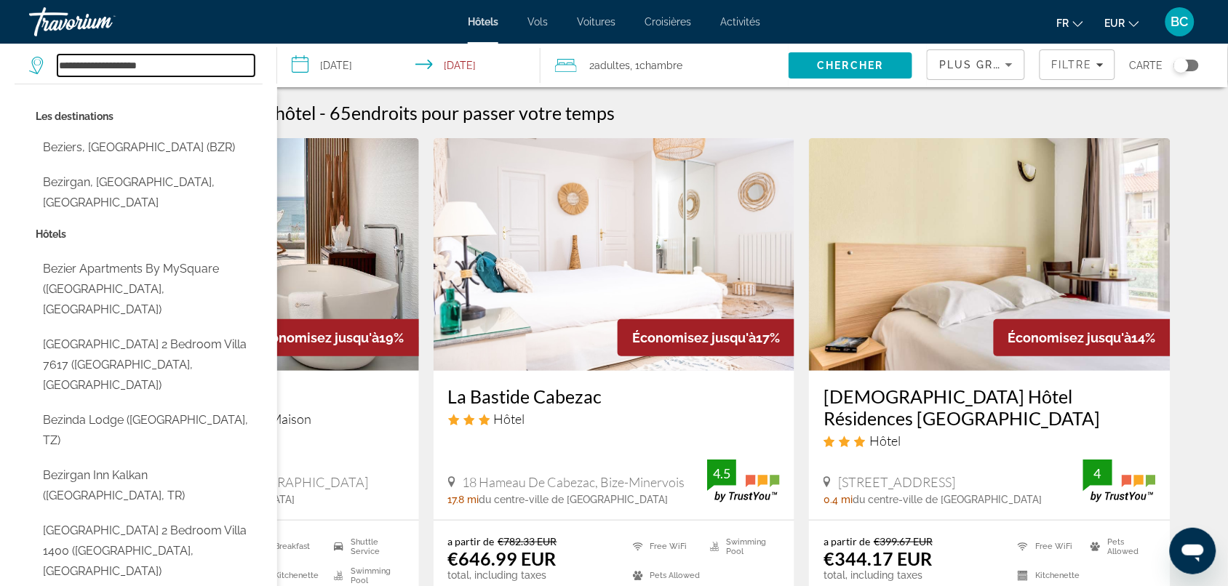
click at [175, 73] on input "**********" at bounding box center [155, 66] width 197 height 22
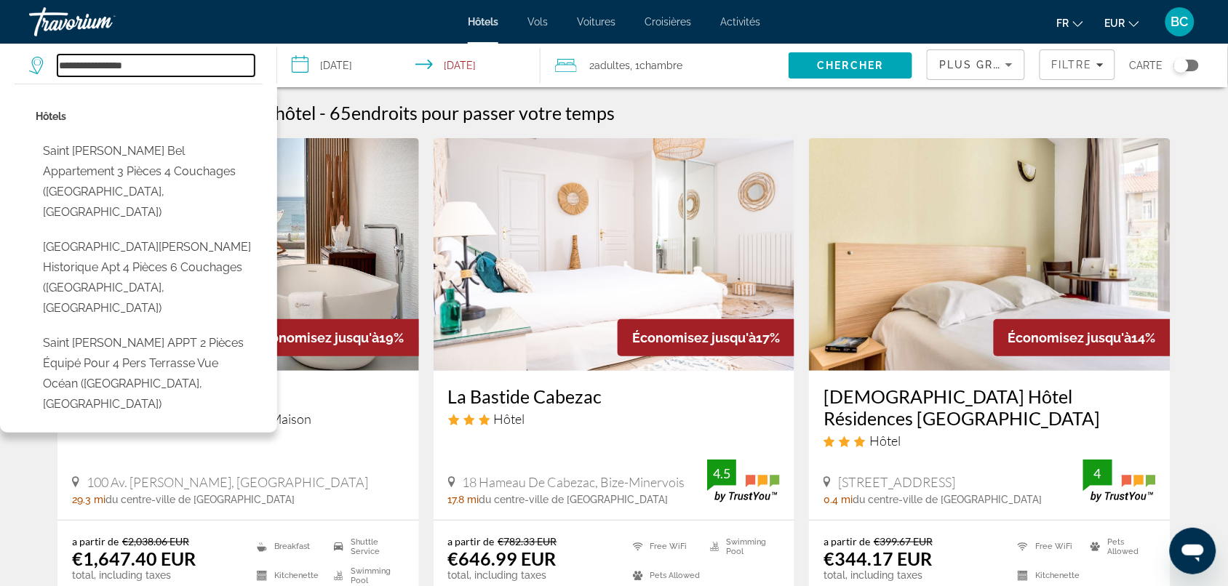
click at [183, 73] on input "**********" at bounding box center [155, 66] width 197 height 22
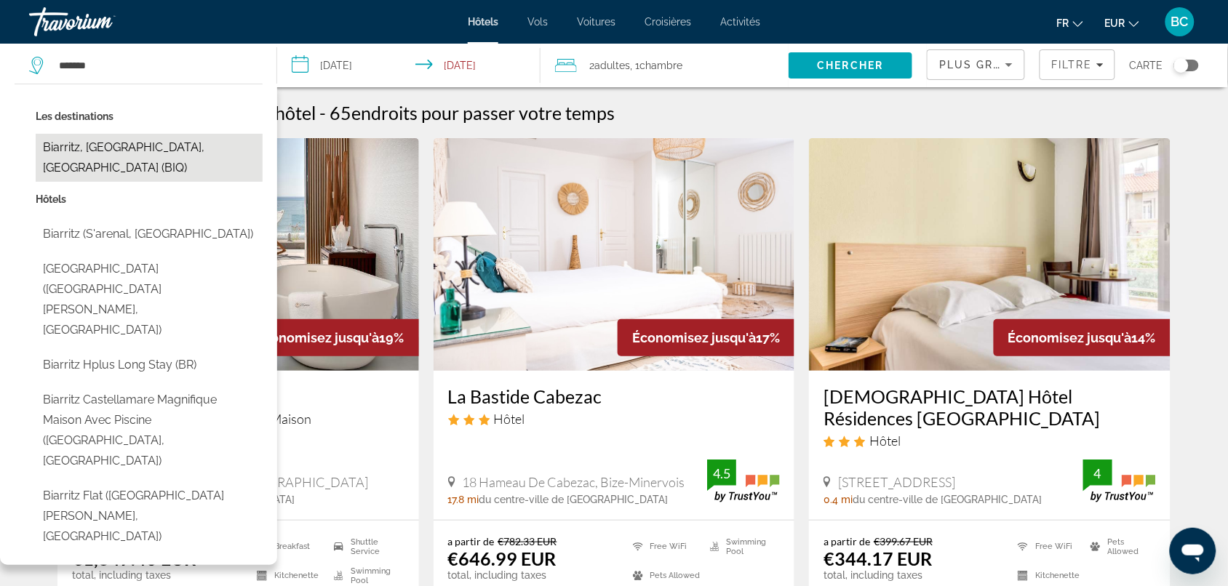
click at [139, 149] on button "Biarritz, [GEOGRAPHIC_DATA], [GEOGRAPHIC_DATA] (BIQ)" at bounding box center [149, 158] width 227 height 48
type input "**********"
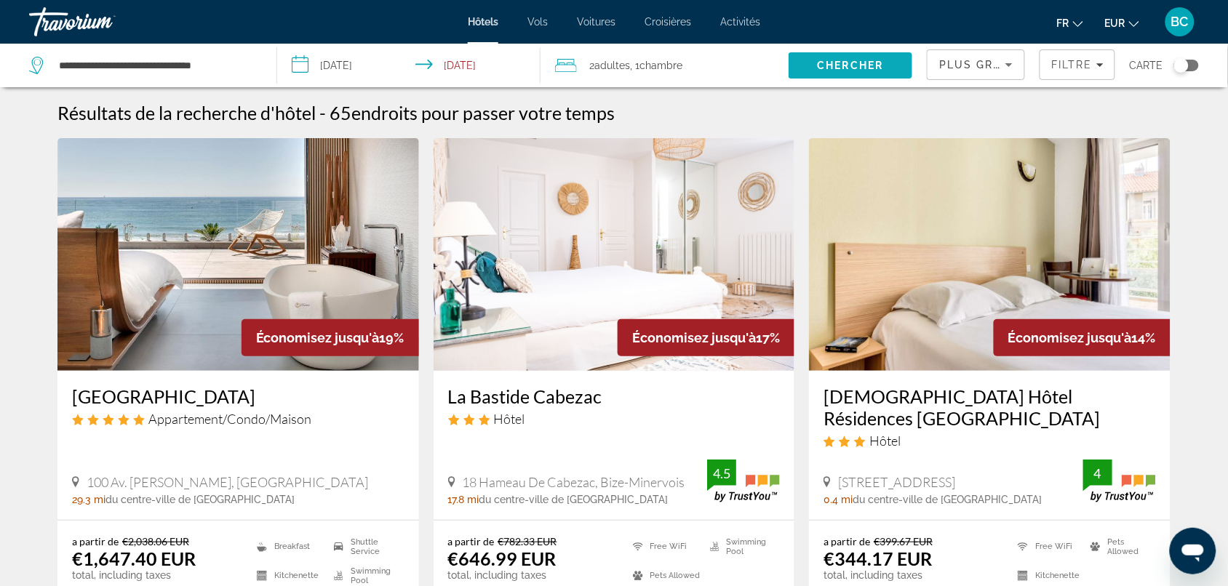
click at [829, 66] on span "Chercher" at bounding box center [850, 66] width 66 height 12
